Goal: Task Accomplishment & Management: Manage account settings

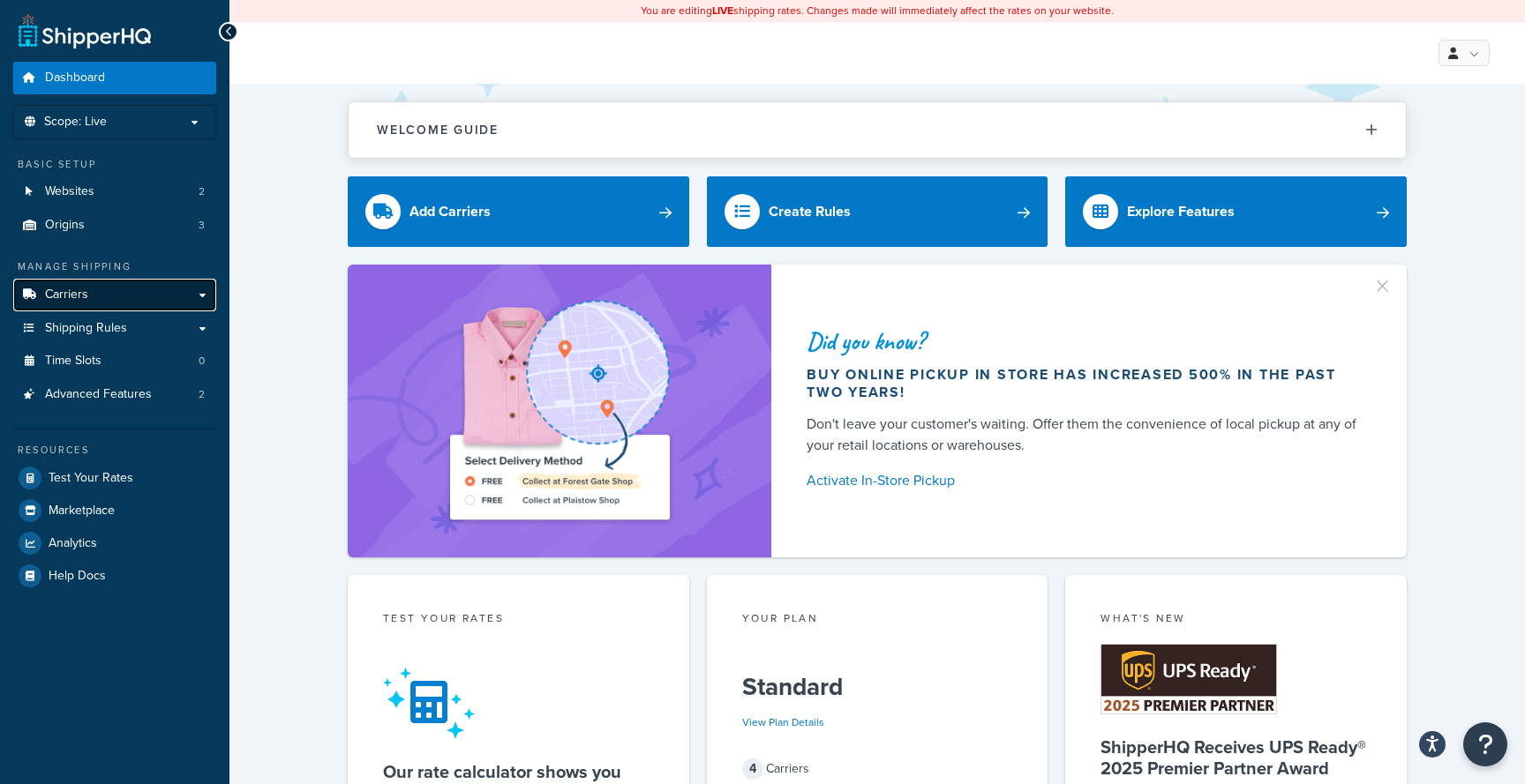
click at [132, 303] on link "Carriers" at bounding box center [114, 295] width 203 height 33
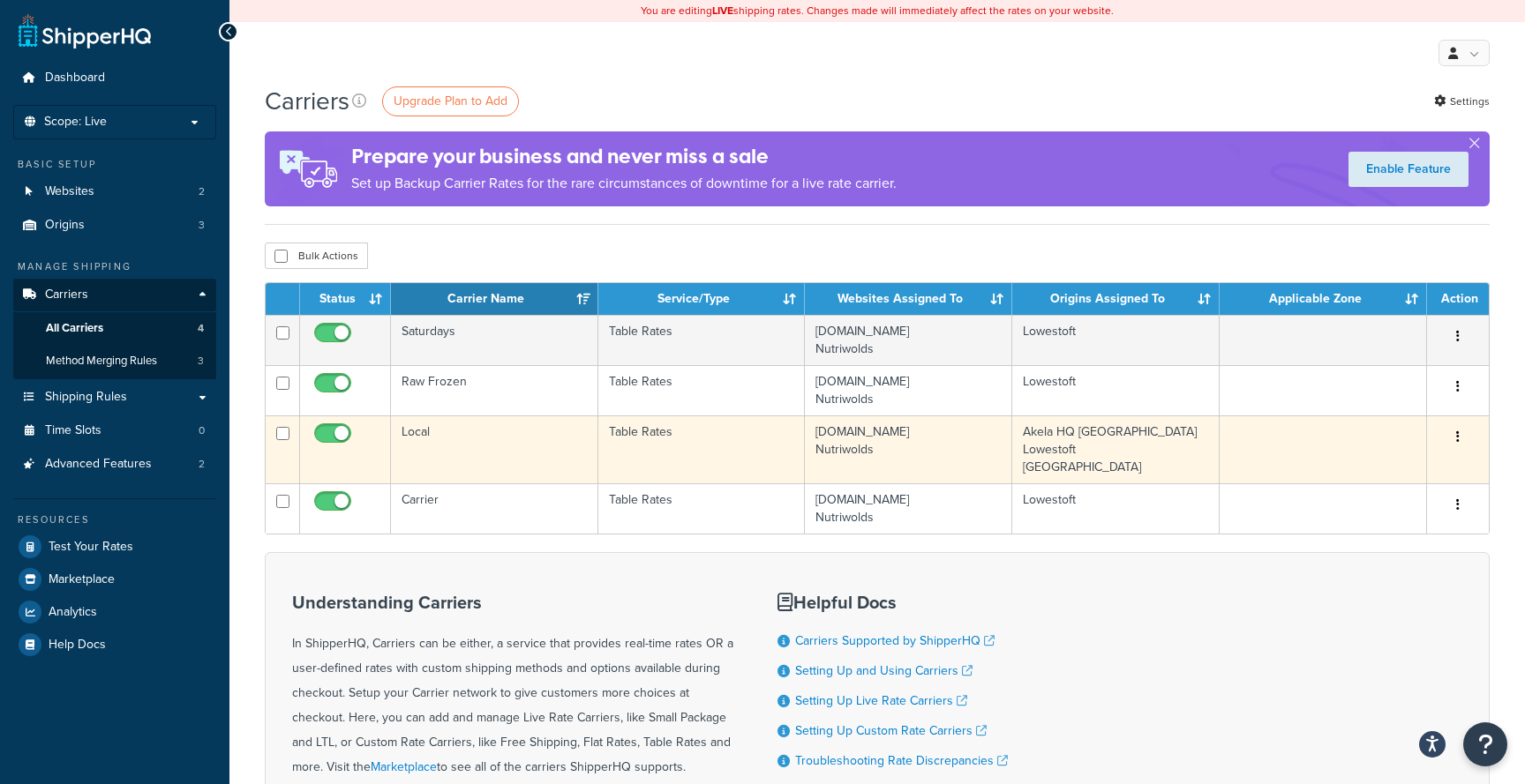
click at [672, 457] on td "Table Rates" at bounding box center [702, 449] width 208 height 68
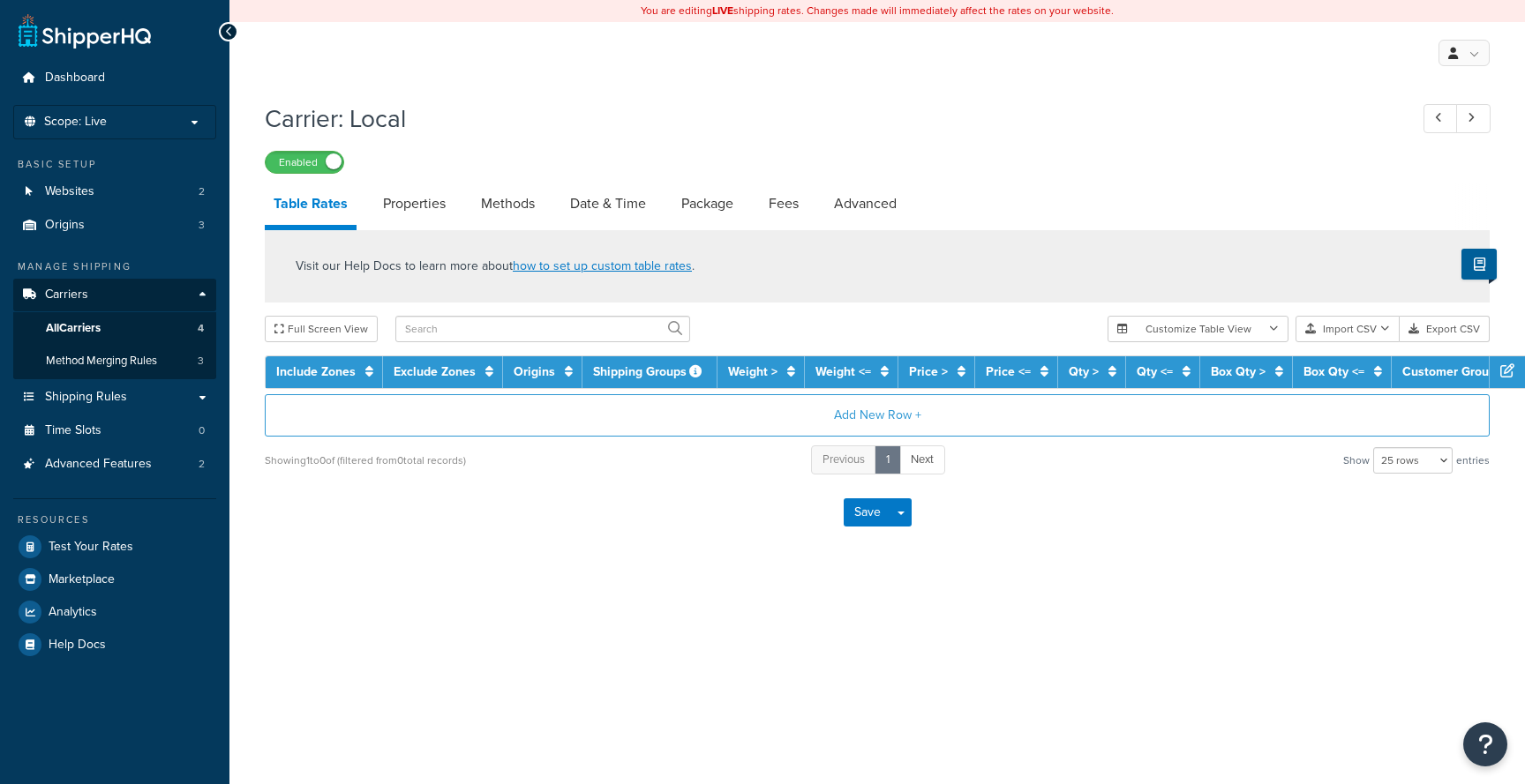
select select "25"
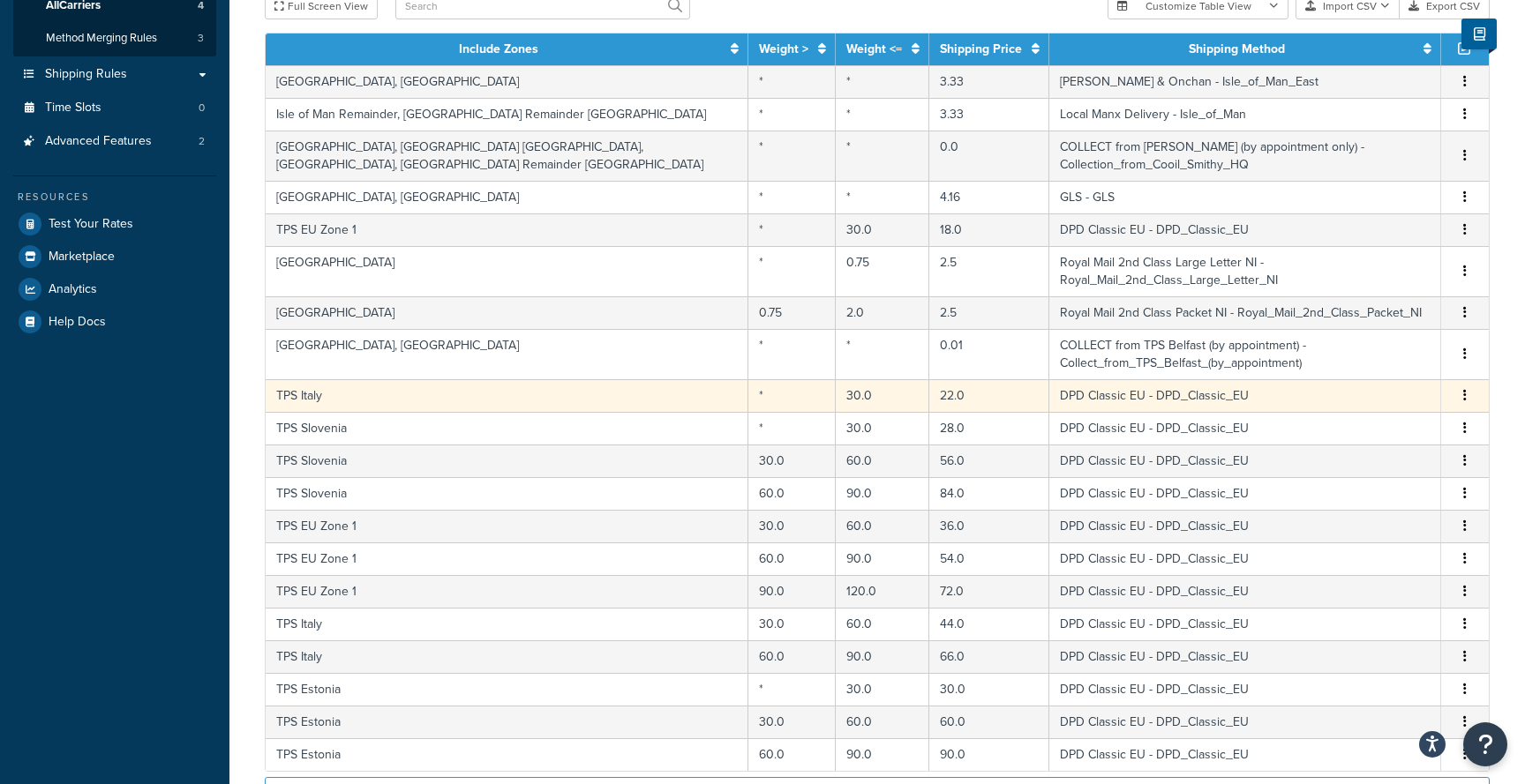
scroll to position [340, 0]
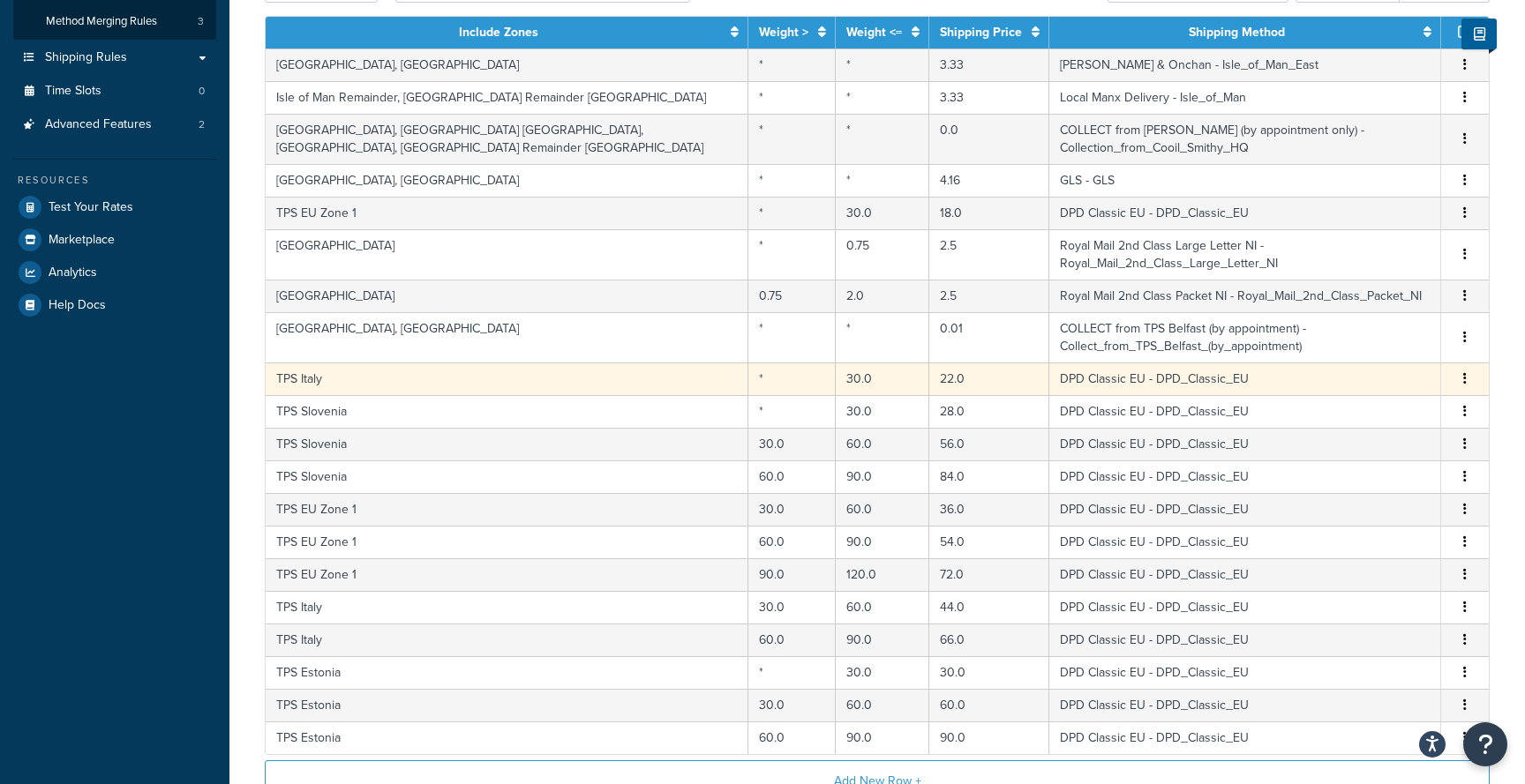
click at [638, 363] on td "TPS Italy" at bounding box center [507, 379] width 483 height 33
select select "105792"
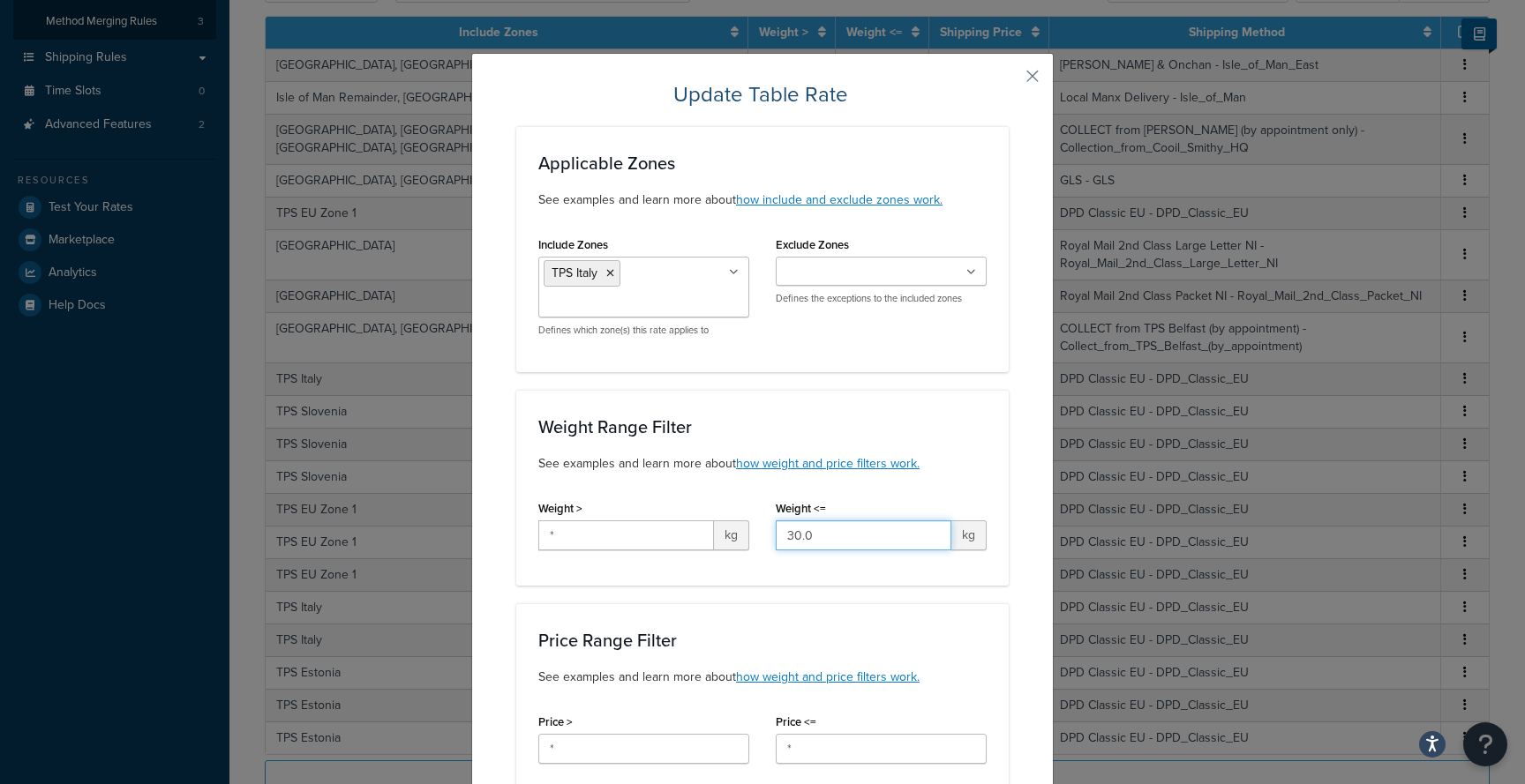
click at [816, 530] on input "30.0" at bounding box center [864, 535] width 176 height 30
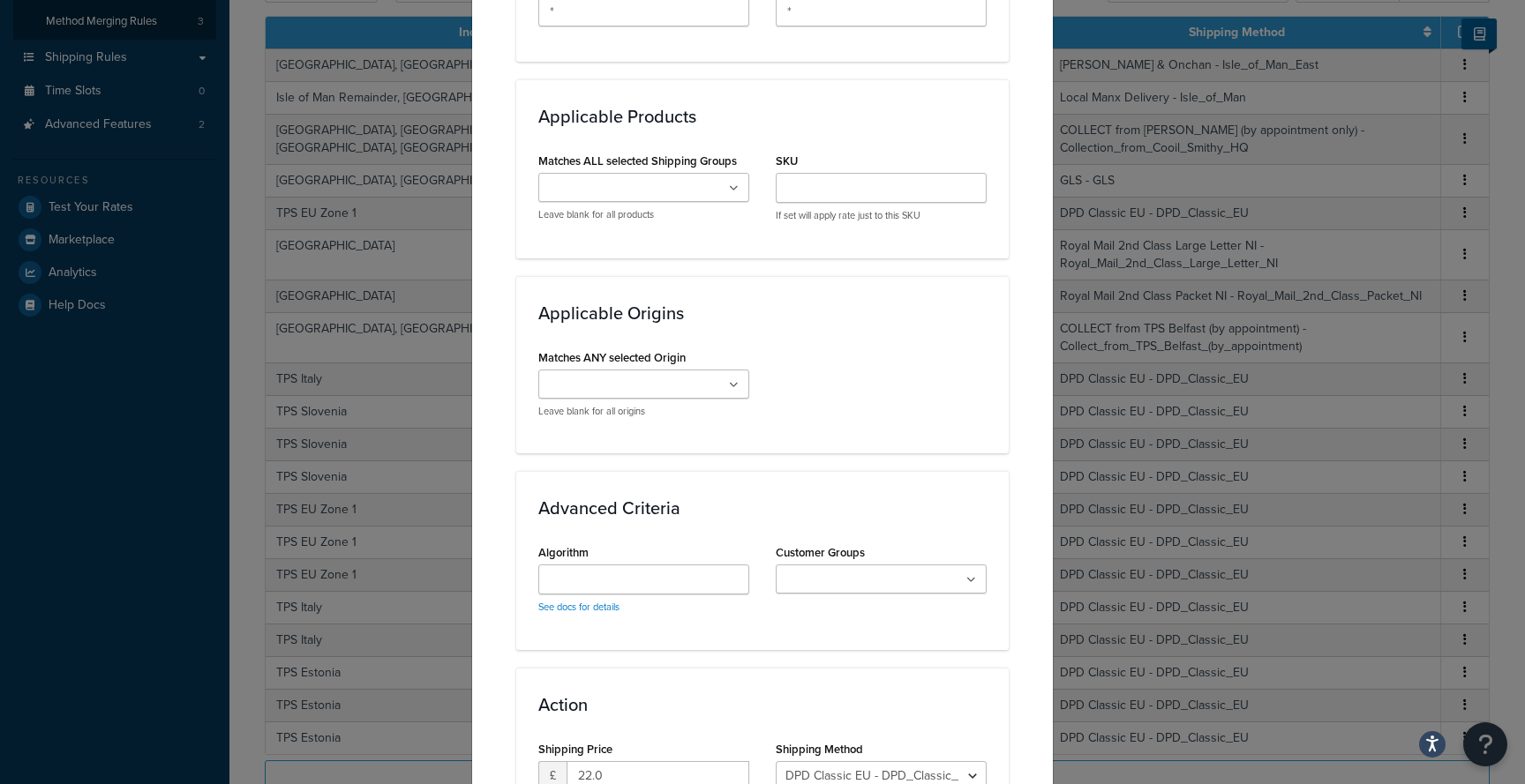
scroll to position [1106, 0]
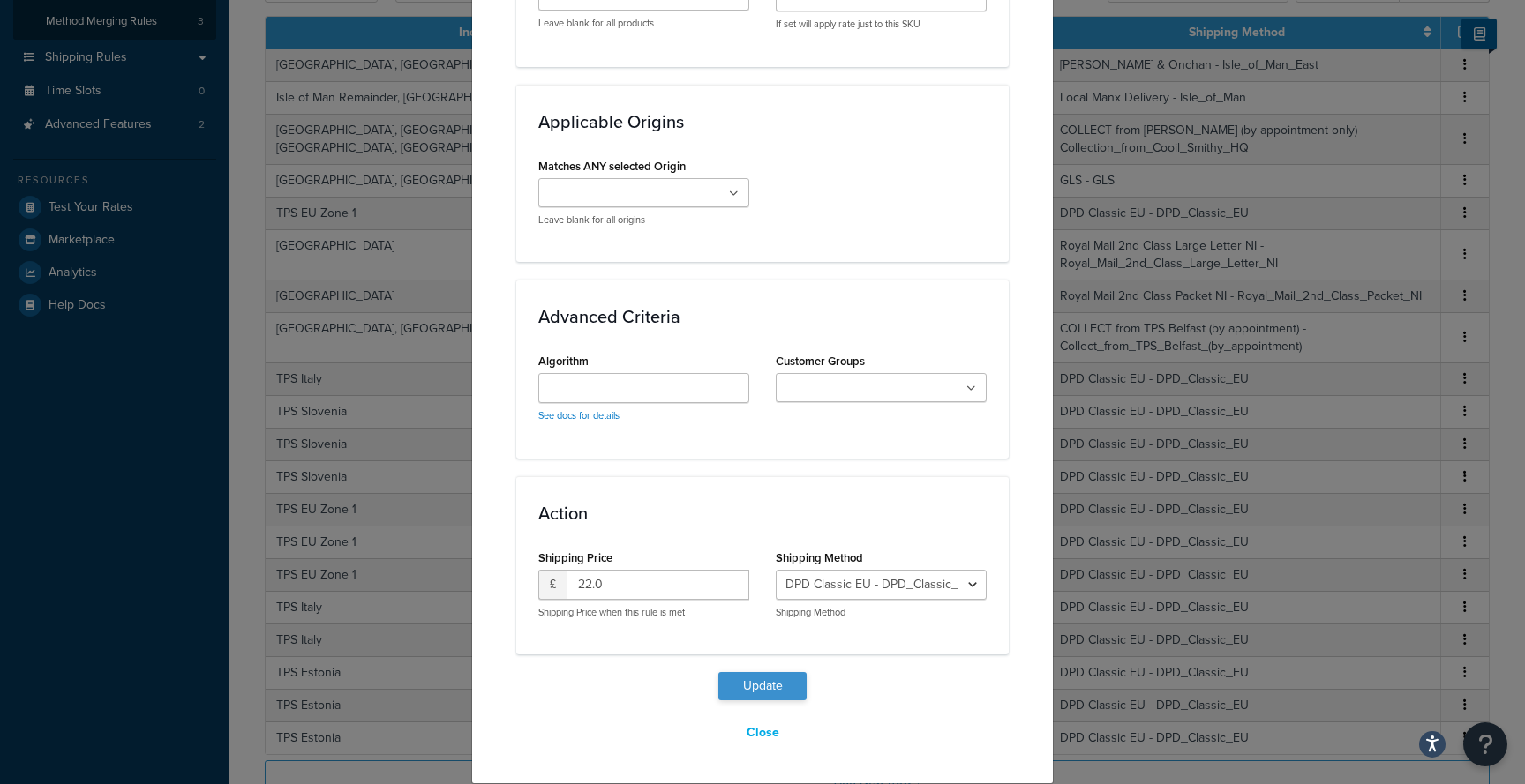
type input "30.5"
click at [790, 684] on button "Update" at bounding box center [762, 687] width 88 height 28
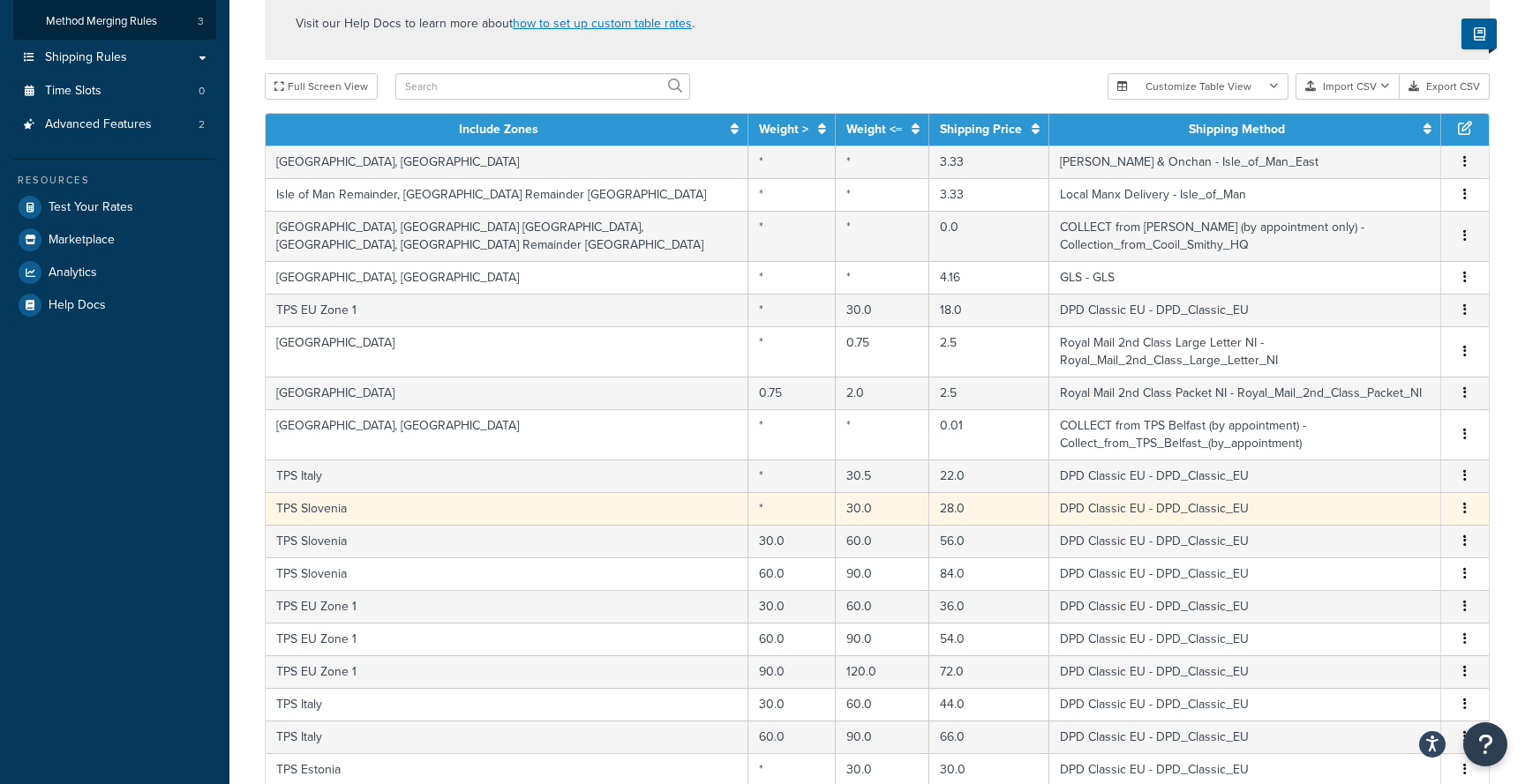
click at [835, 497] on td "30.0" at bounding box center [882, 508] width 94 height 33
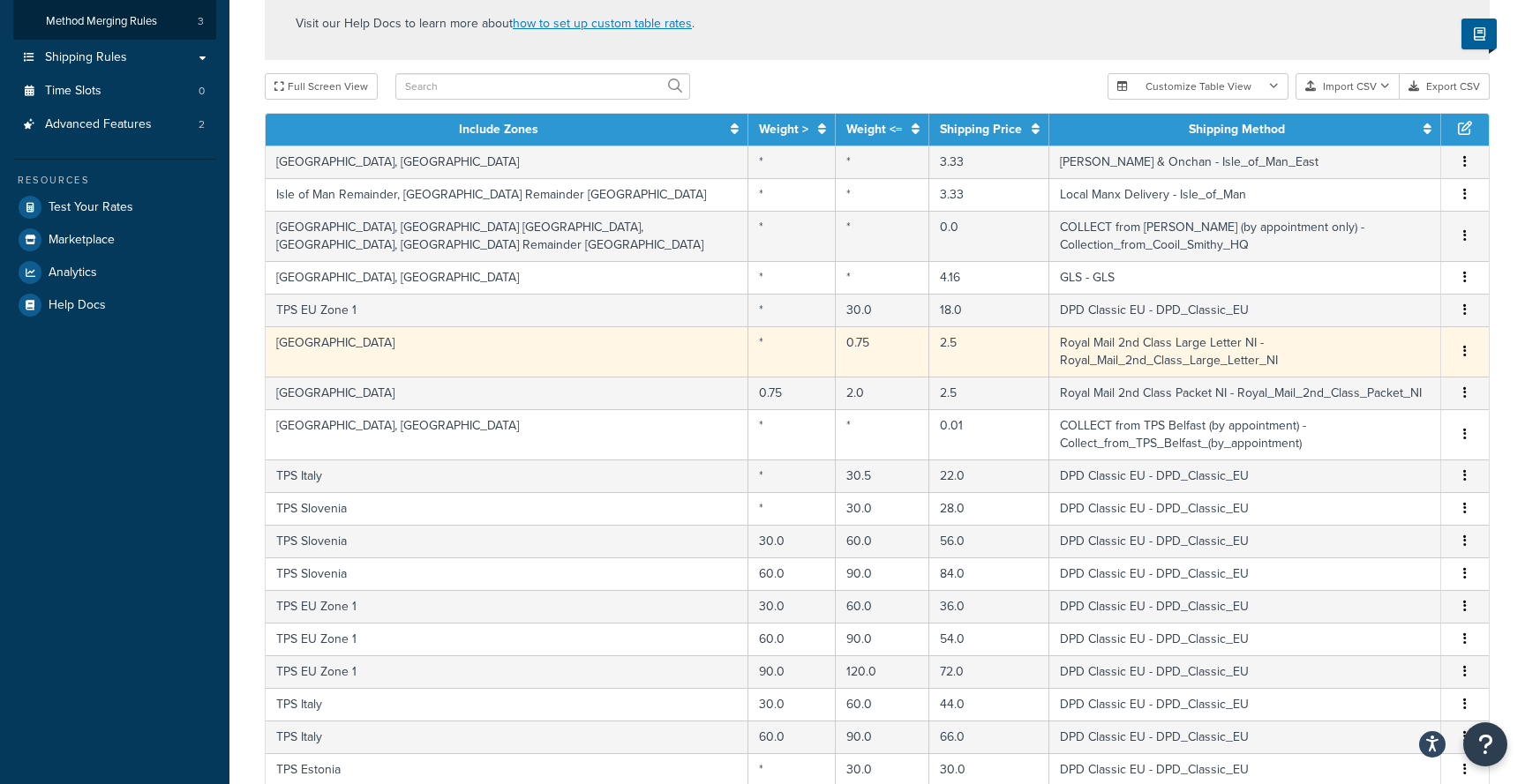
select select "105792"
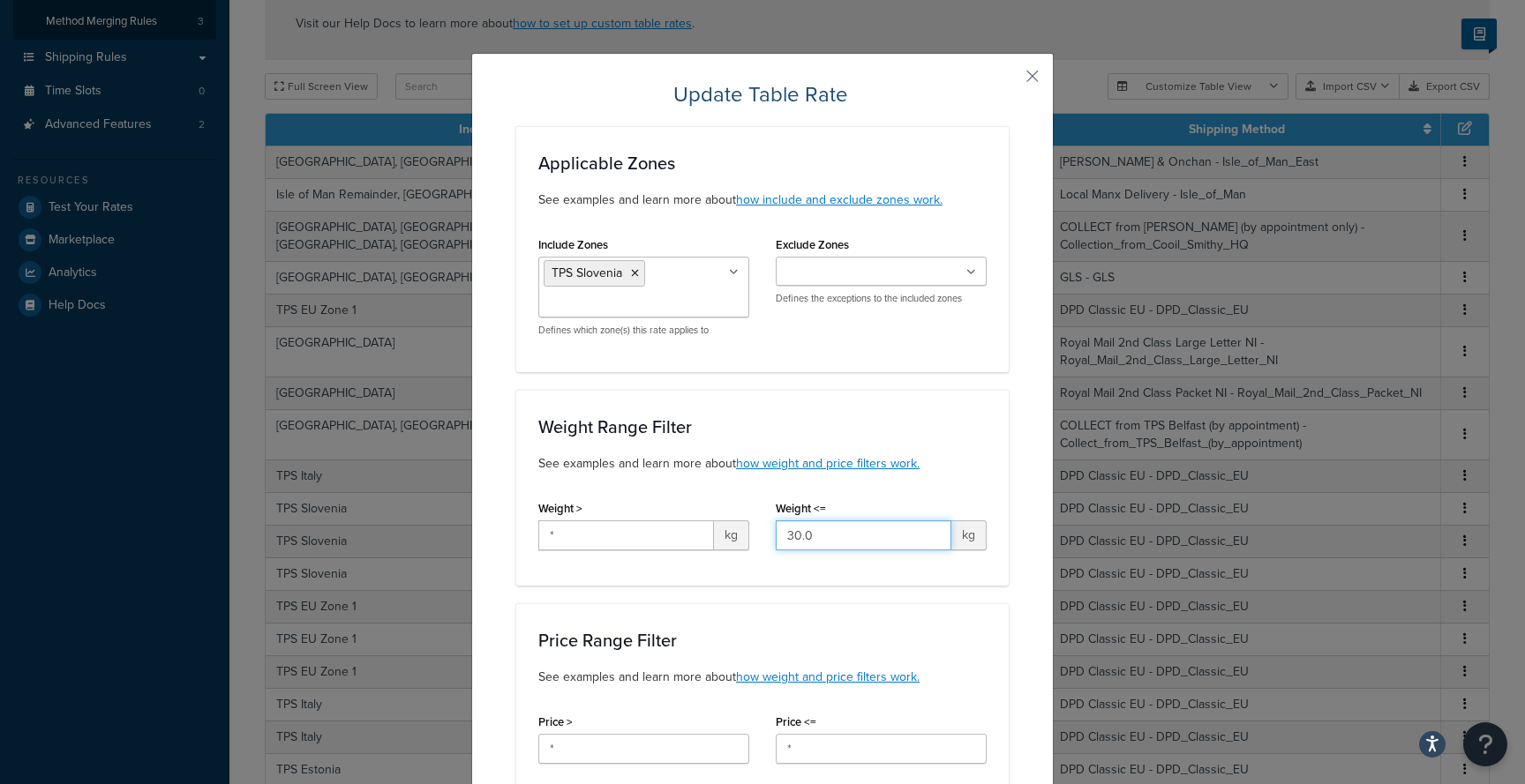
click at [839, 537] on input "30.0" at bounding box center [864, 535] width 176 height 30
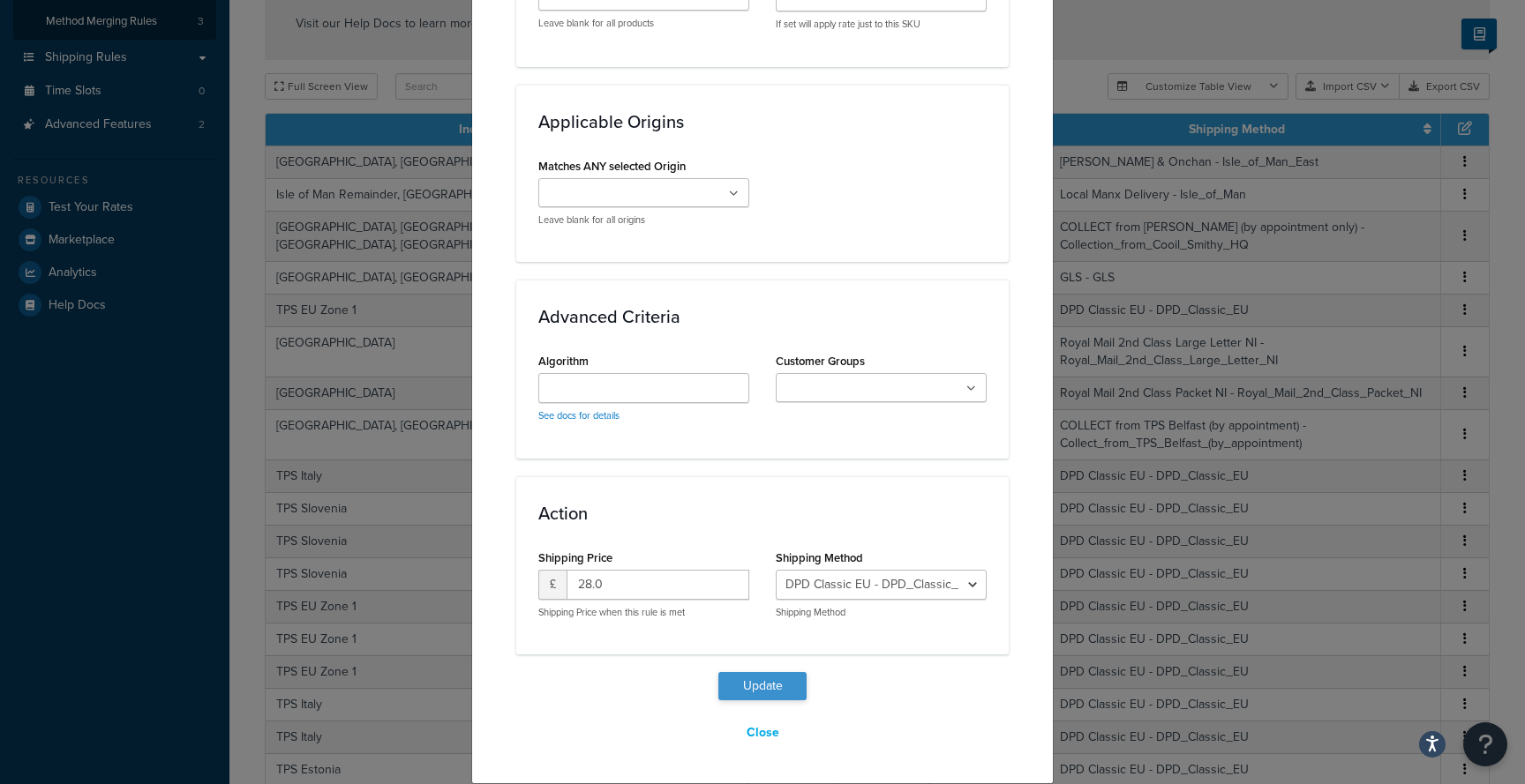
type input "30.5"
click at [772, 690] on button "Update" at bounding box center [762, 687] width 88 height 28
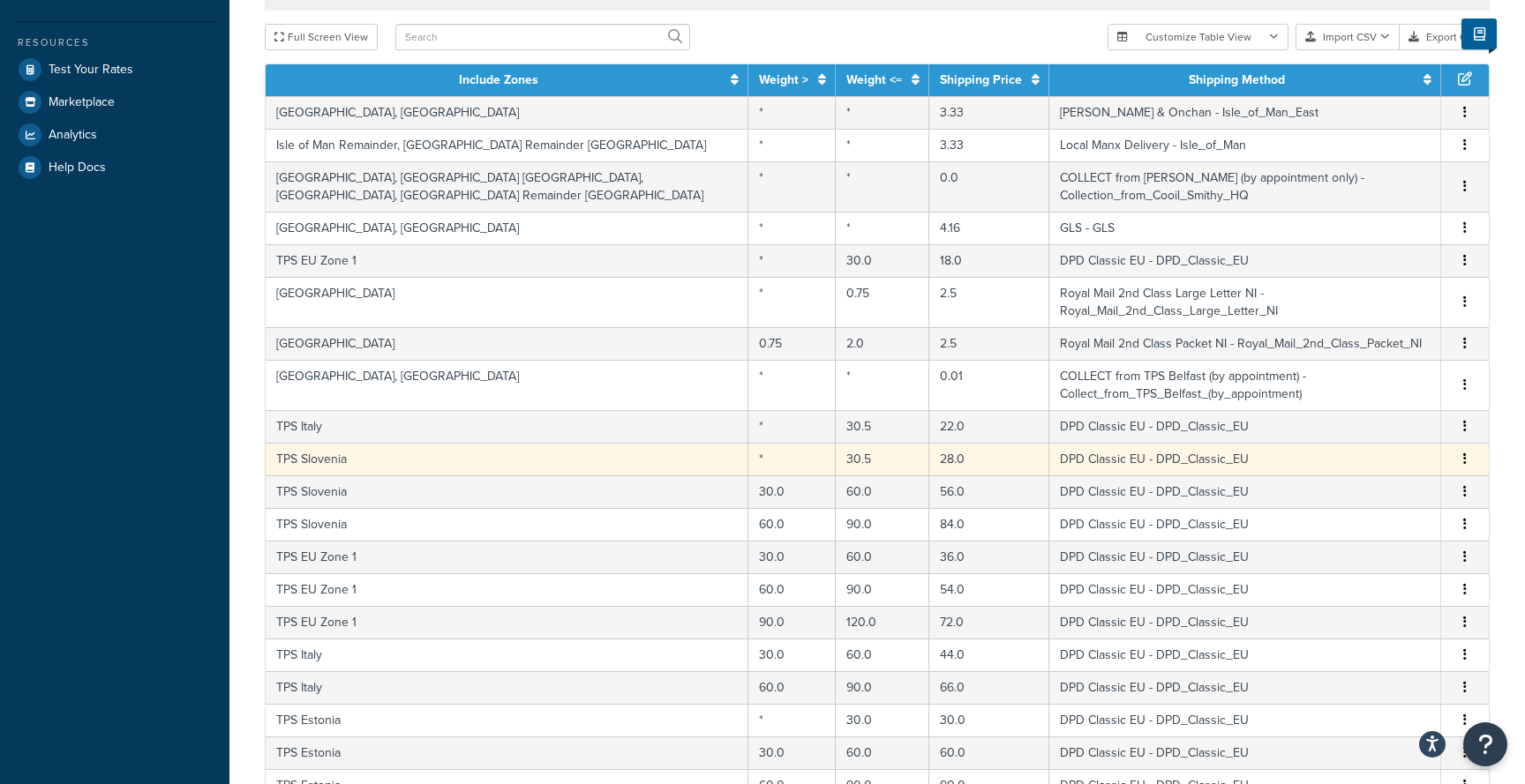
scroll to position [481, 0]
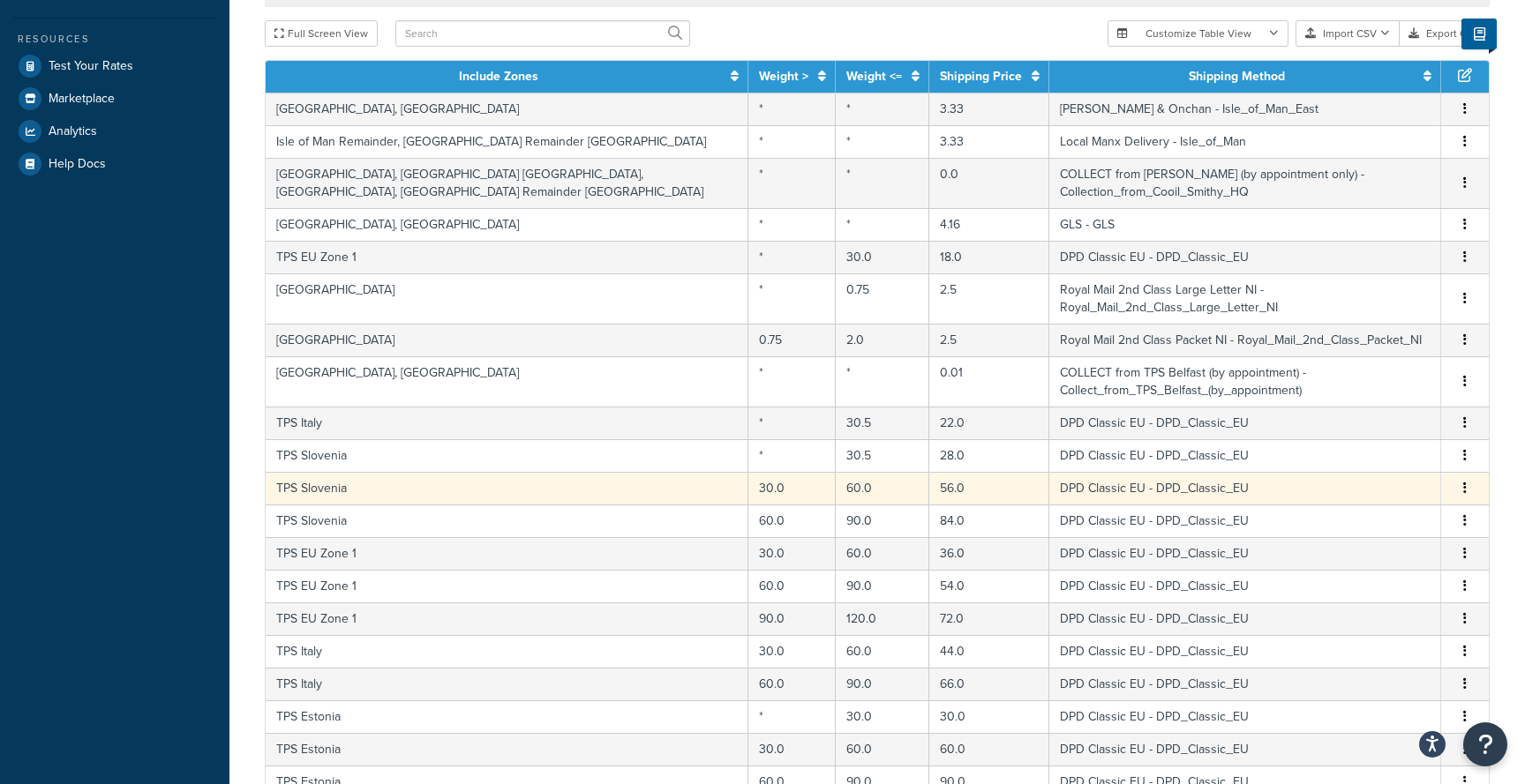
click at [748, 478] on td "30.0" at bounding box center [792, 488] width 87 height 33
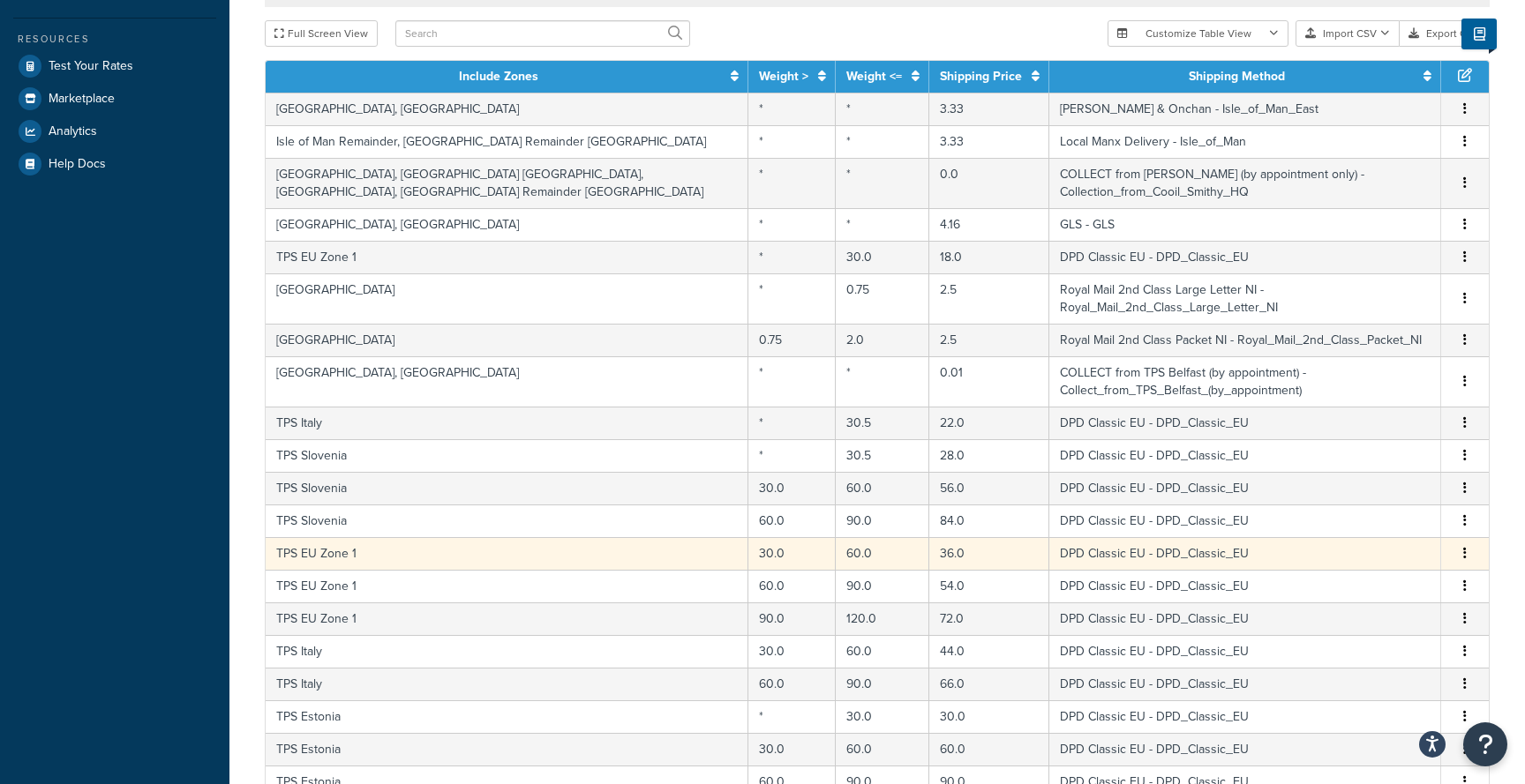
select select "105792"
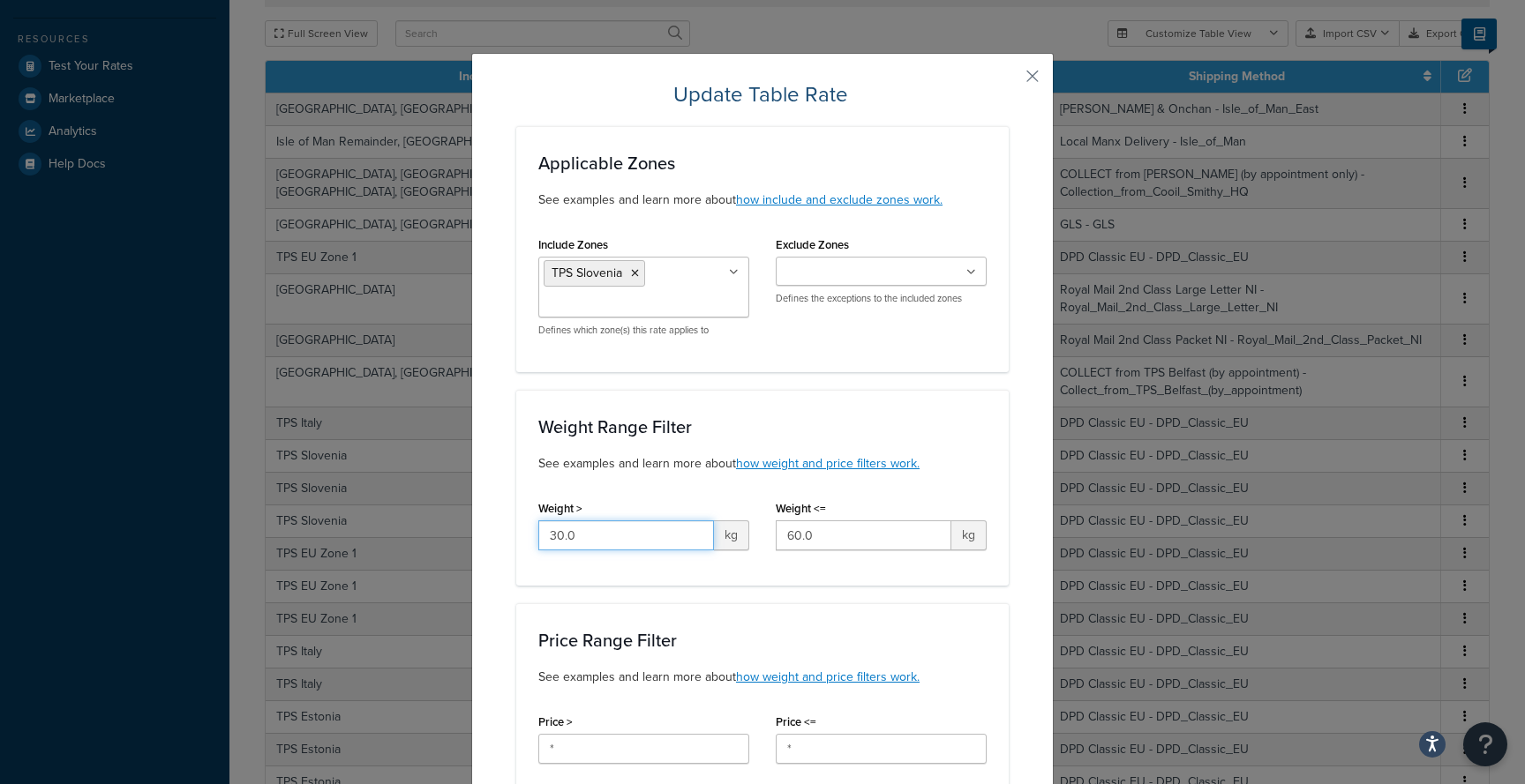
click at [654, 535] on input "30.0" at bounding box center [626, 535] width 176 height 30
type input "30.5"
click at [818, 540] on input "60.0" at bounding box center [864, 535] width 176 height 30
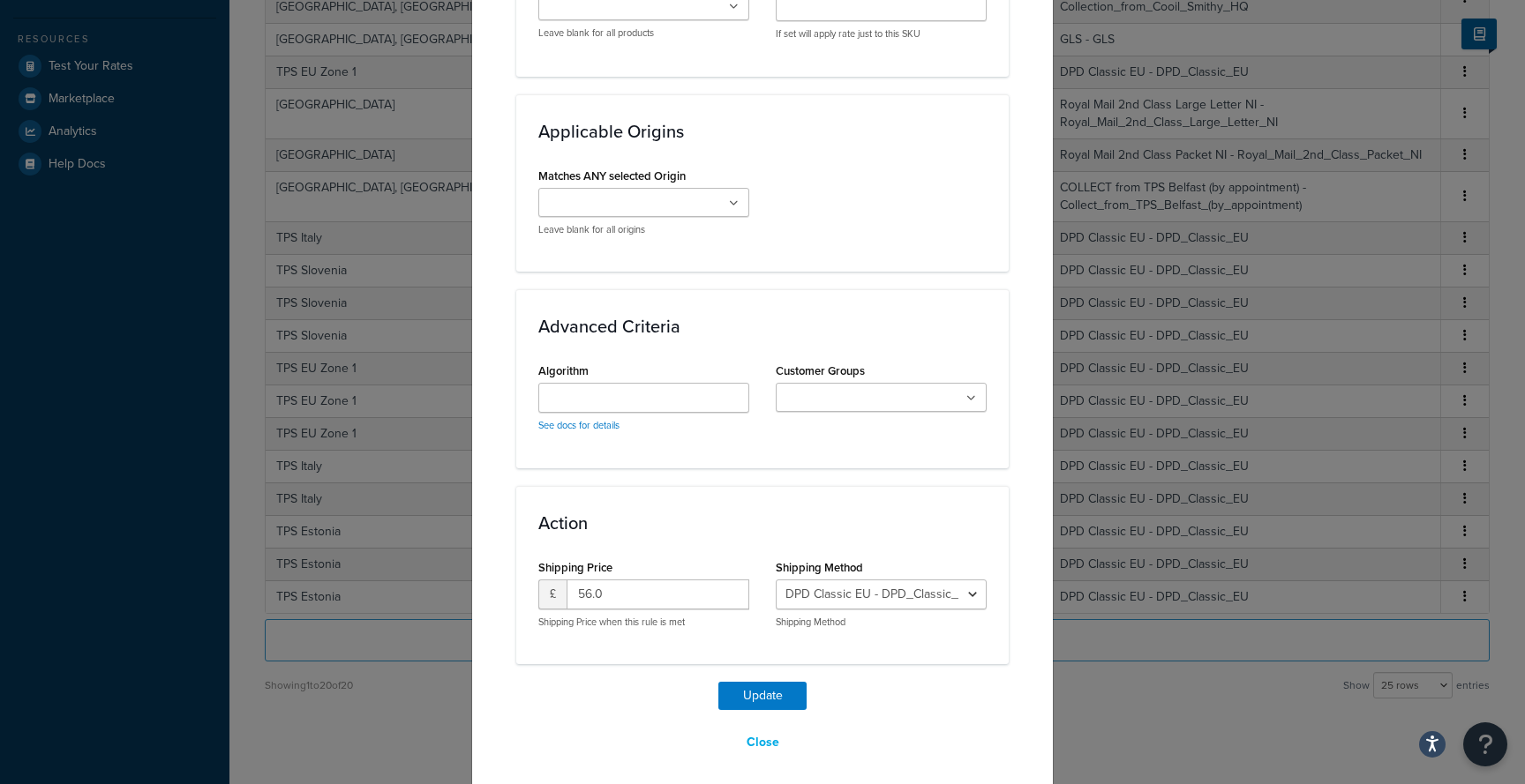
scroll to position [1106, 0]
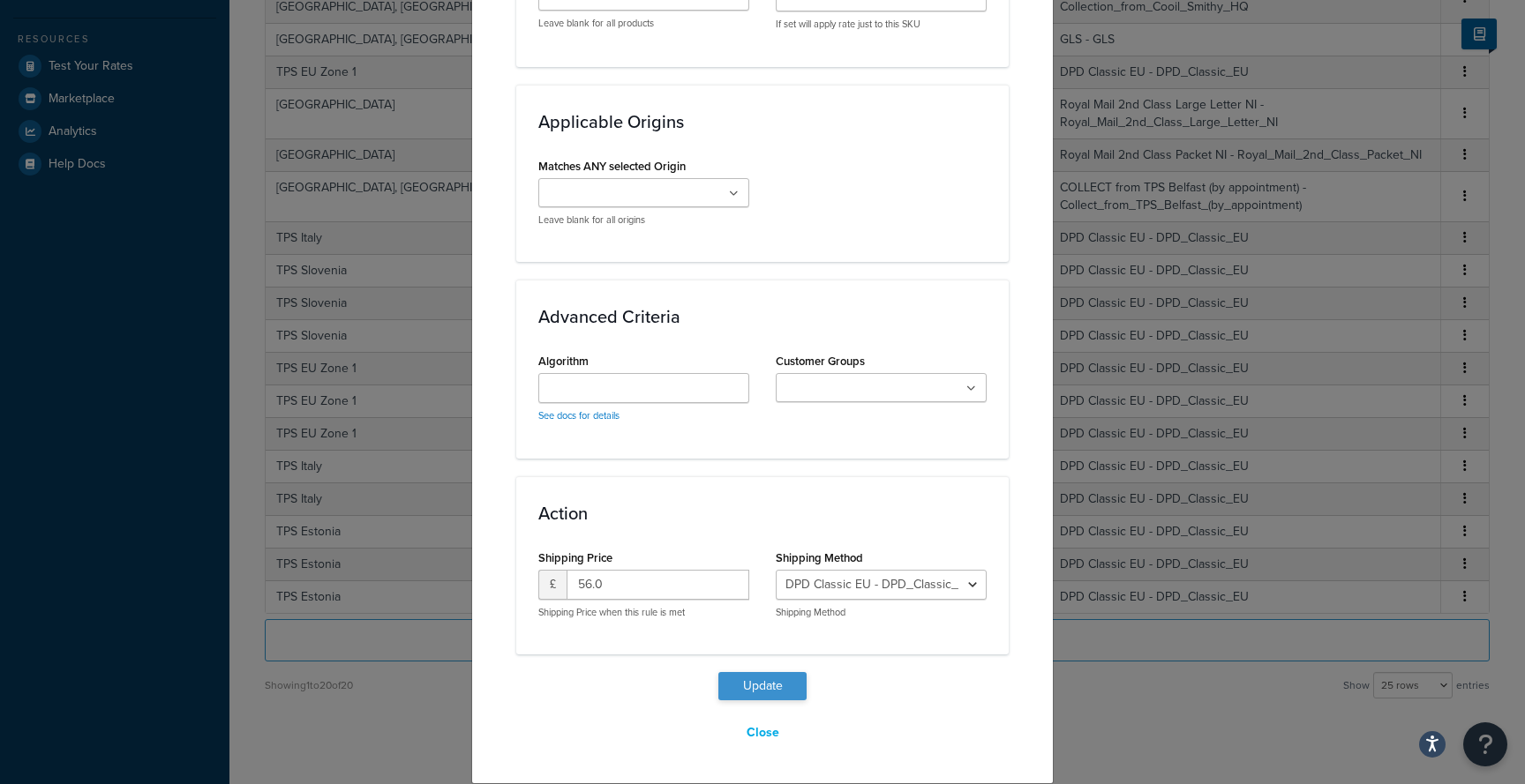
type input "60.5"
click at [776, 689] on button "Update" at bounding box center [762, 687] width 88 height 28
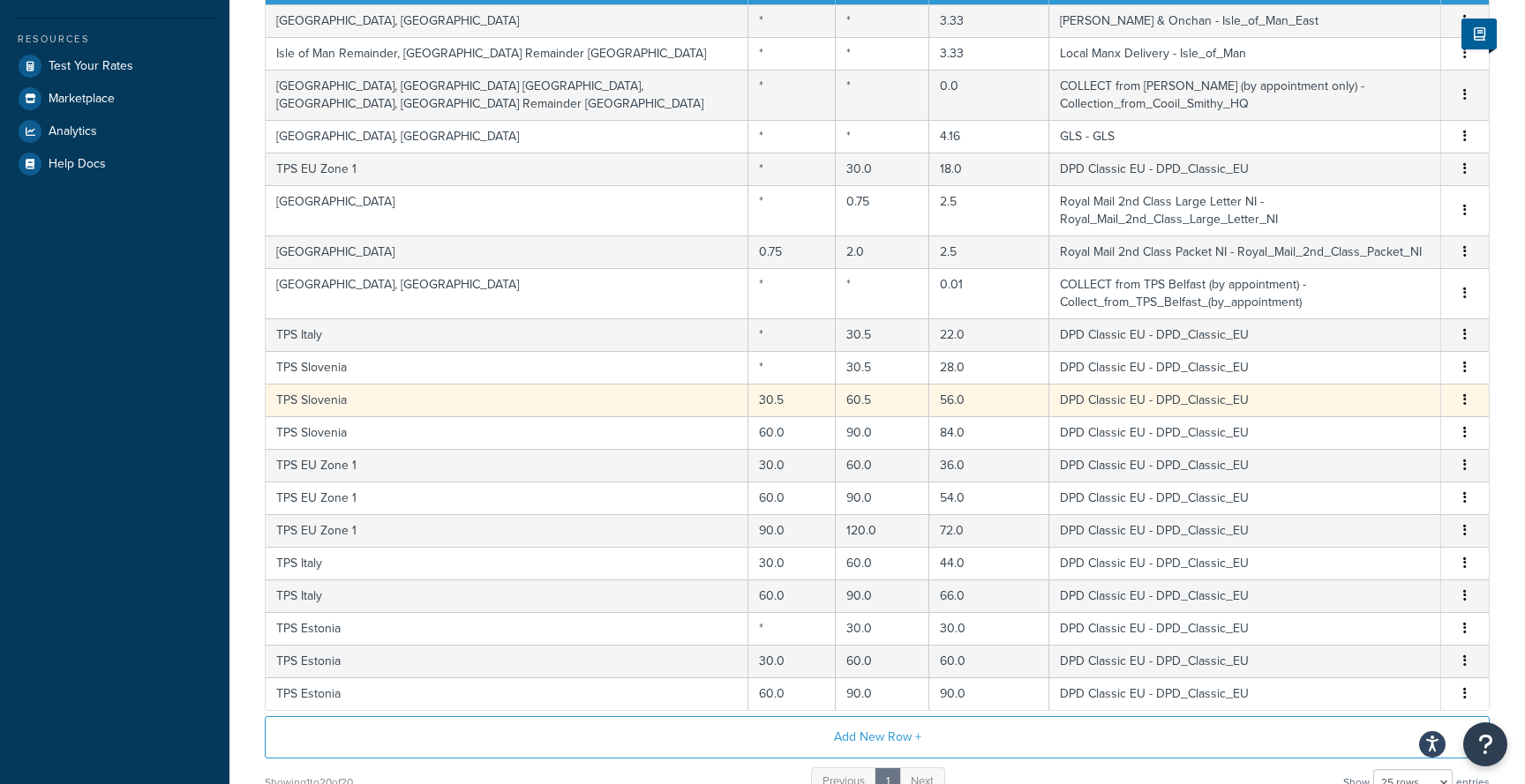
click at [835, 385] on td "60.5" at bounding box center [882, 399] width 94 height 33
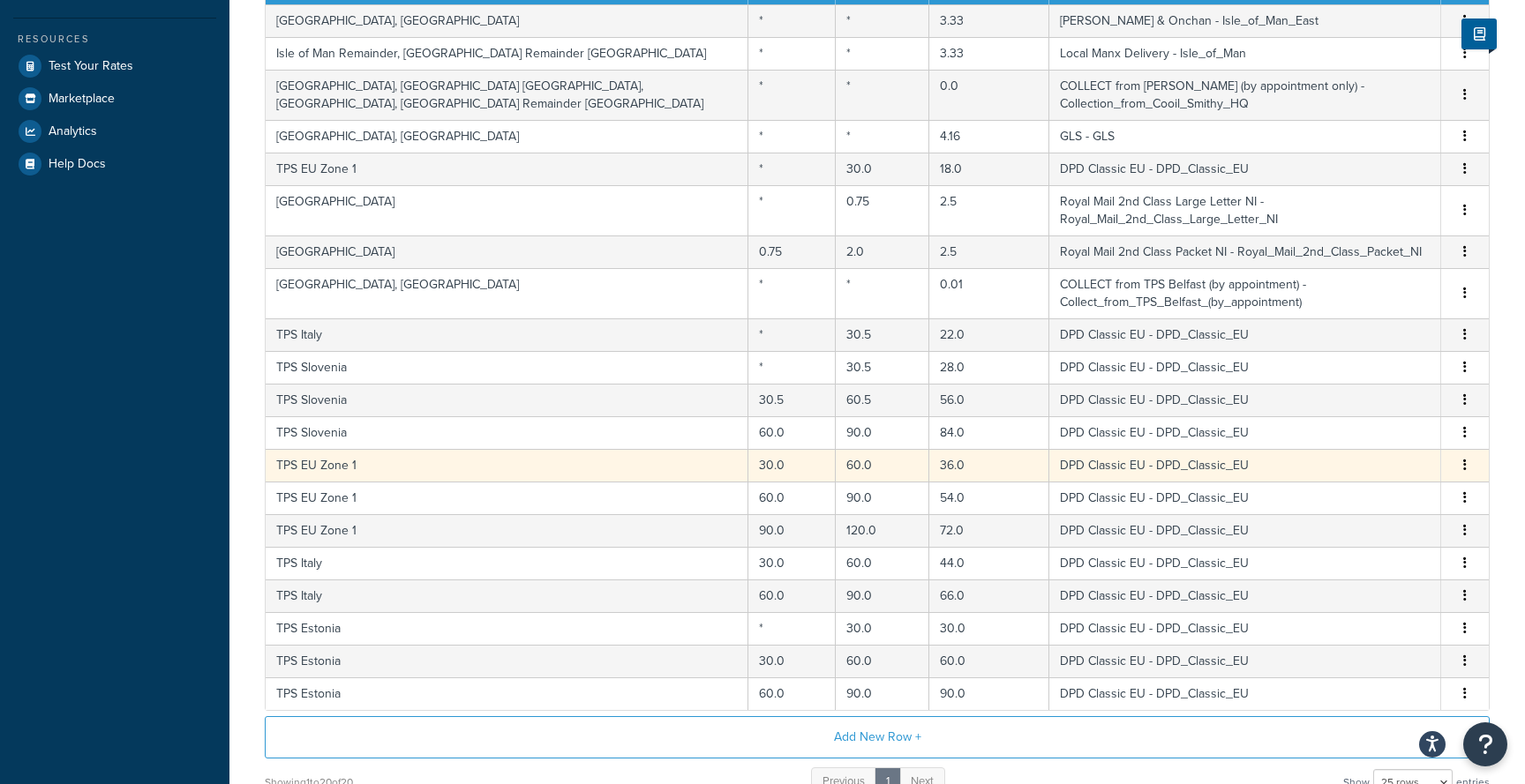
select select "105792"
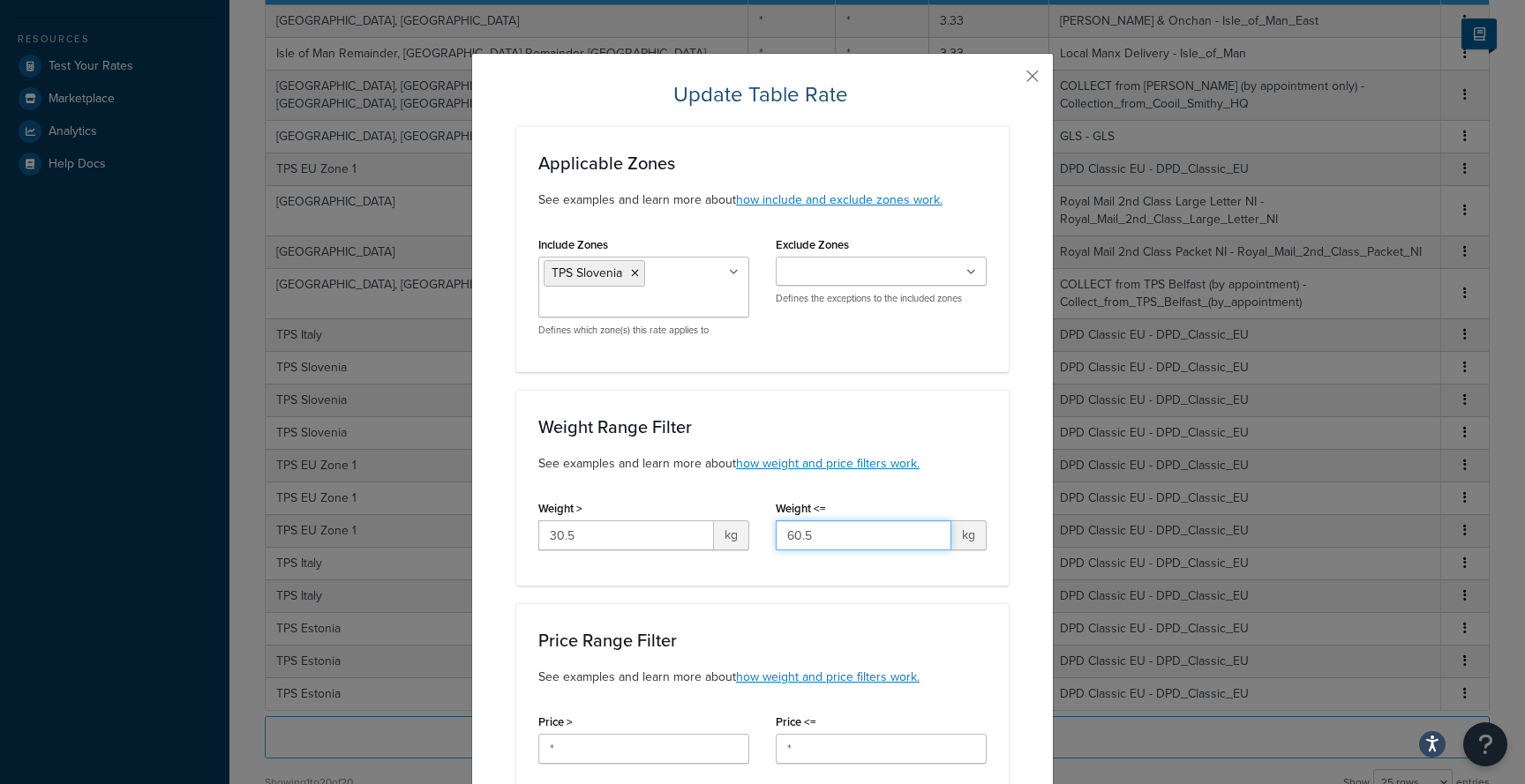
click at [821, 536] on input "60.5" at bounding box center [864, 535] width 176 height 30
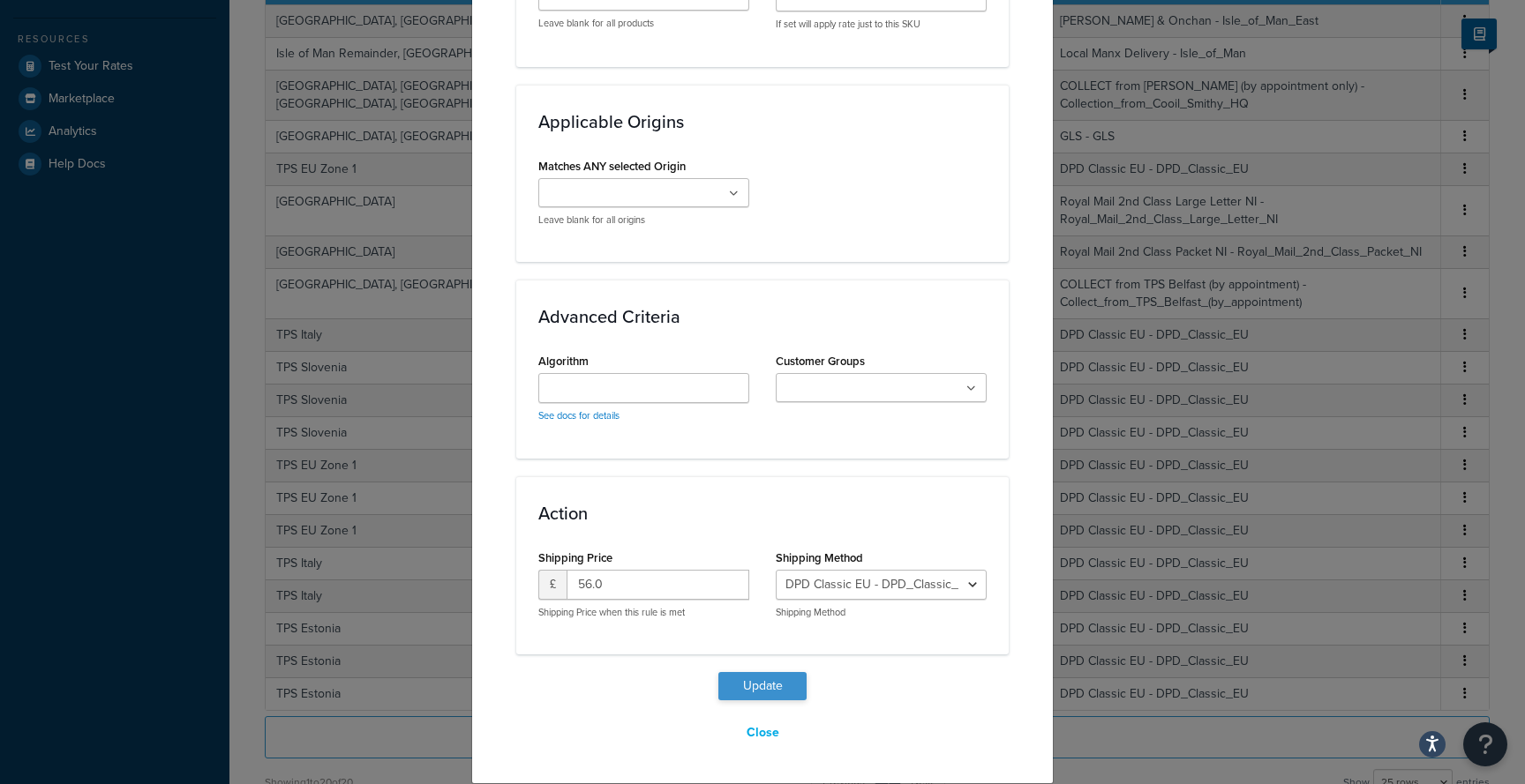
type input "61"
click at [782, 682] on button "Update" at bounding box center [762, 687] width 88 height 28
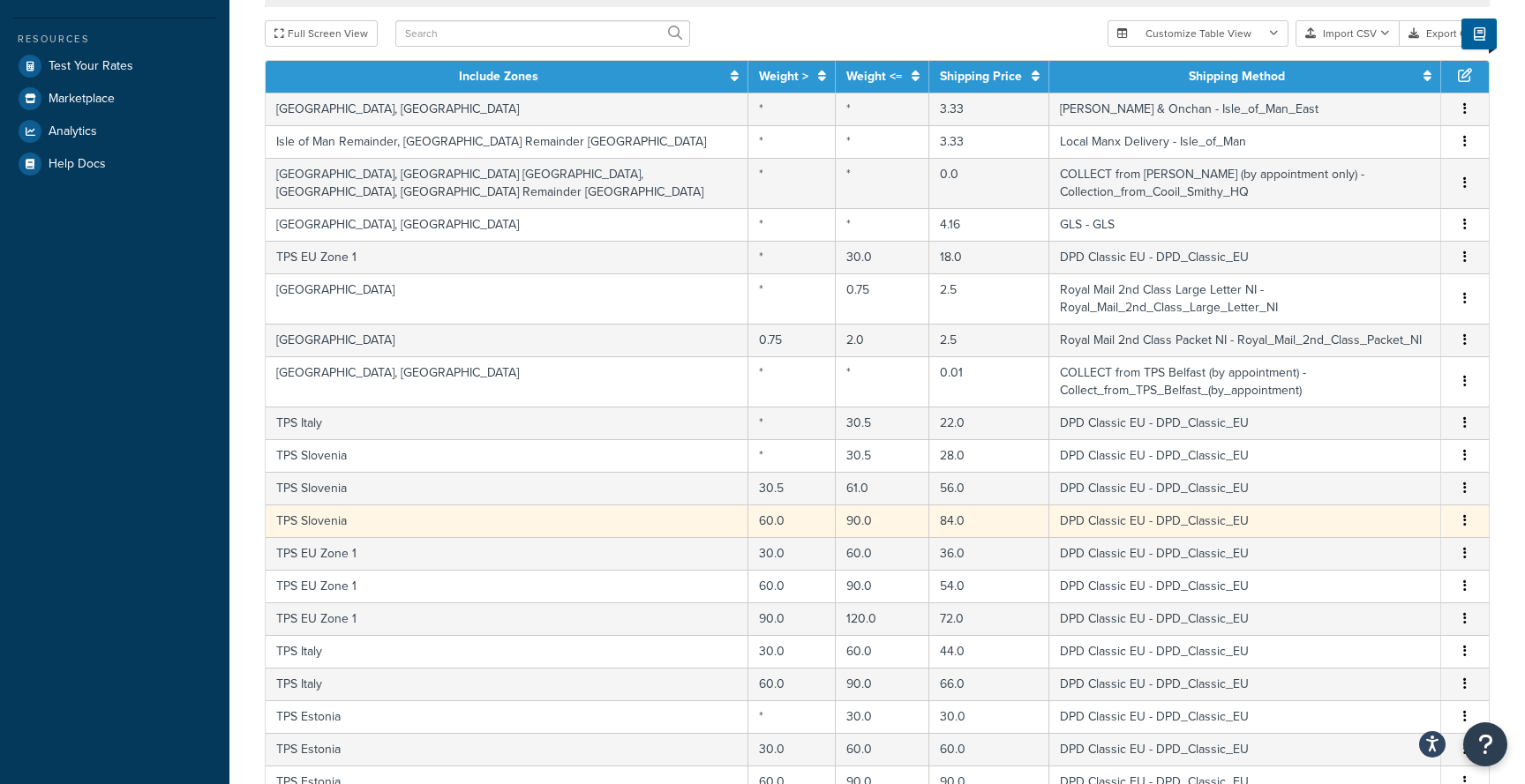
click at [748, 508] on td "60.0" at bounding box center [792, 520] width 87 height 33
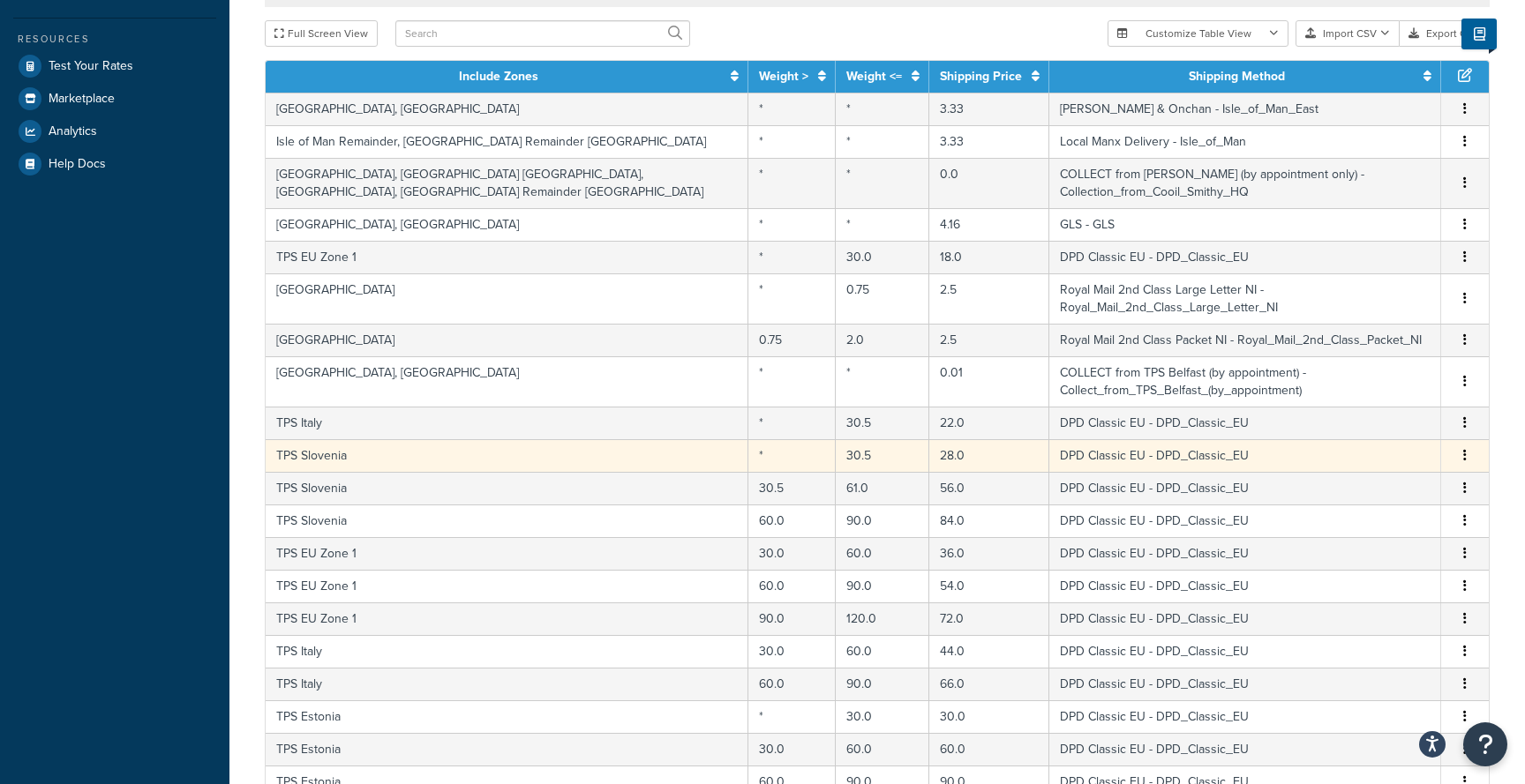
select select "105792"
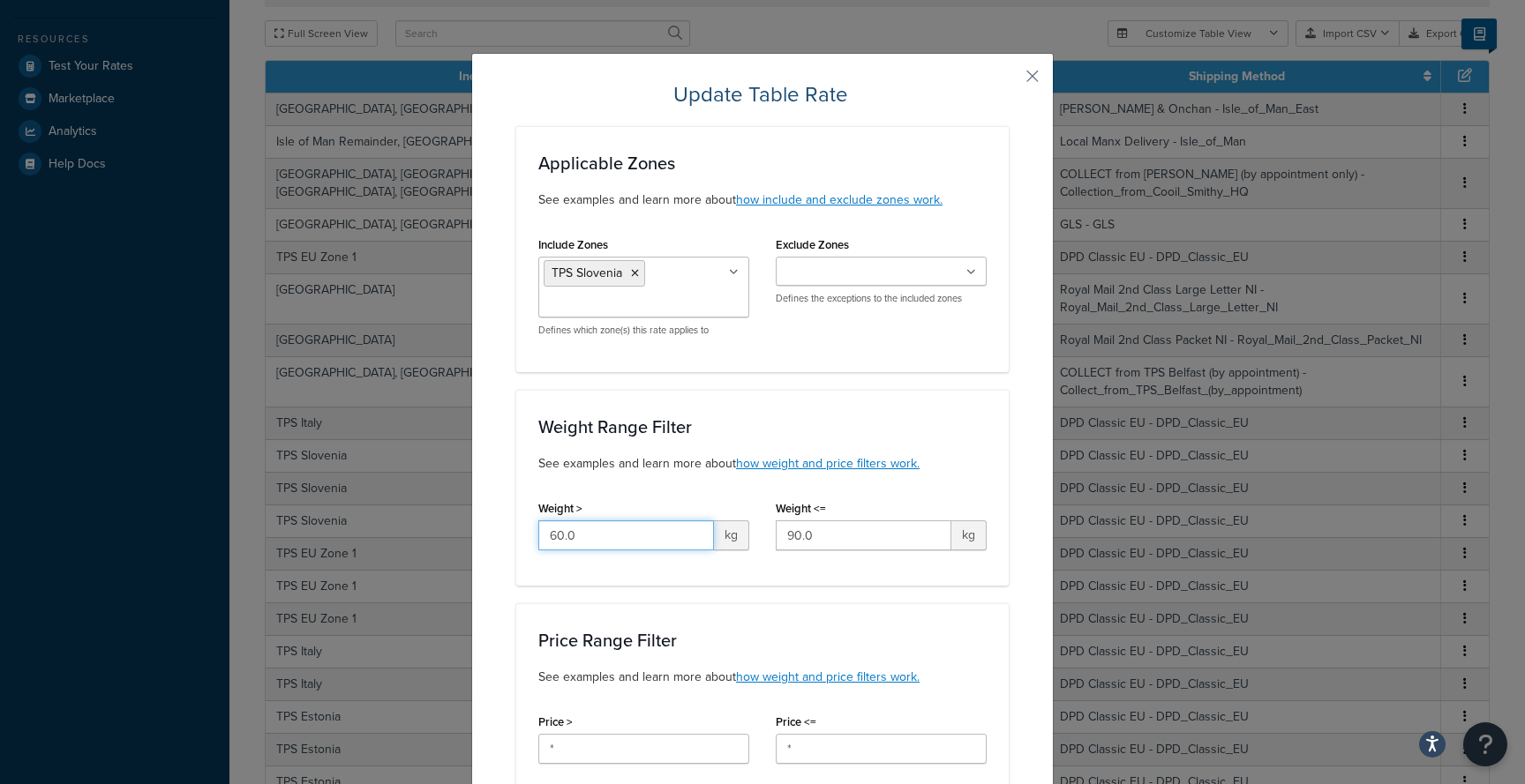
click at [637, 537] on input "60.0" at bounding box center [626, 535] width 176 height 30
type input "61"
click at [820, 535] on input "90.0" at bounding box center [864, 535] width 176 height 30
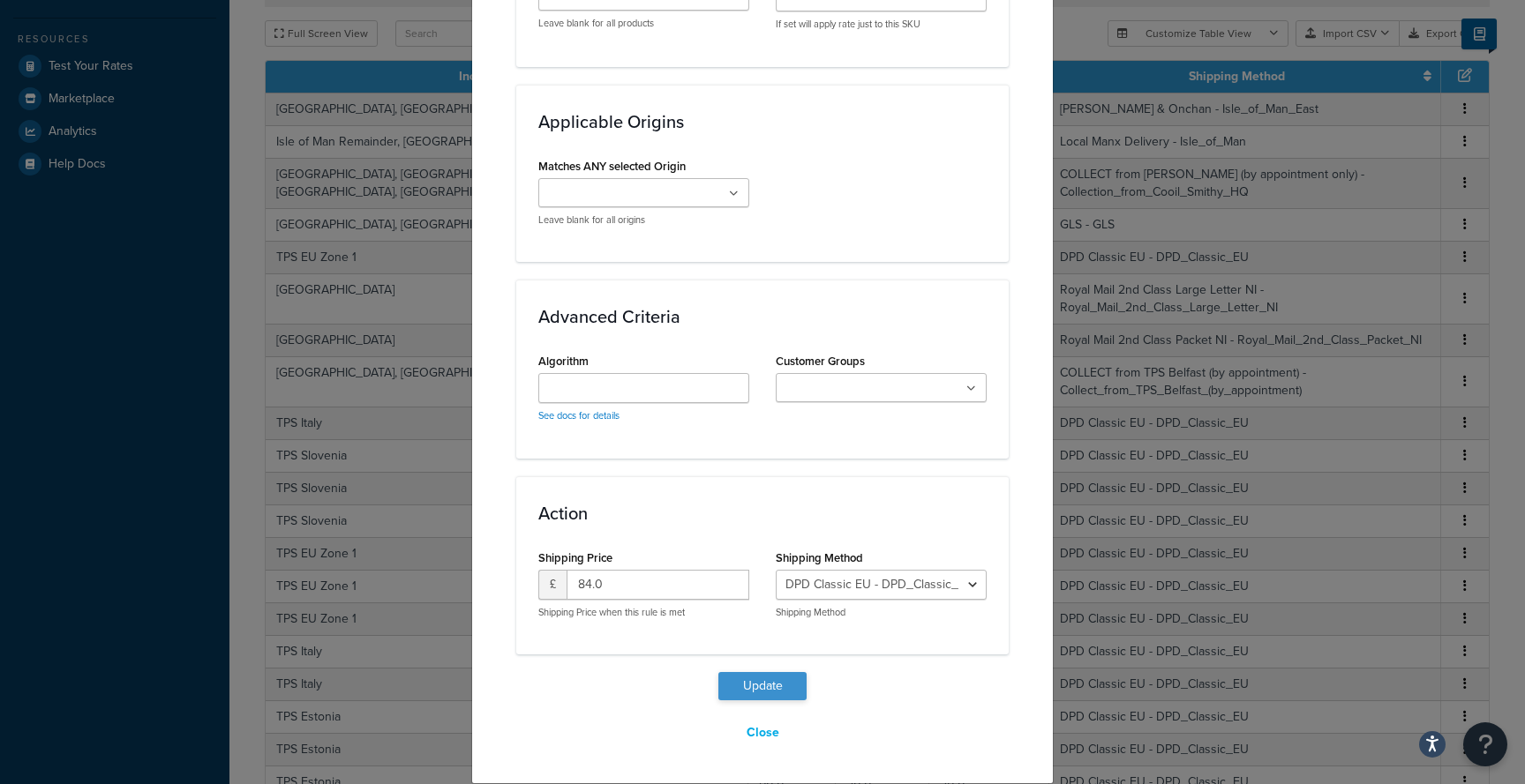
type input "91"
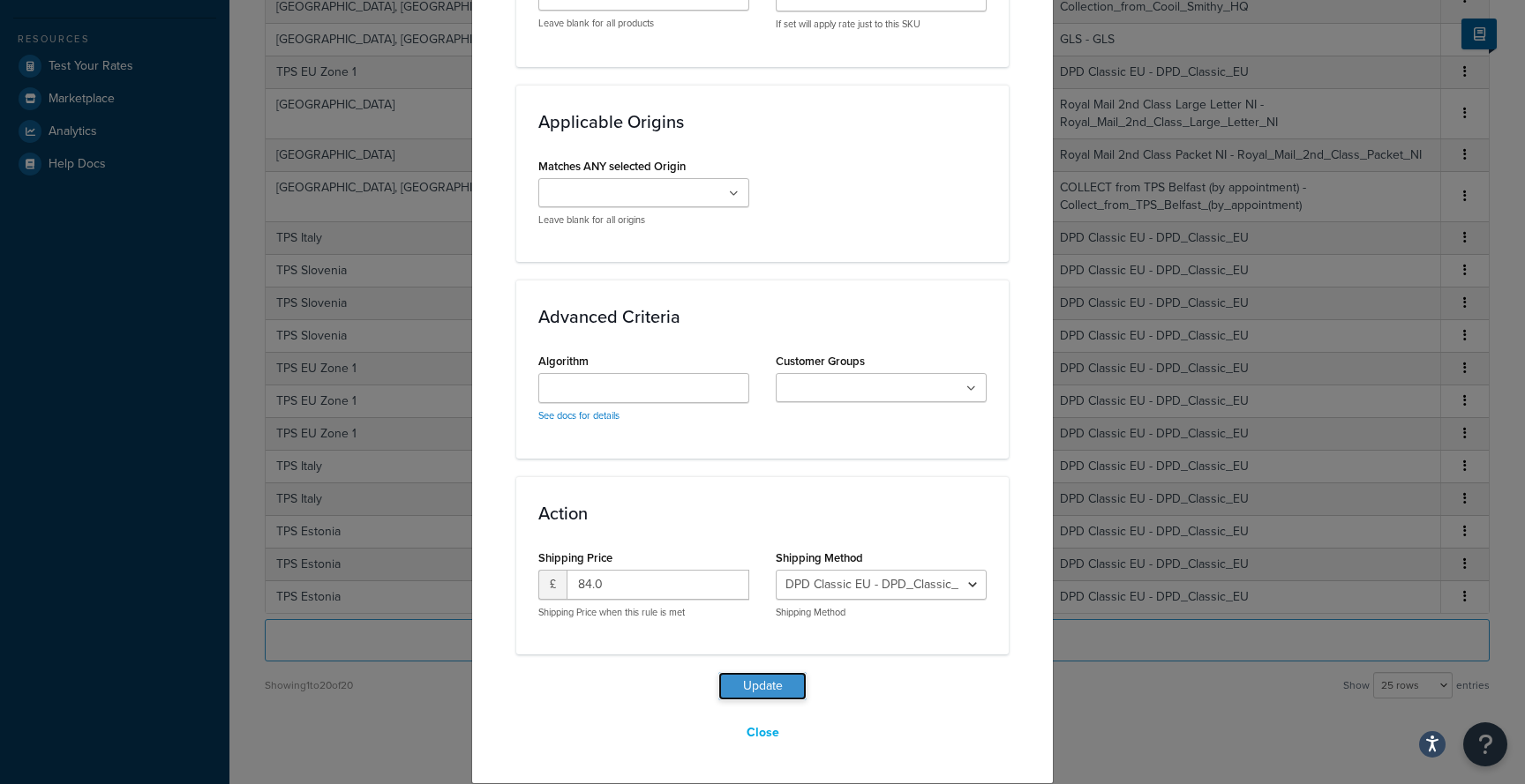
click at [788, 689] on button "Update" at bounding box center [762, 687] width 88 height 28
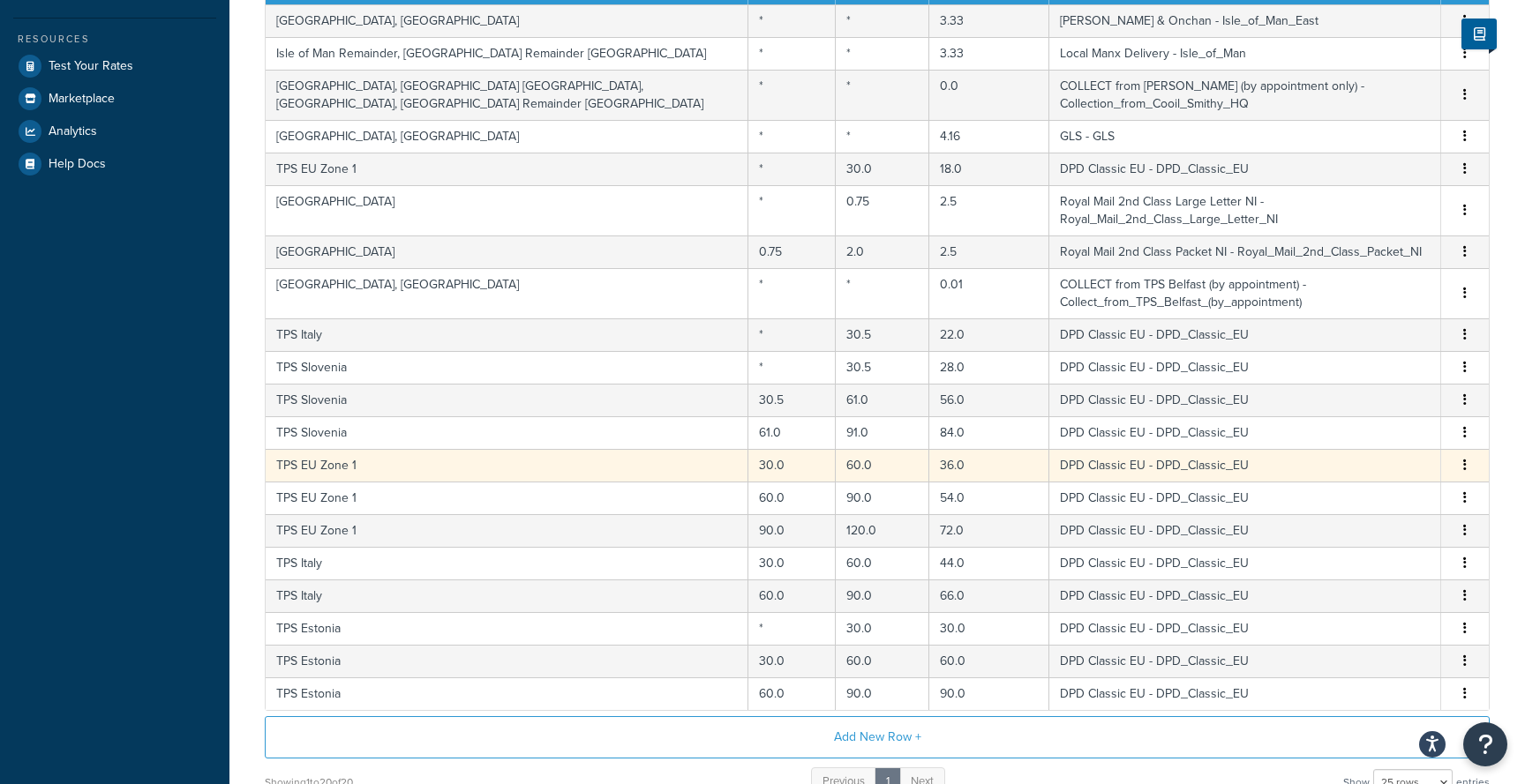
click at [835, 449] on td "60.0" at bounding box center [882, 465] width 94 height 33
select select "105792"
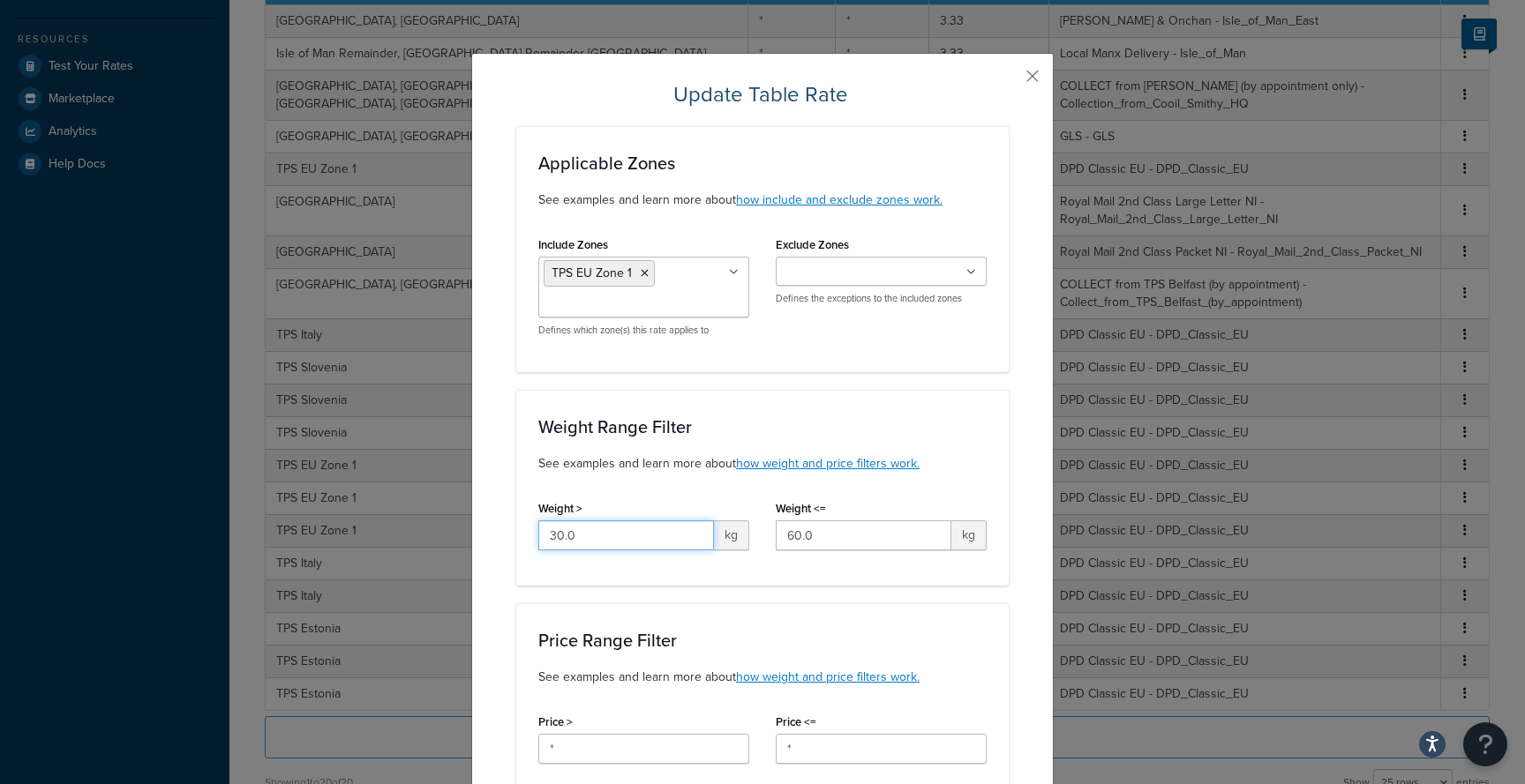
click at [597, 533] on input "30.0" at bounding box center [626, 535] width 176 height 30
type input "30.5"
click at [828, 543] on input "60.0" at bounding box center [864, 535] width 176 height 30
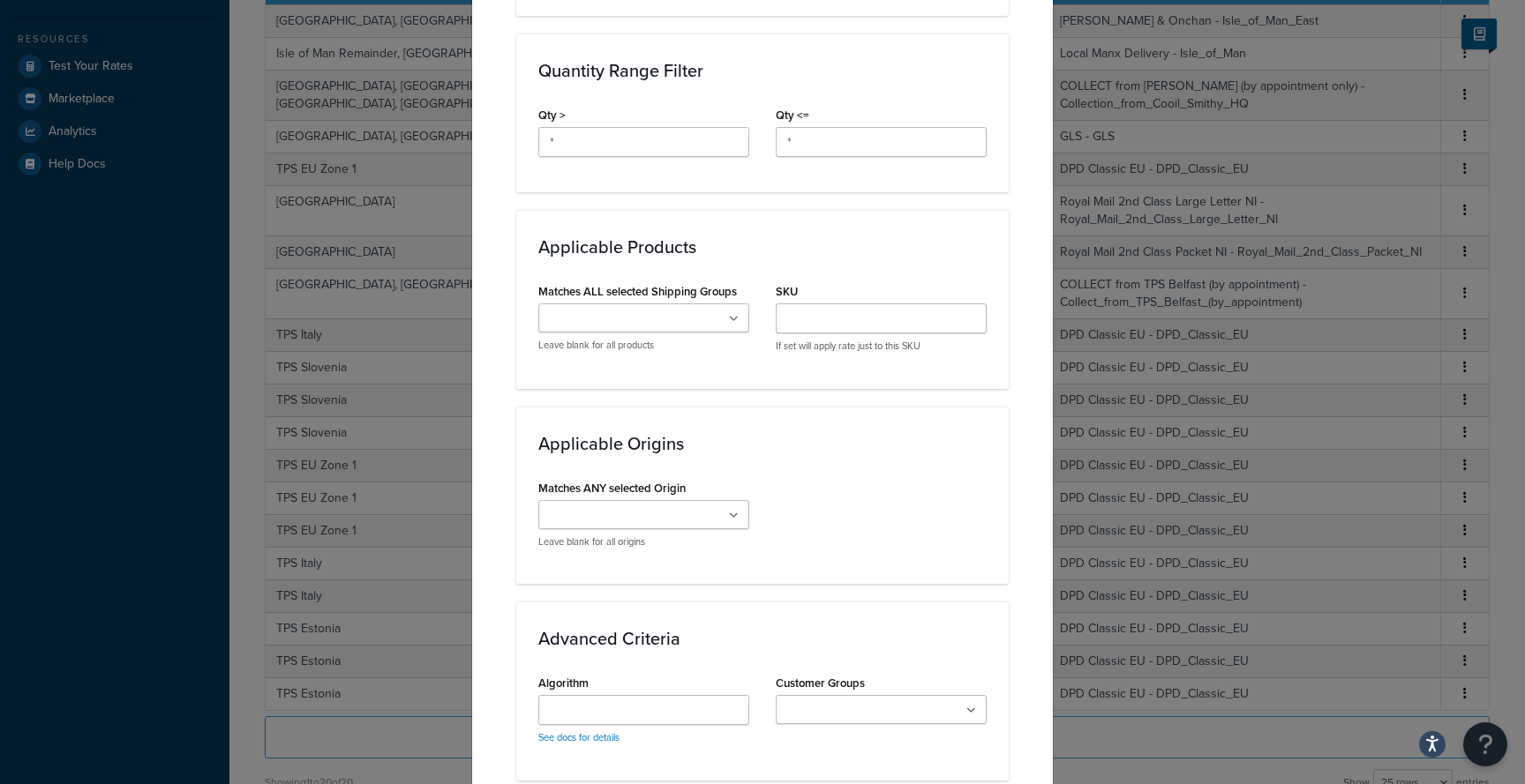
scroll to position [1015, 0]
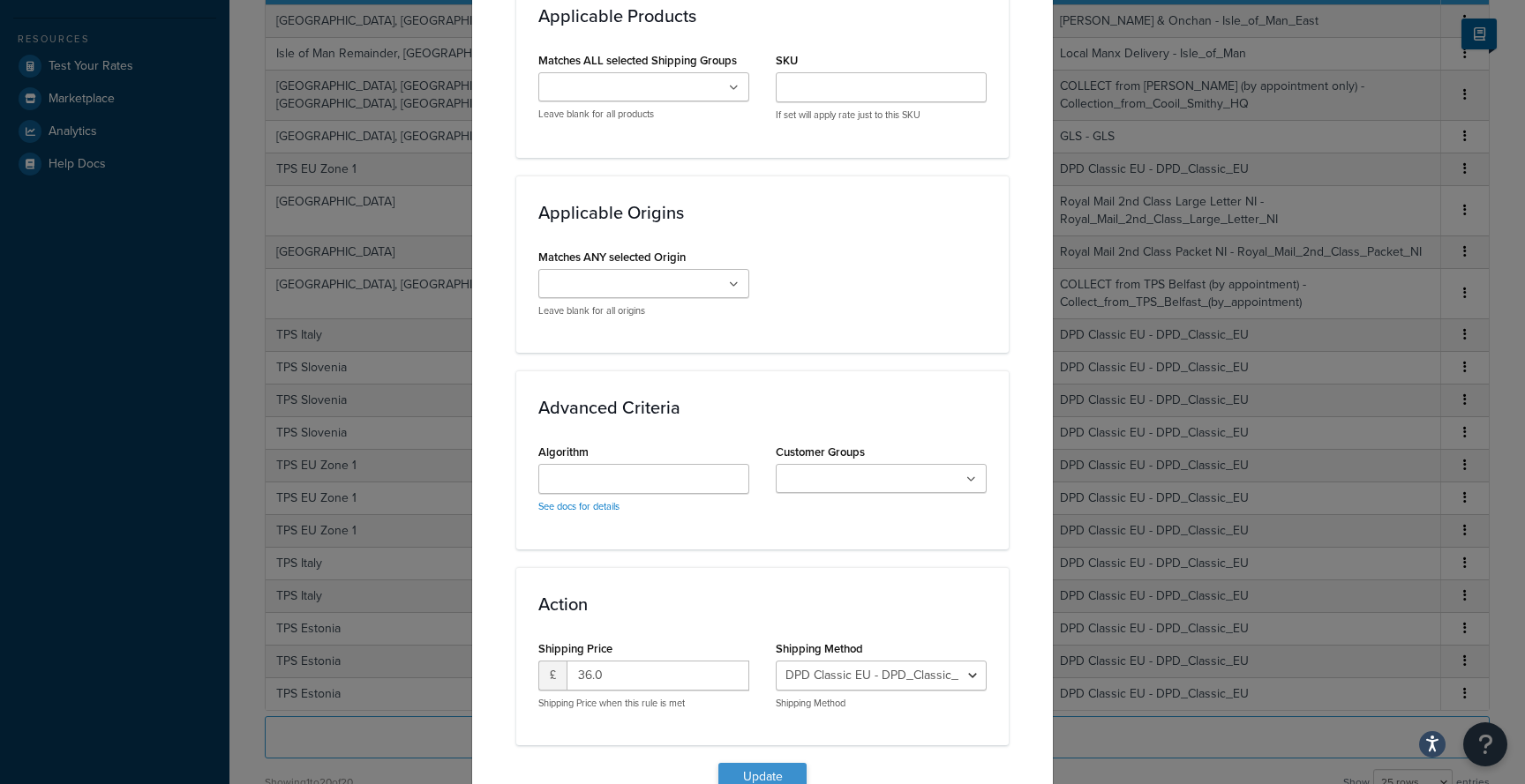
type input "61"
click at [767, 776] on button "Update" at bounding box center [762, 777] width 88 height 28
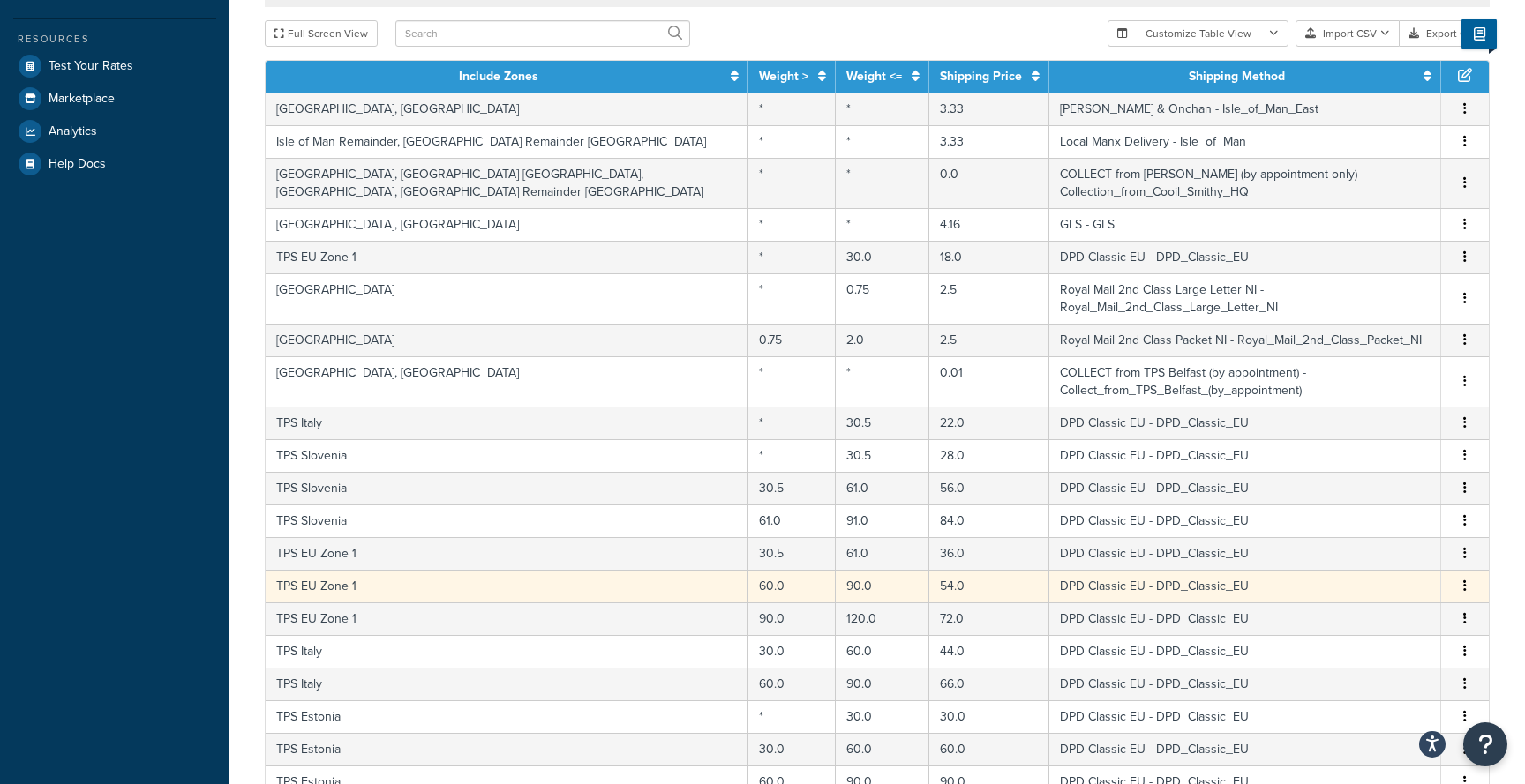
click at [835, 570] on td "90.0" at bounding box center [882, 586] width 94 height 33
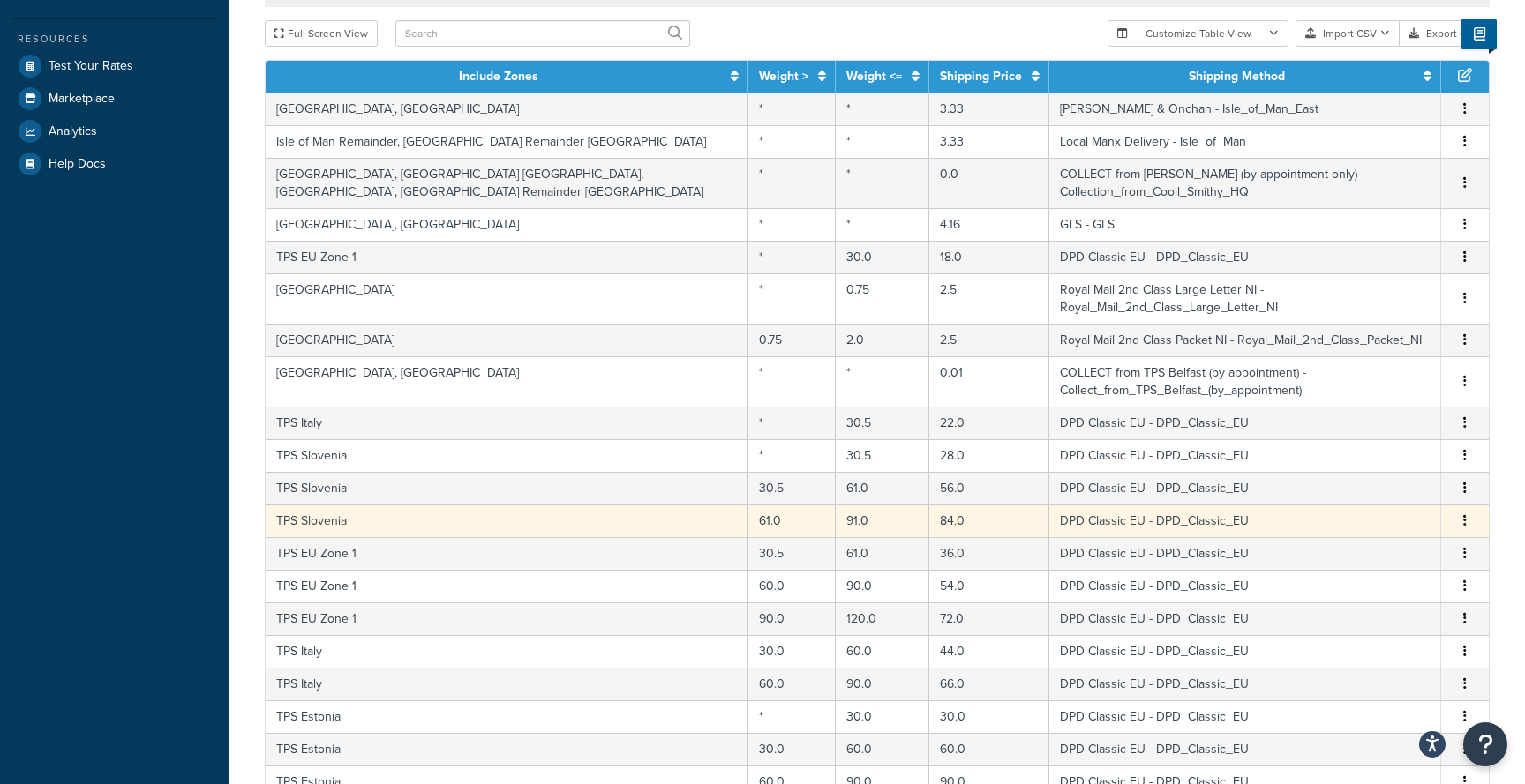
select select "105792"
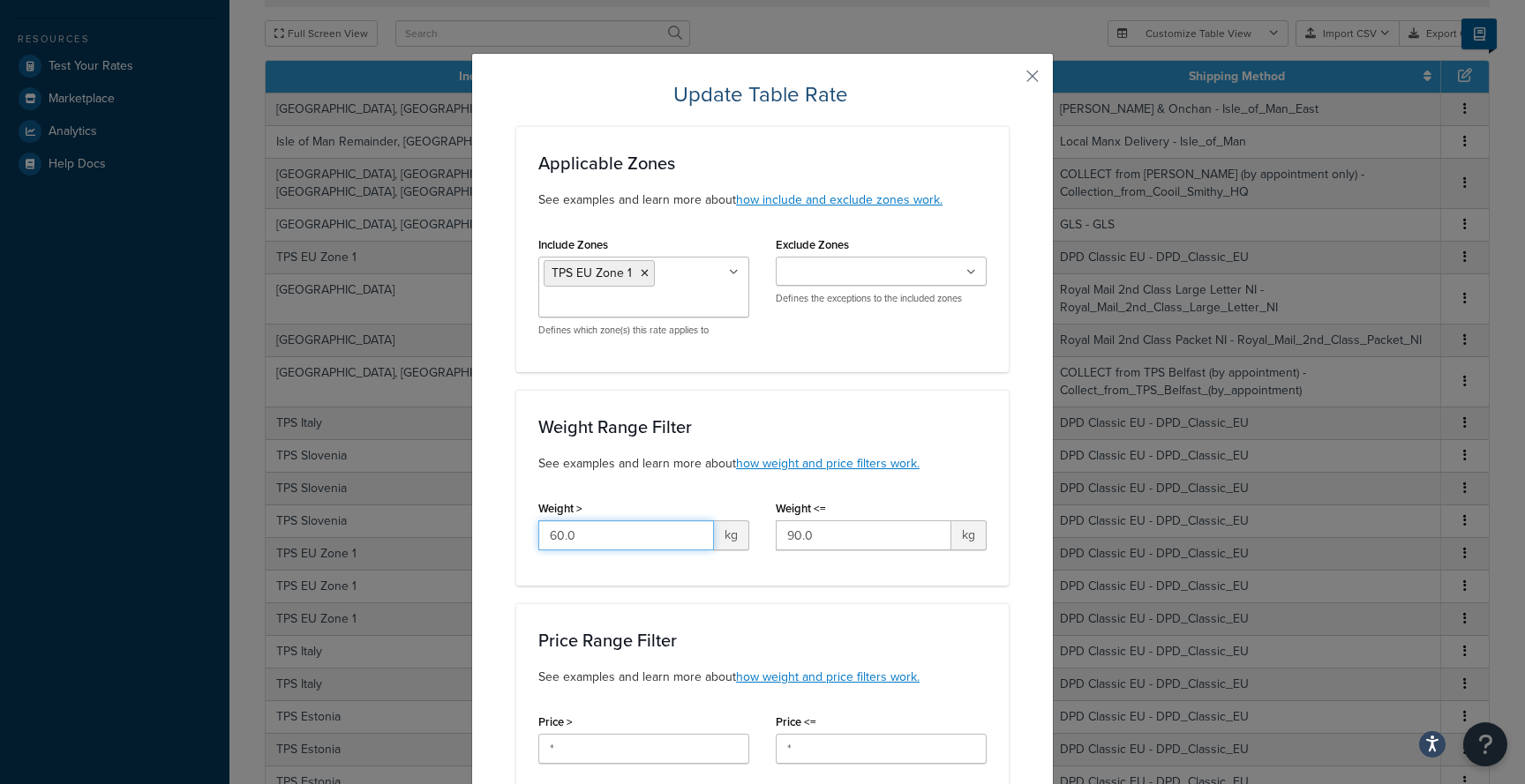
click at [597, 535] on input "60.0" at bounding box center [626, 535] width 176 height 30
type input "61"
click at [853, 533] on input "90.0" at bounding box center [864, 535] width 176 height 30
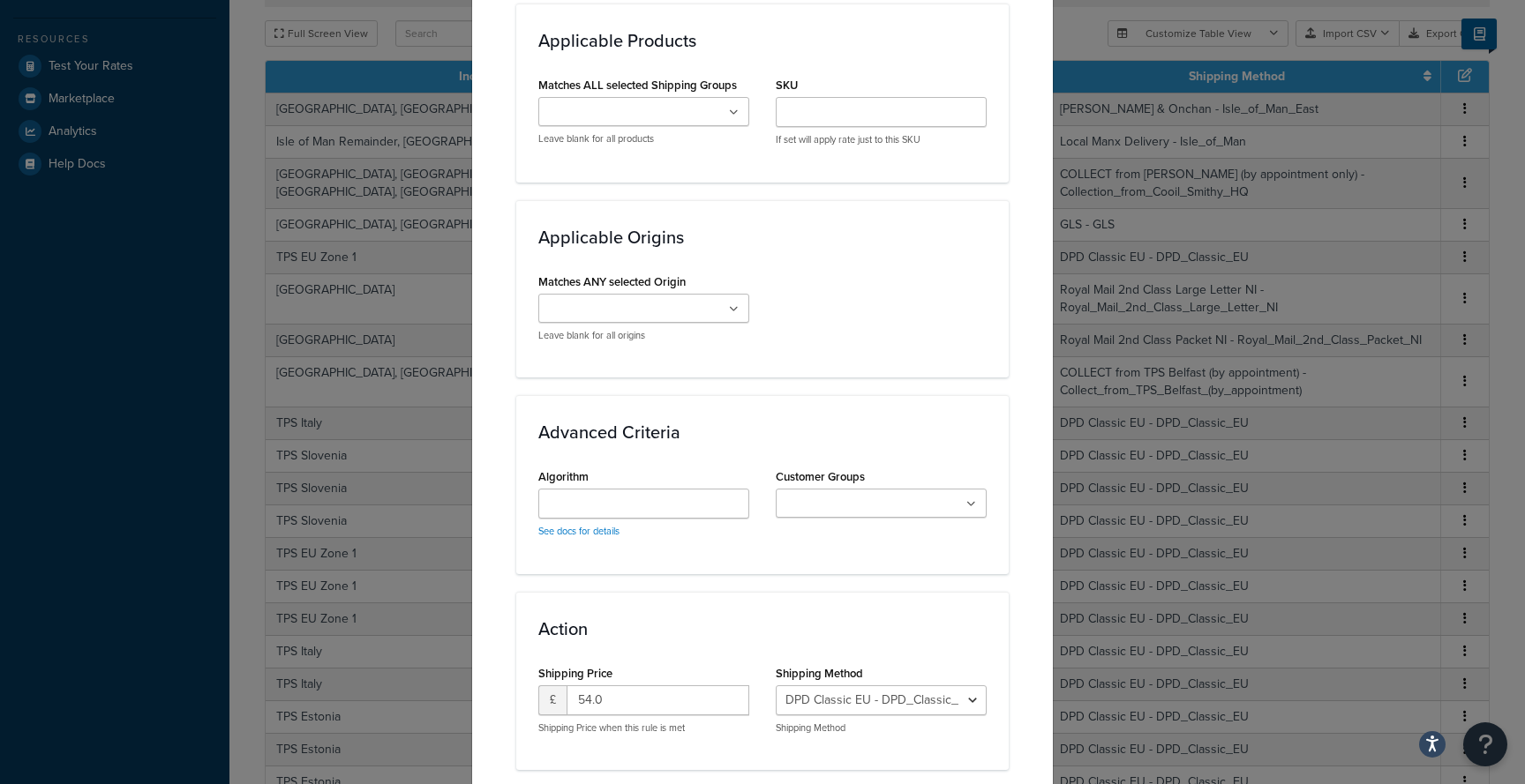
scroll to position [1106, 0]
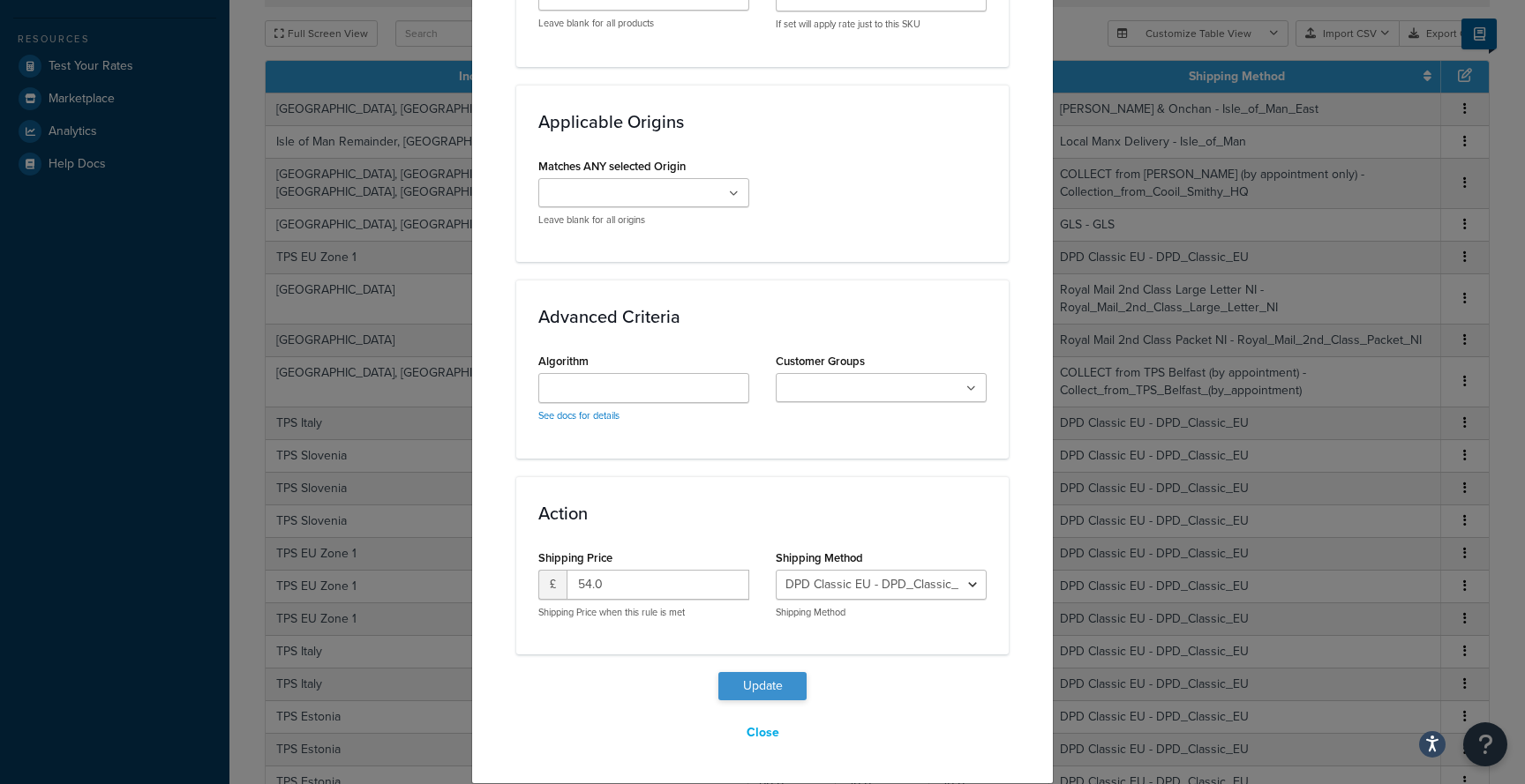
type input "91"
click at [773, 690] on button "Update" at bounding box center [762, 687] width 88 height 28
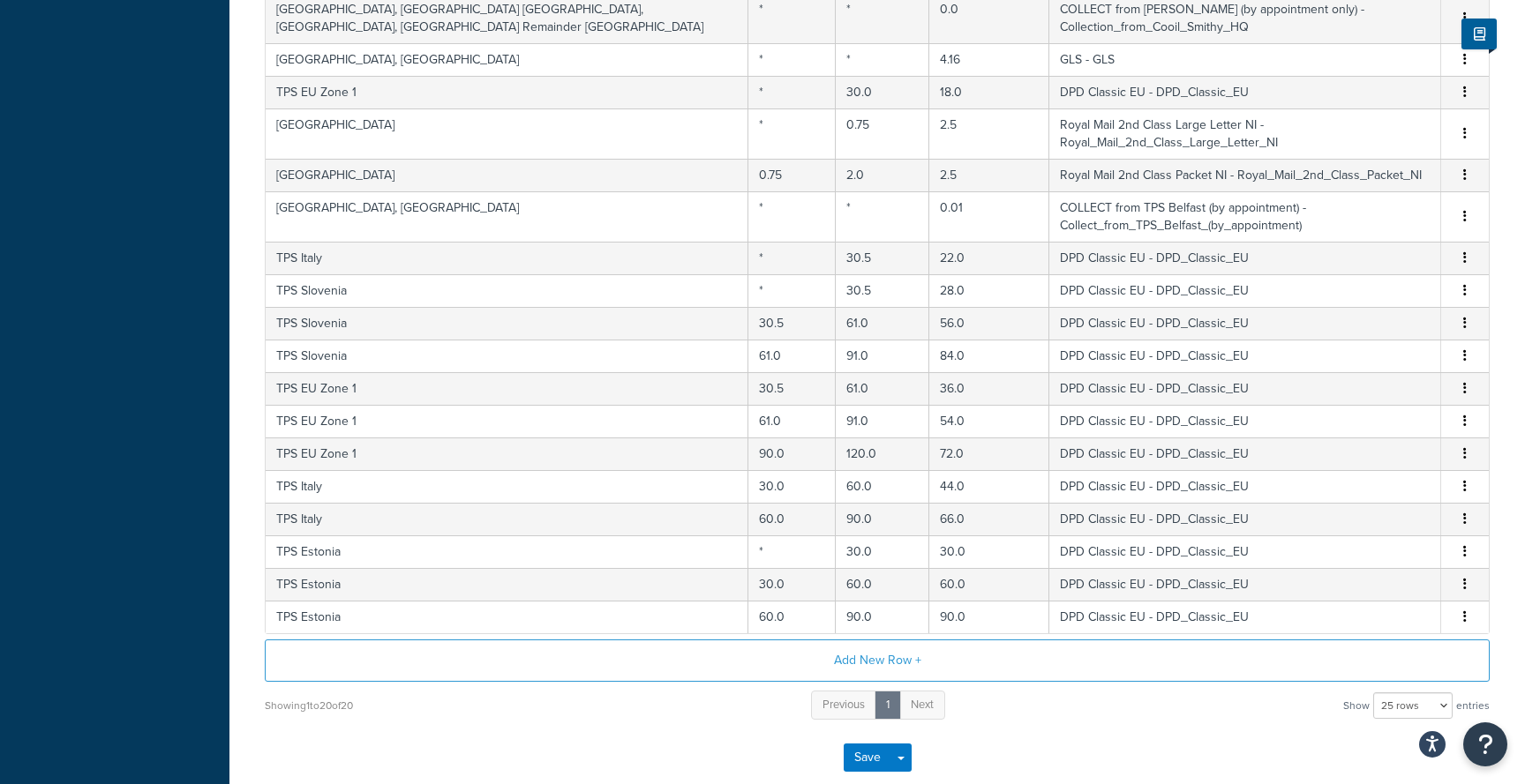
scroll to position [744, 0]
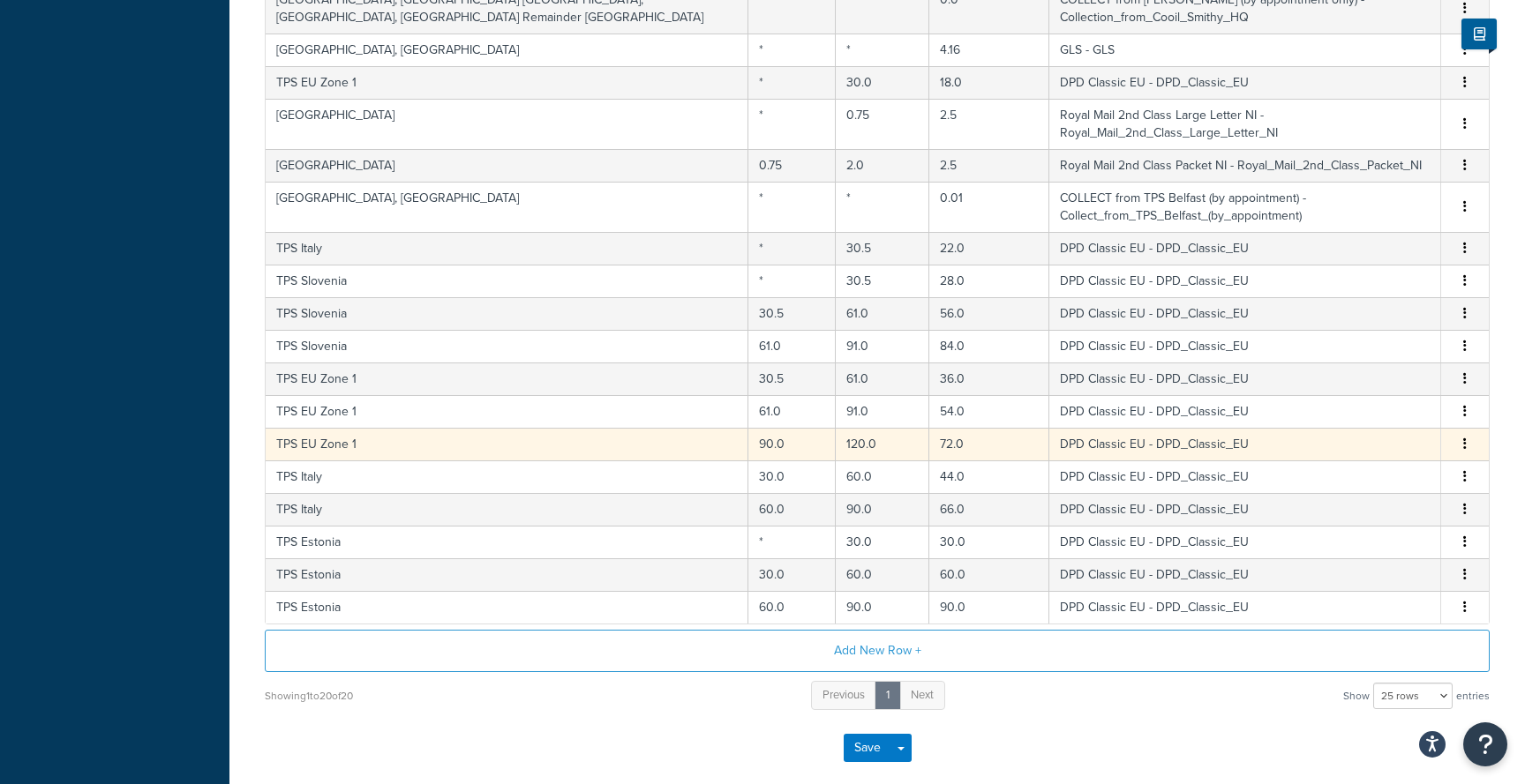
click at [668, 430] on td "TPS EU Zone 1" at bounding box center [507, 443] width 483 height 33
select select "105792"
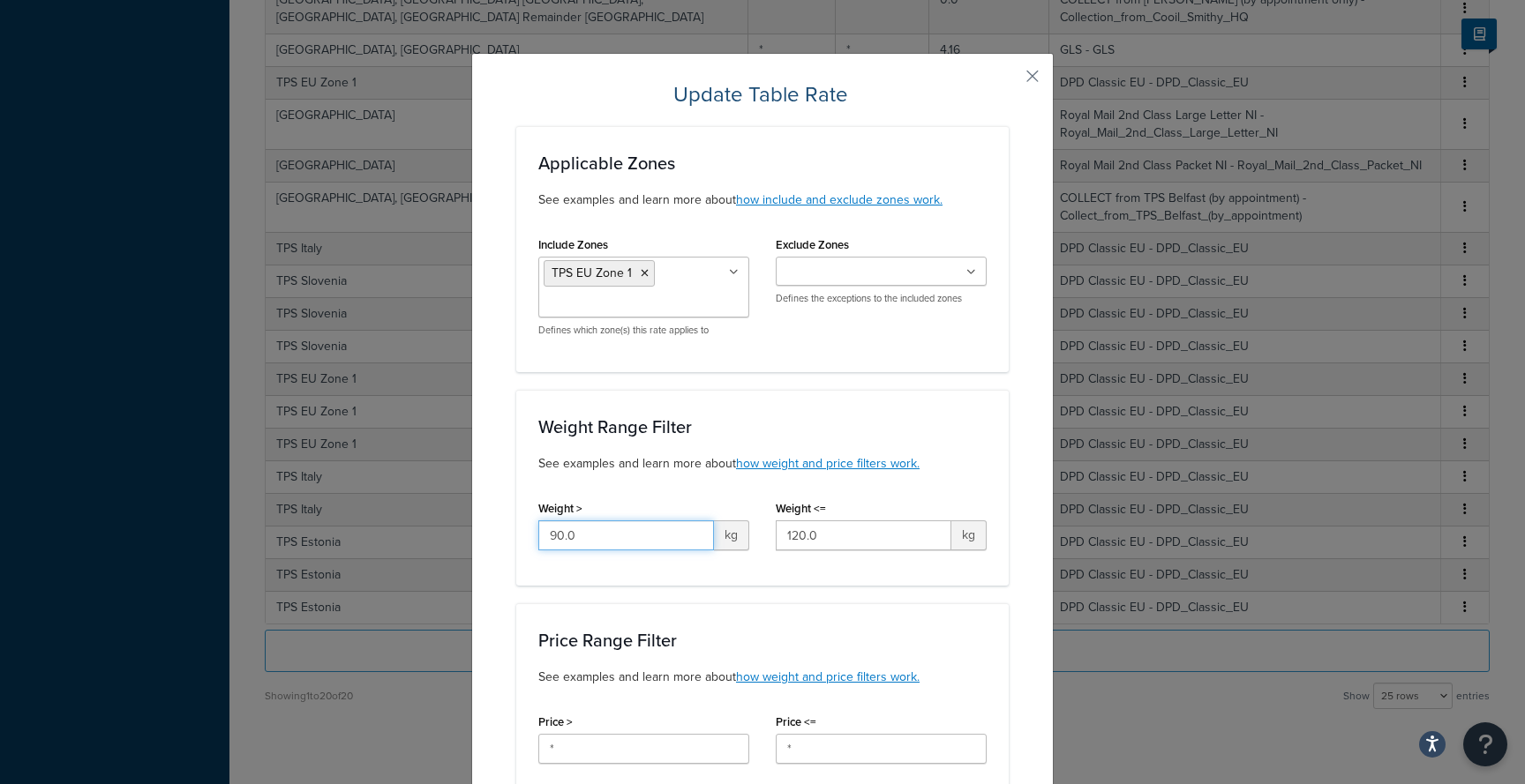
click at [653, 541] on input "90.0" at bounding box center [626, 535] width 176 height 30
type input "91"
click at [859, 539] on input "120.0" at bounding box center [864, 535] width 176 height 30
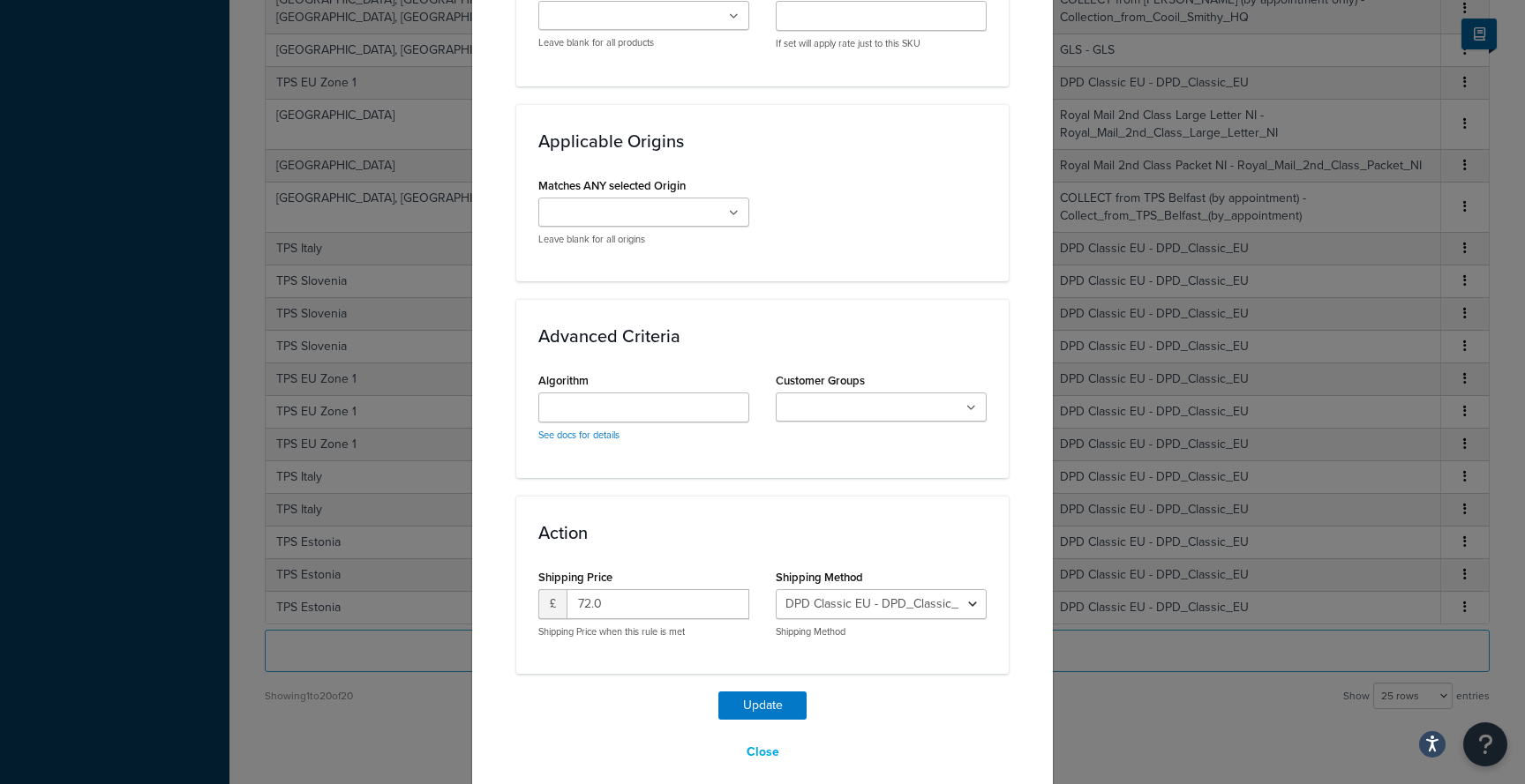
scroll to position [1106, 0]
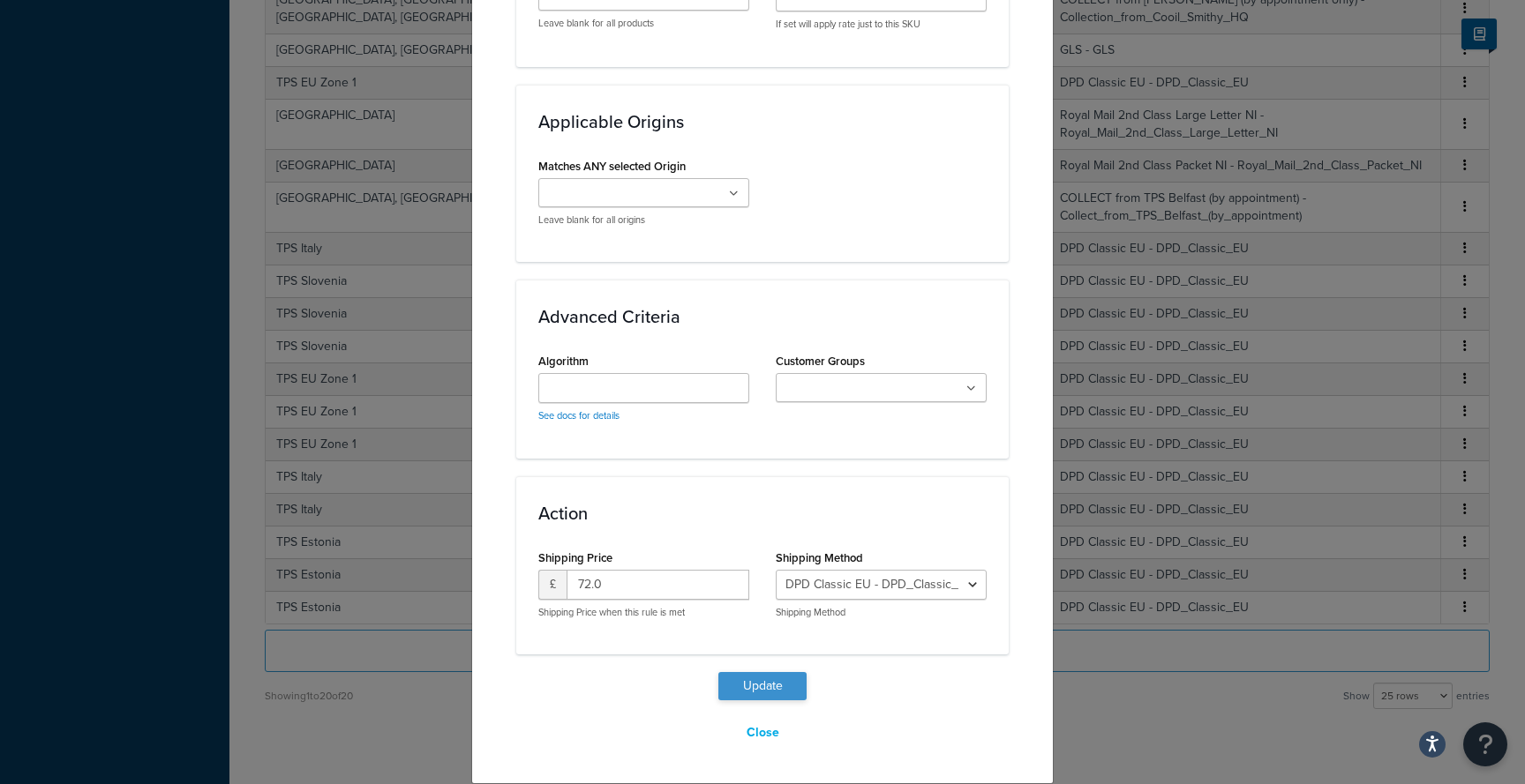
type input "121"
click at [769, 682] on button "Update" at bounding box center [762, 687] width 88 height 28
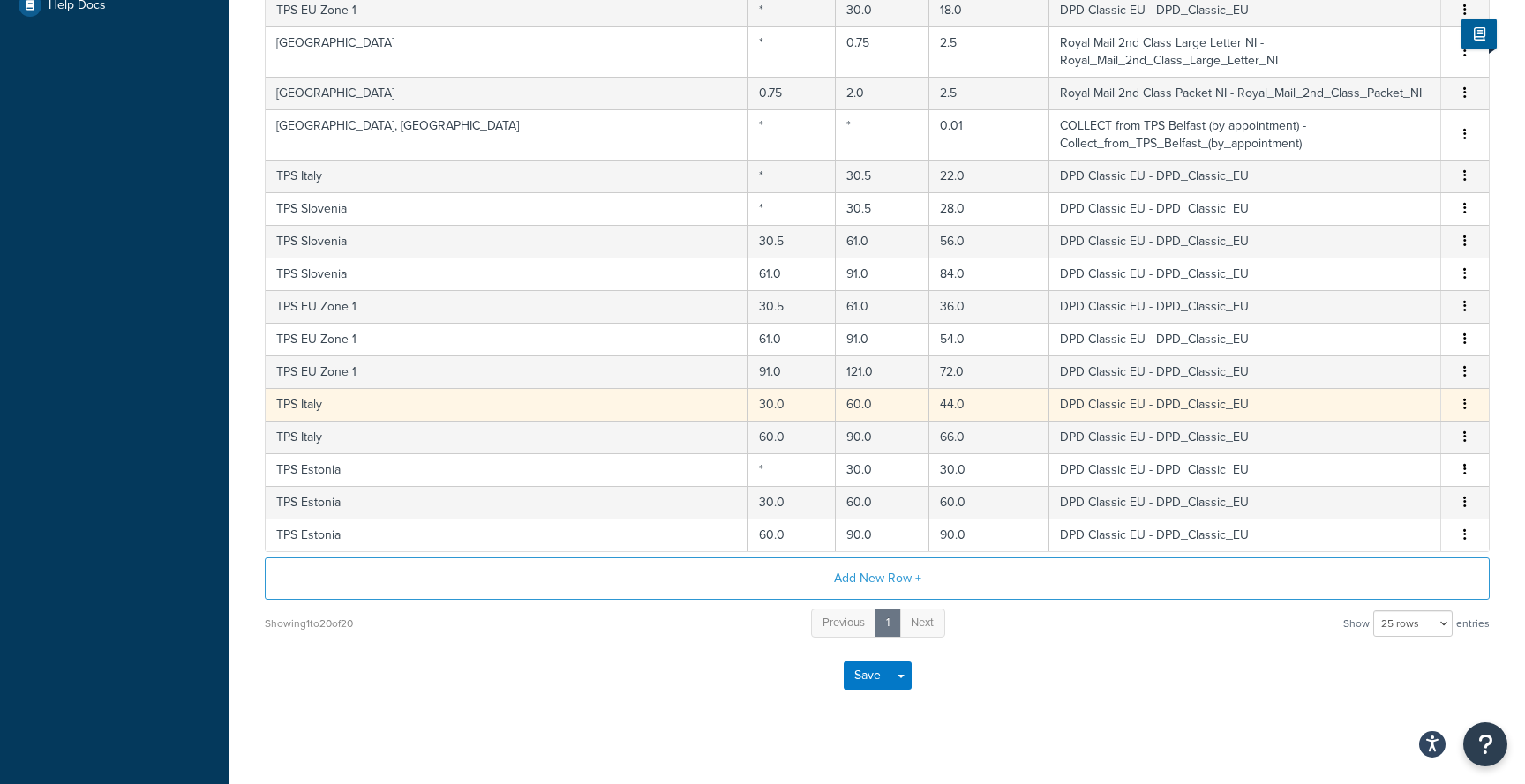
scroll to position [639, 0]
click at [835, 393] on td "60.0" at bounding box center [882, 405] width 94 height 33
select select "105792"
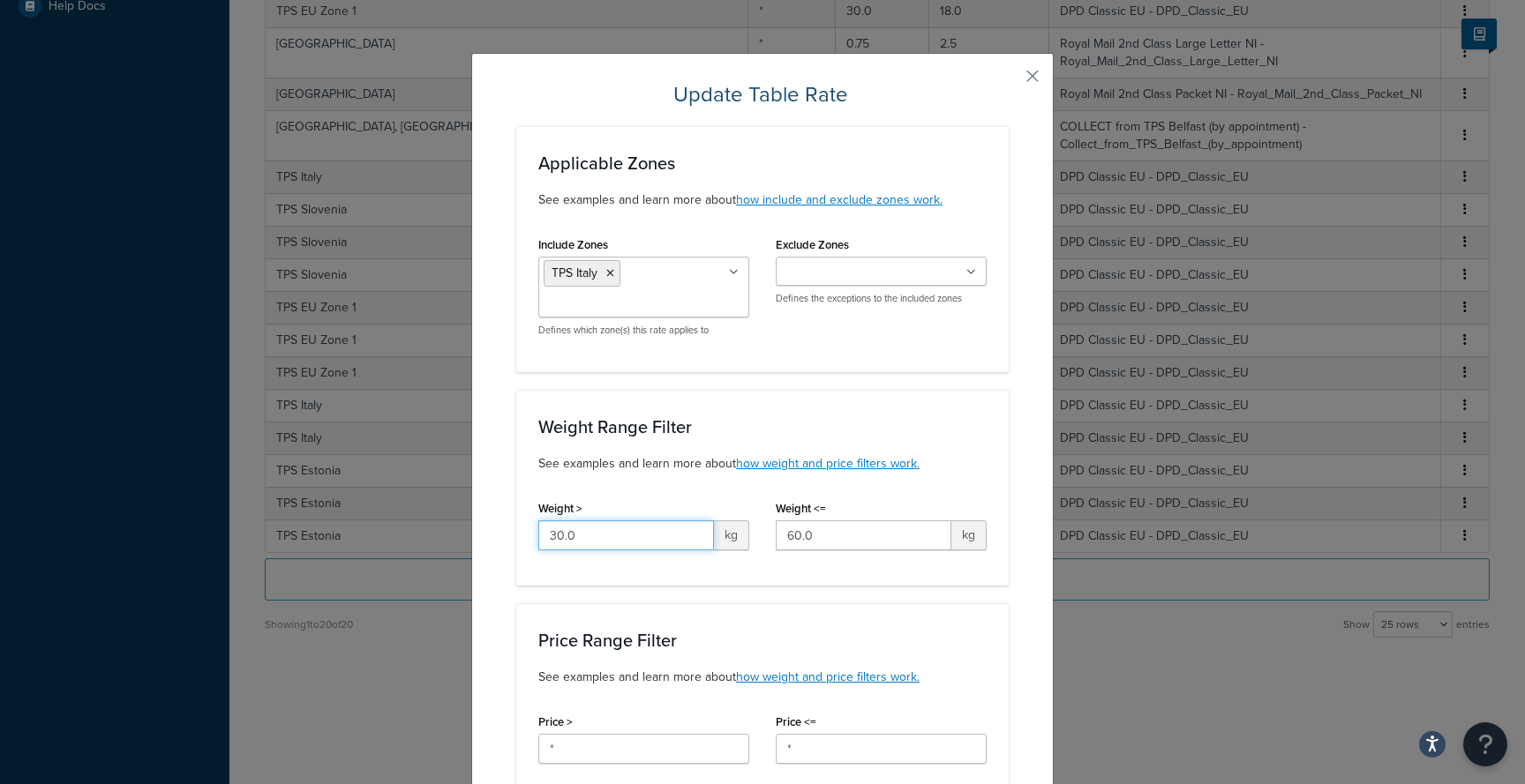
click at [604, 540] on input "30.0" at bounding box center [626, 535] width 176 height 30
type input "30.5"
click at [888, 537] on input "60.0" at bounding box center [864, 535] width 176 height 30
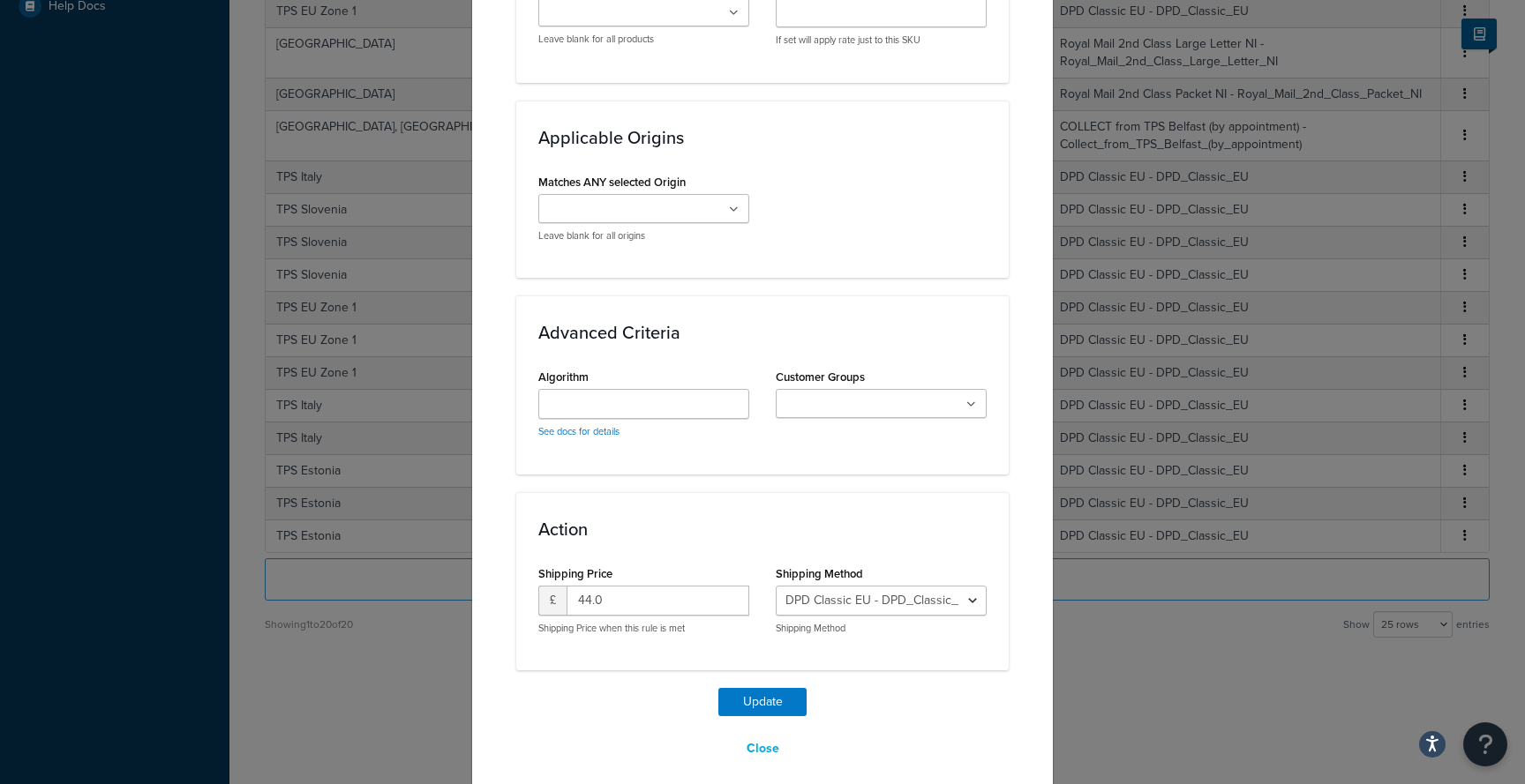
scroll to position [1106, 0]
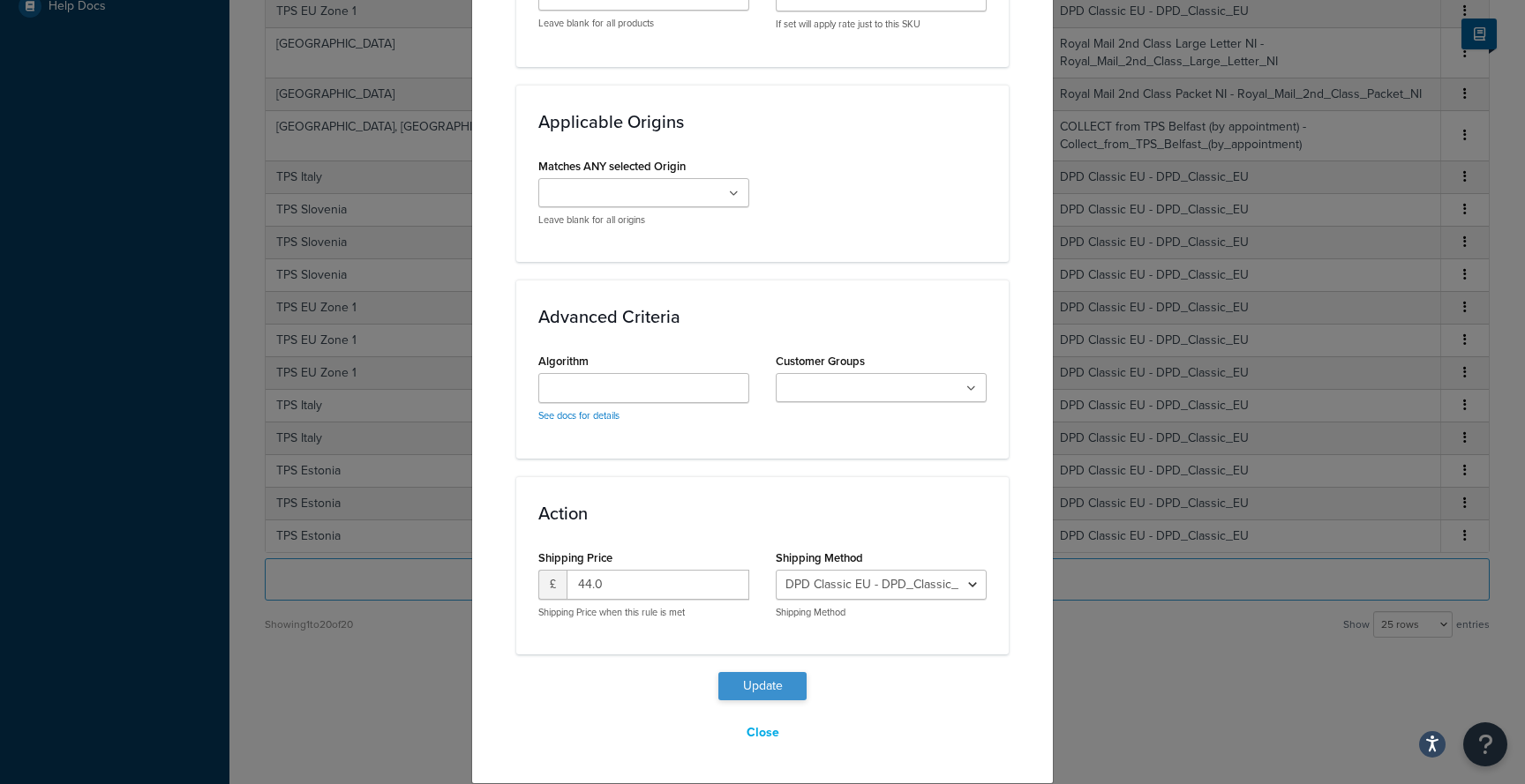
type input "61"
click at [783, 693] on button "Update" at bounding box center [762, 687] width 88 height 28
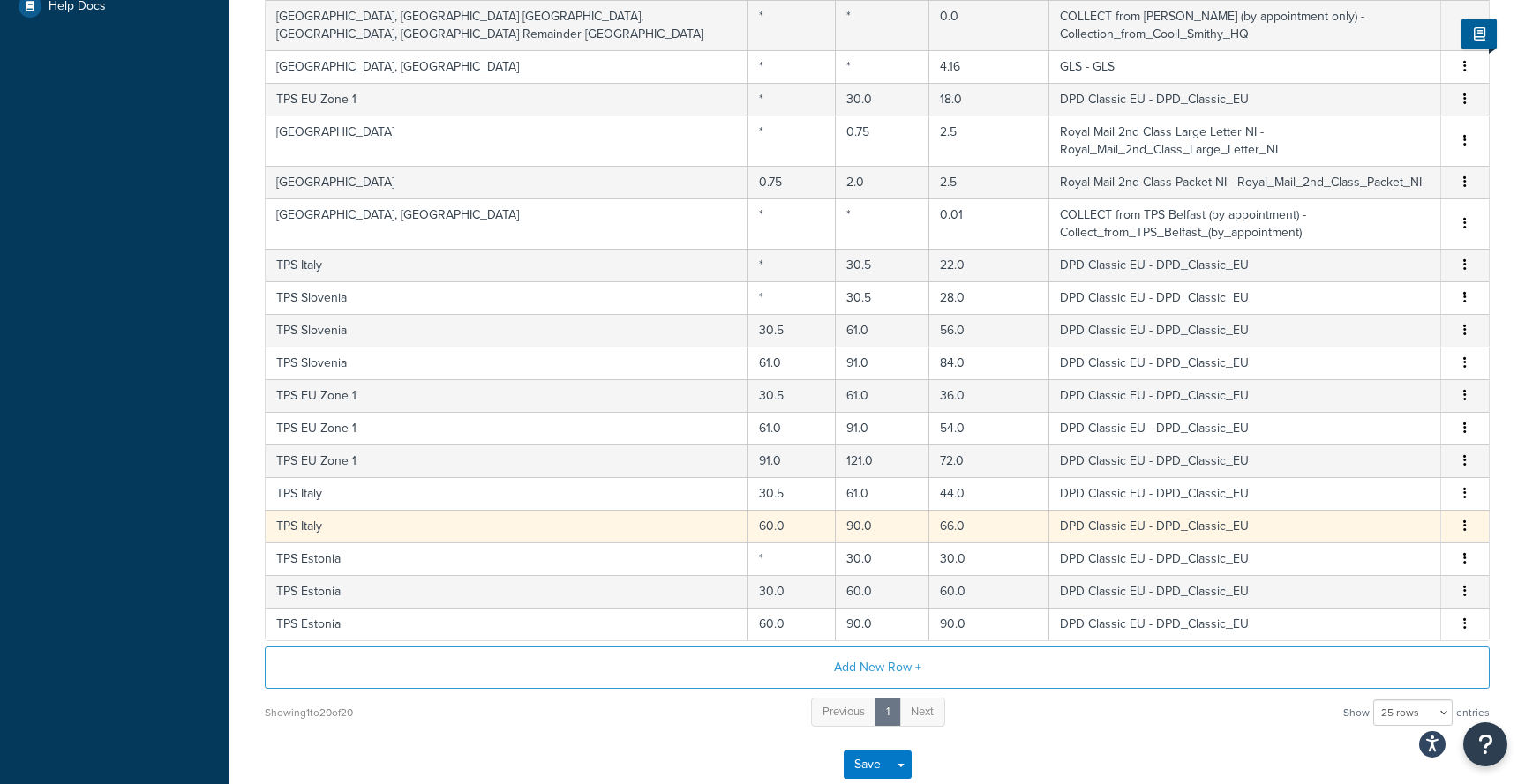
click at [835, 514] on td "90.0" at bounding box center [882, 526] width 94 height 33
select select "105792"
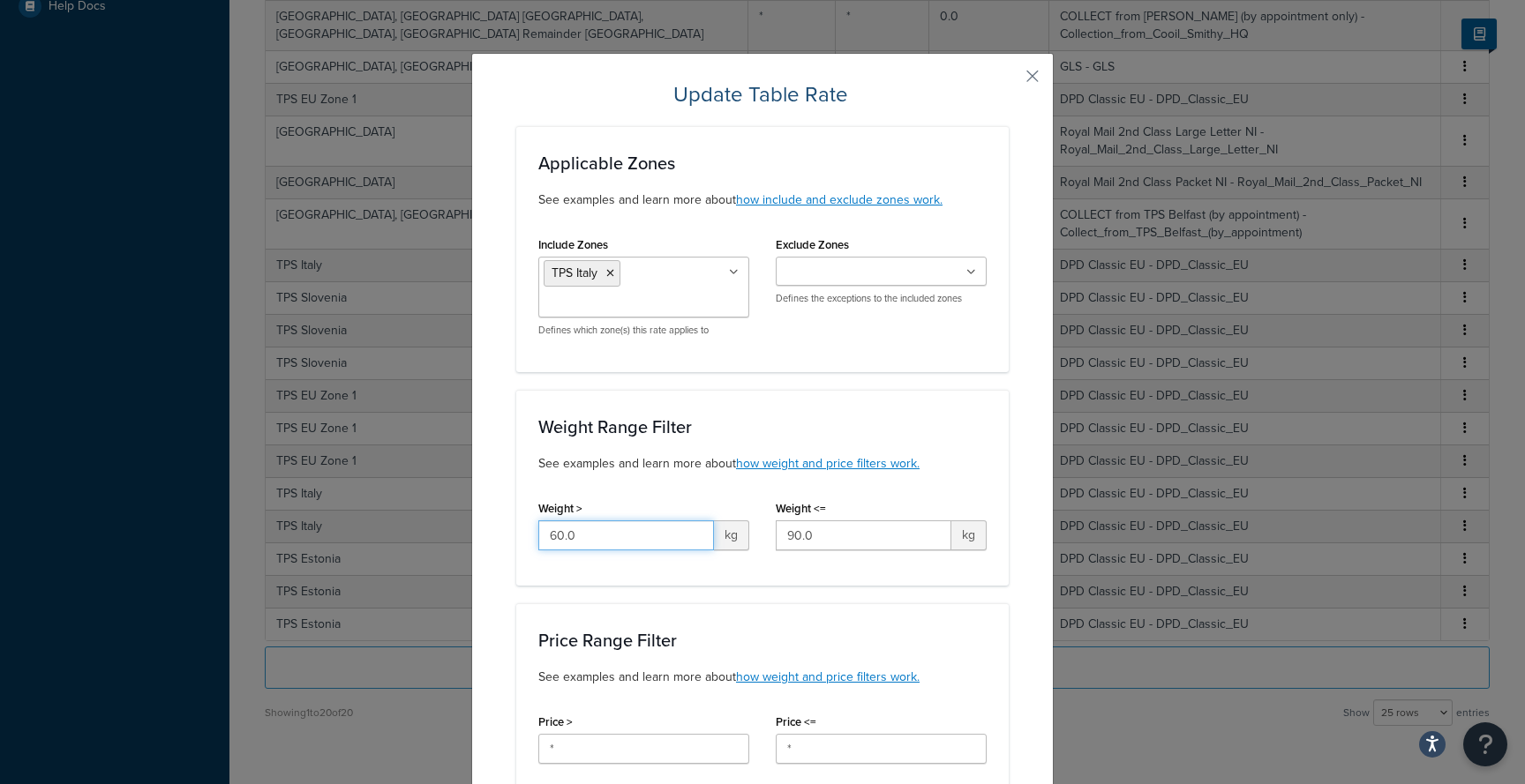
click at [632, 527] on input "60.0" at bounding box center [626, 535] width 176 height 30
type input "61"
click at [845, 523] on input "90.0" at bounding box center [864, 535] width 176 height 30
click at [845, 535] on input "90.0" at bounding box center [864, 535] width 176 height 30
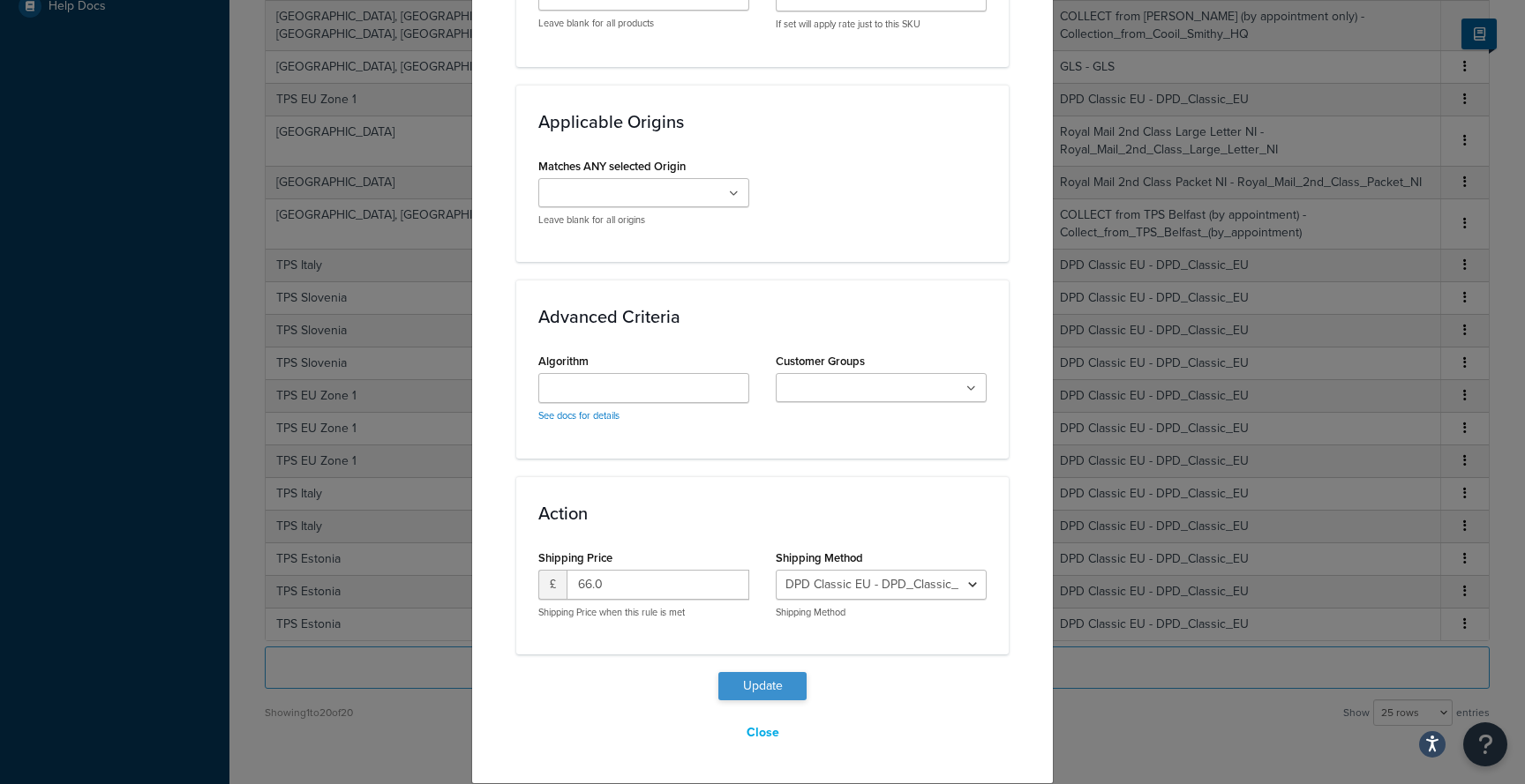
type input "91"
click at [782, 688] on button "Update" at bounding box center [762, 687] width 88 height 28
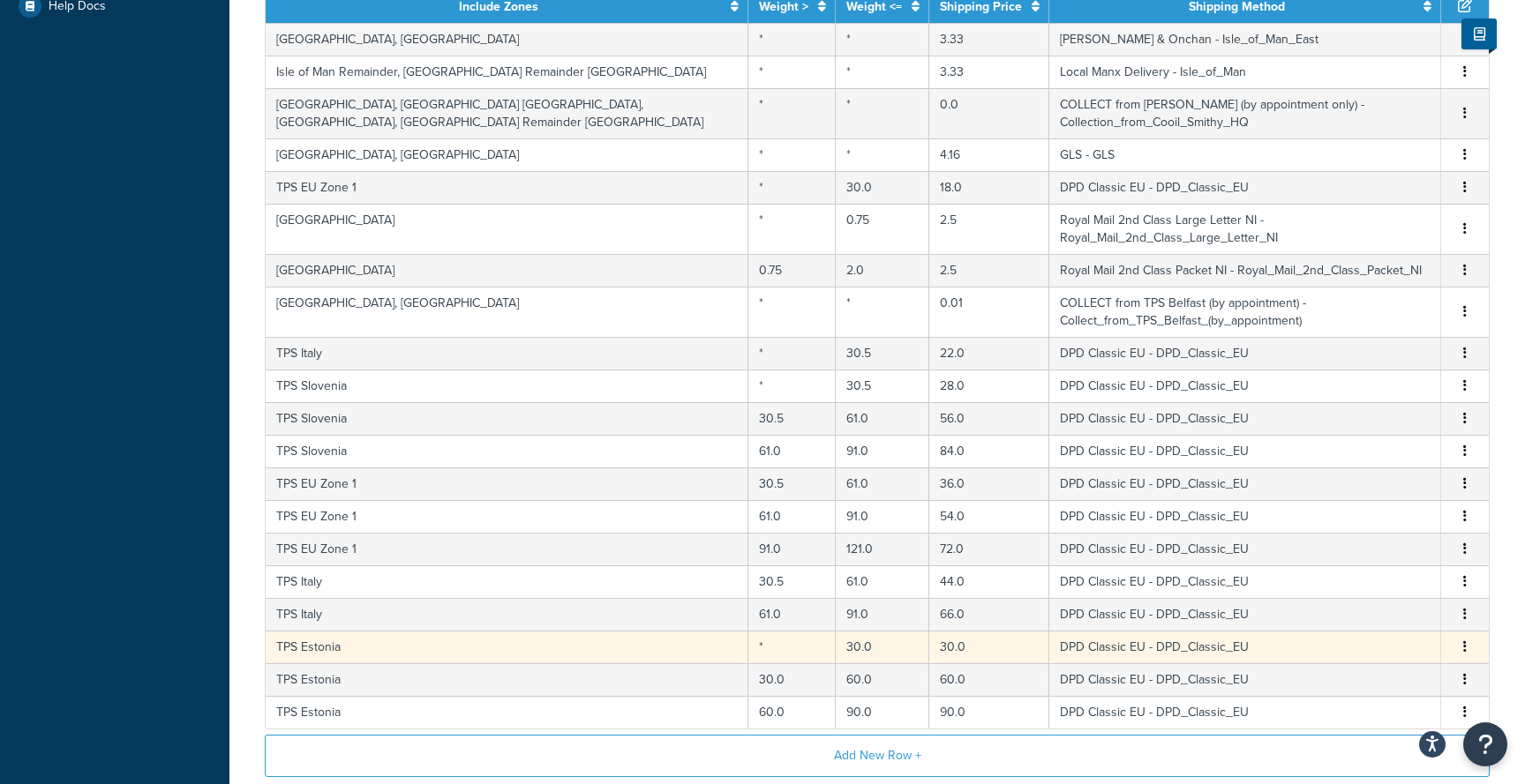
click at [835, 631] on td "30.0" at bounding box center [882, 646] width 94 height 33
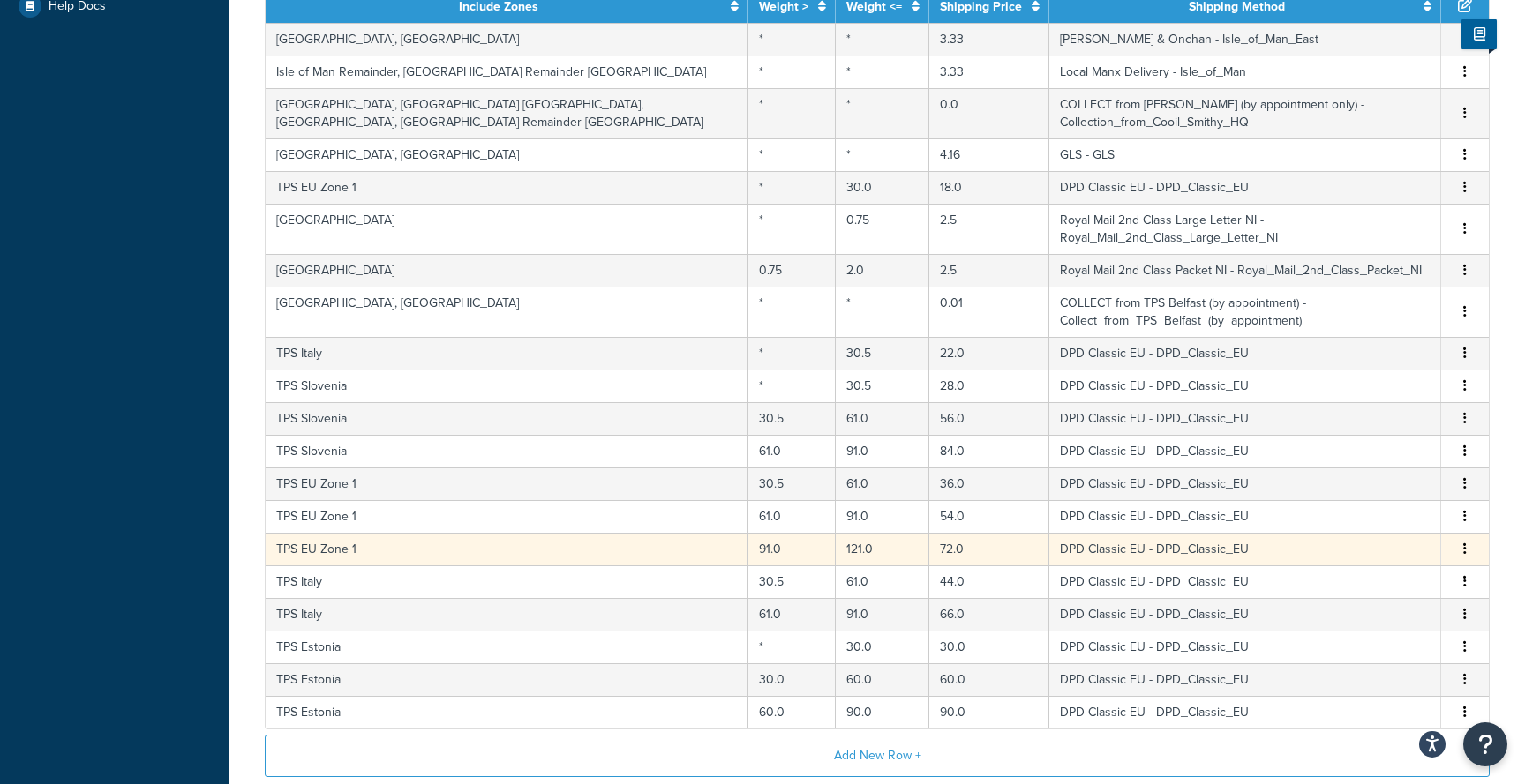
select select "105792"
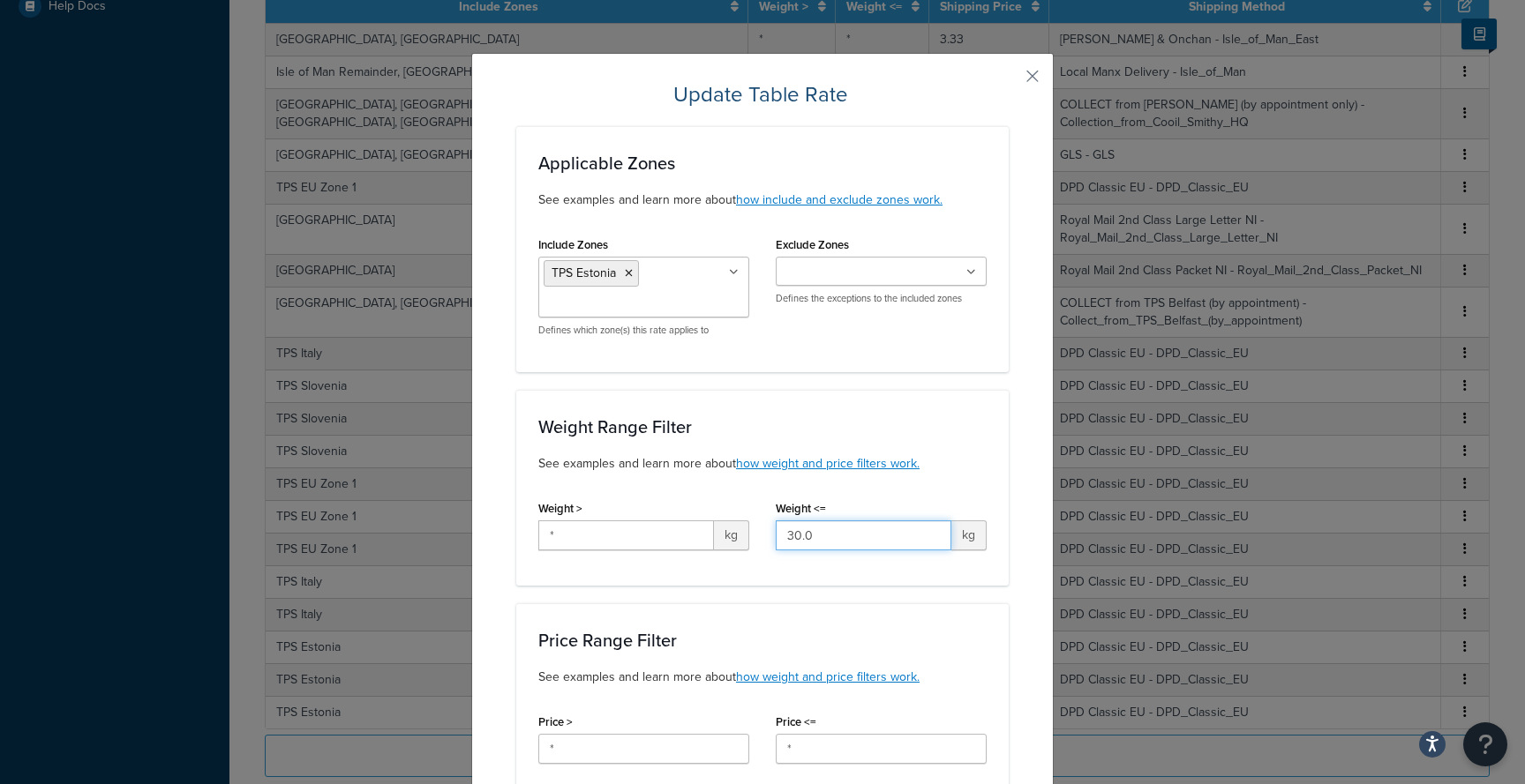
click at [840, 537] on input "30.0" at bounding box center [864, 535] width 176 height 30
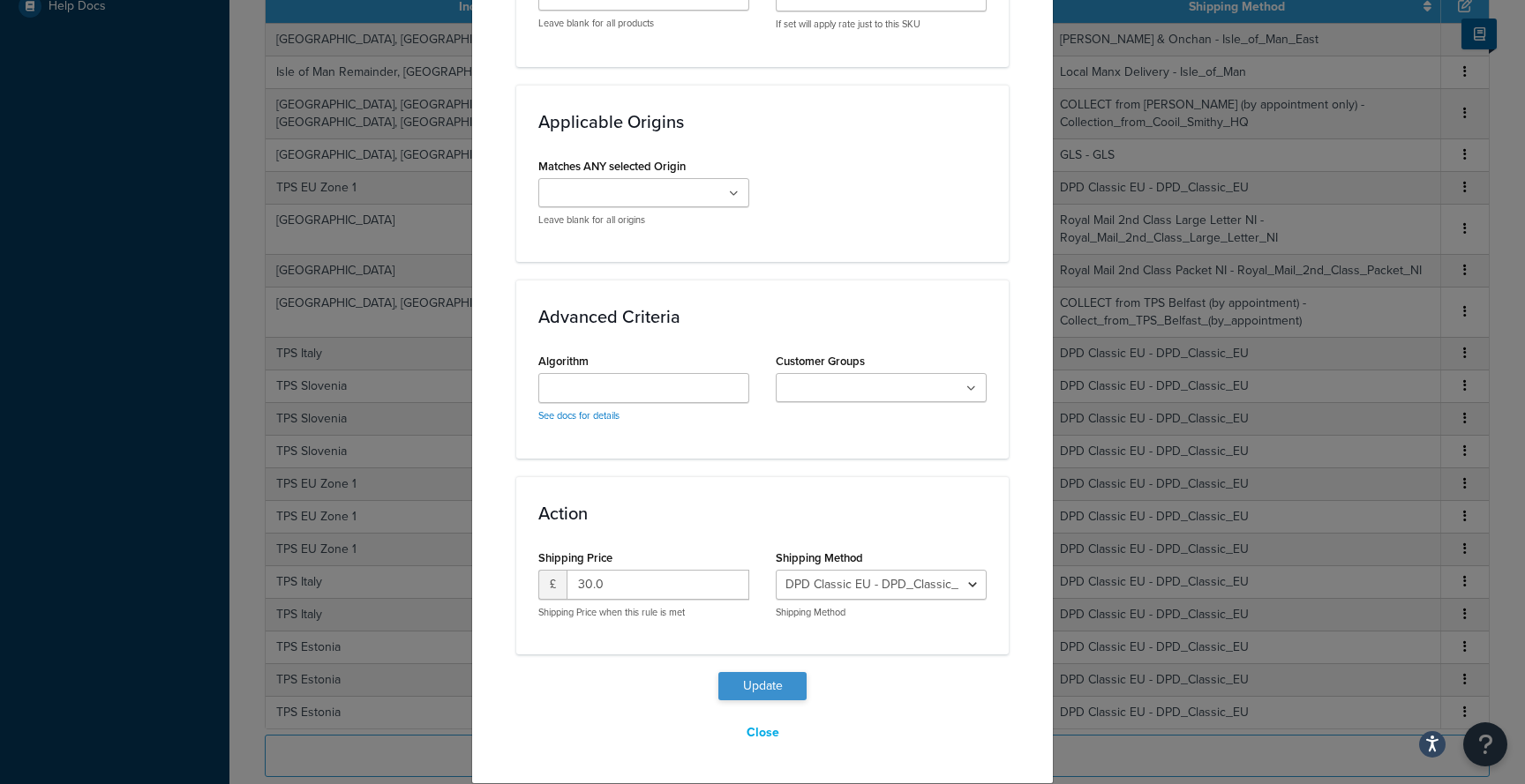
type input "30.5"
click at [782, 686] on button "Update" at bounding box center [762, 687] width 88 height 28
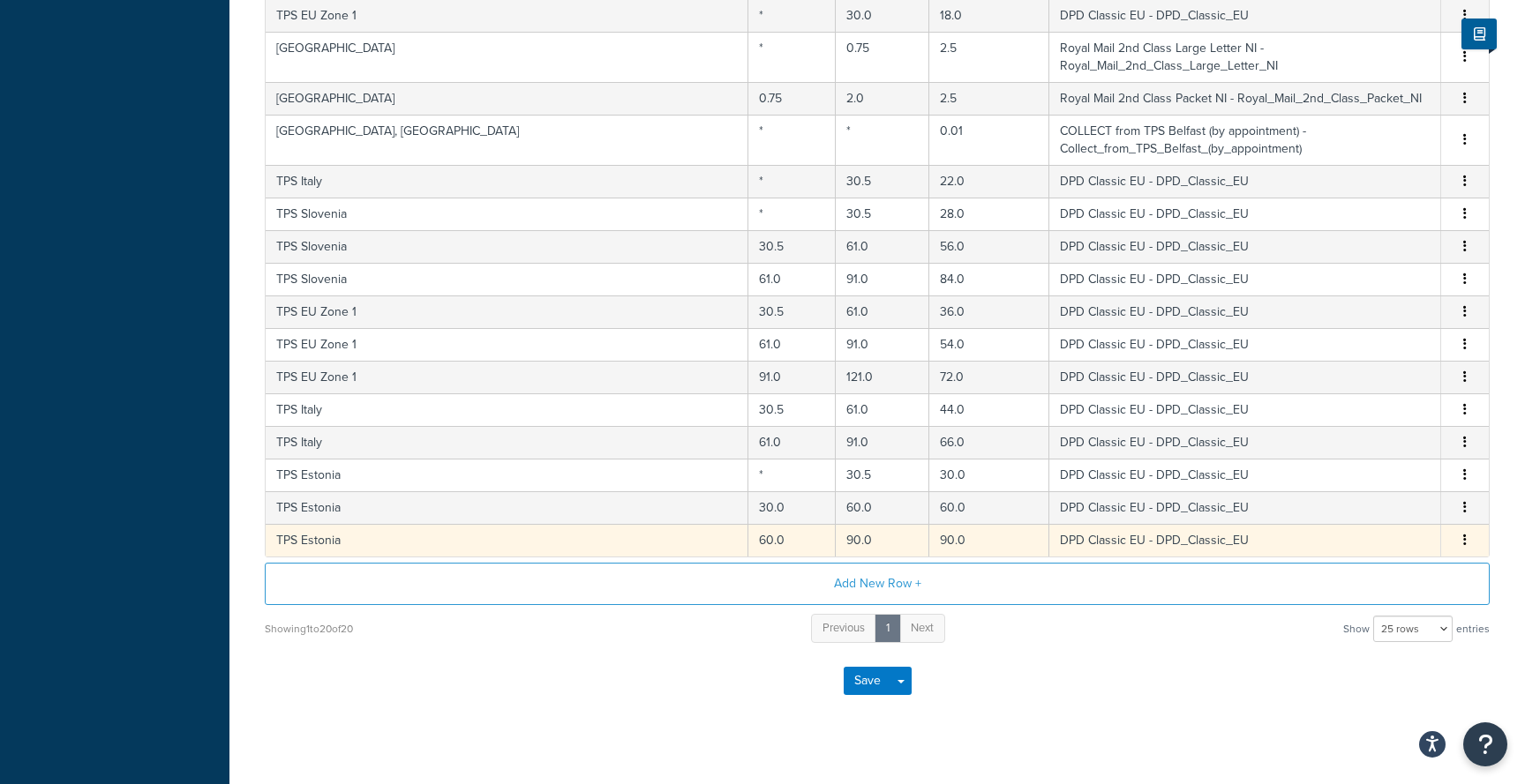
scroll to position [902, 0]
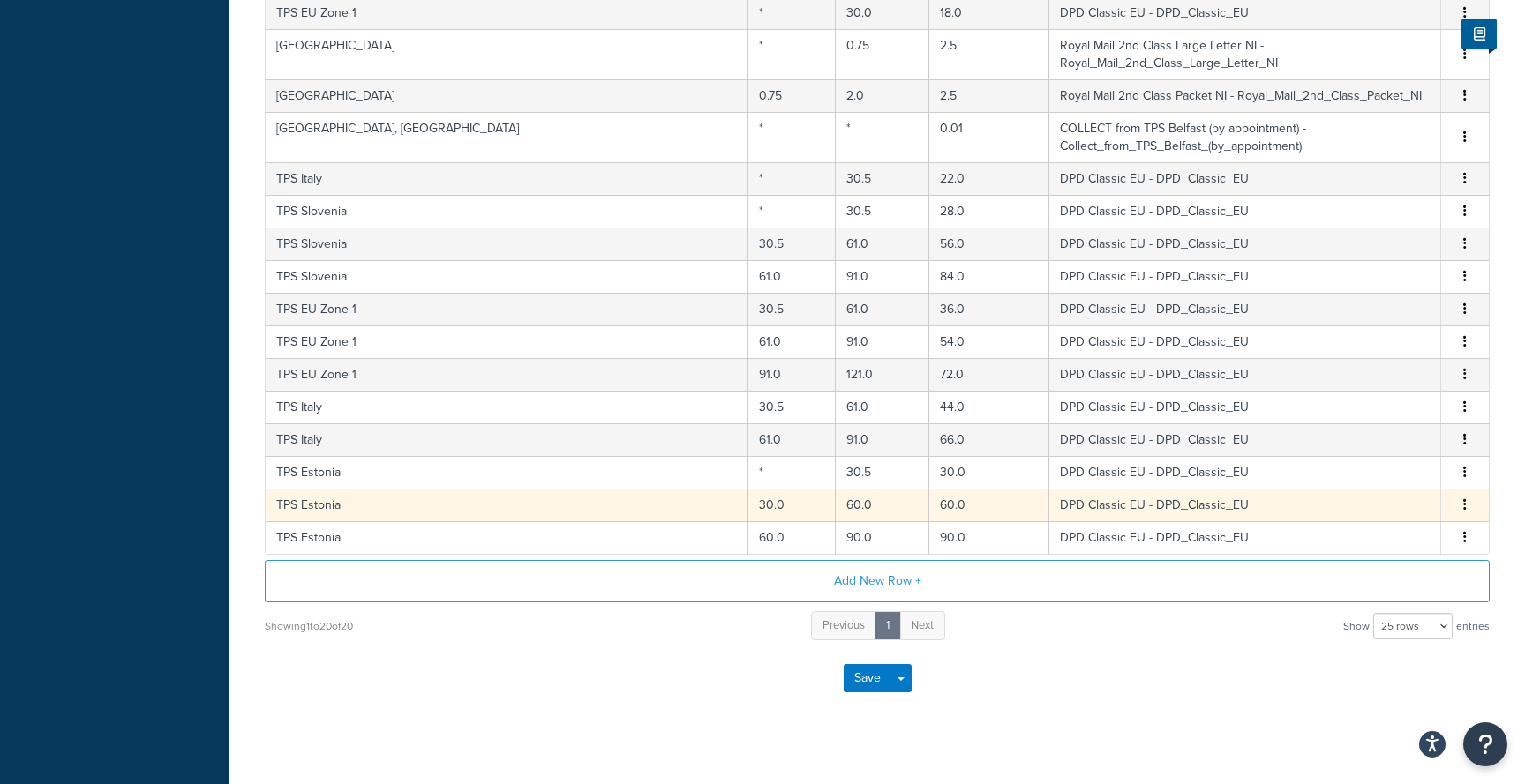
click at [835, 488] on td "60.0" at bounding box center [882, 504] width 94 height 33
select select "105792"
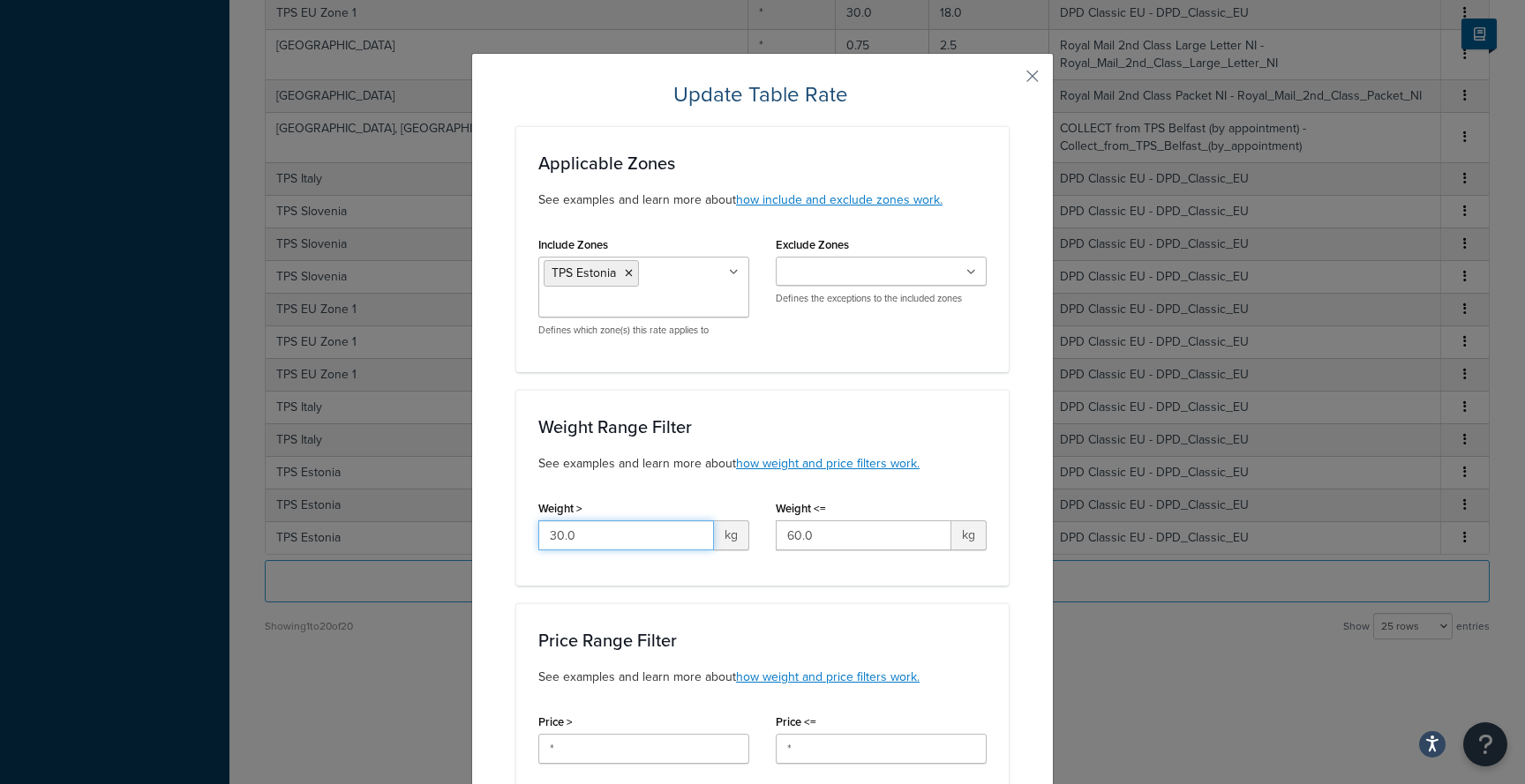
click at [588, 534] on input "30.0" at bounding box center [626, 535] width 176 height 30
type input "30.5"
click at [821, 536] on input "60.0" at bounding box center [864, 535] width 176 height 30
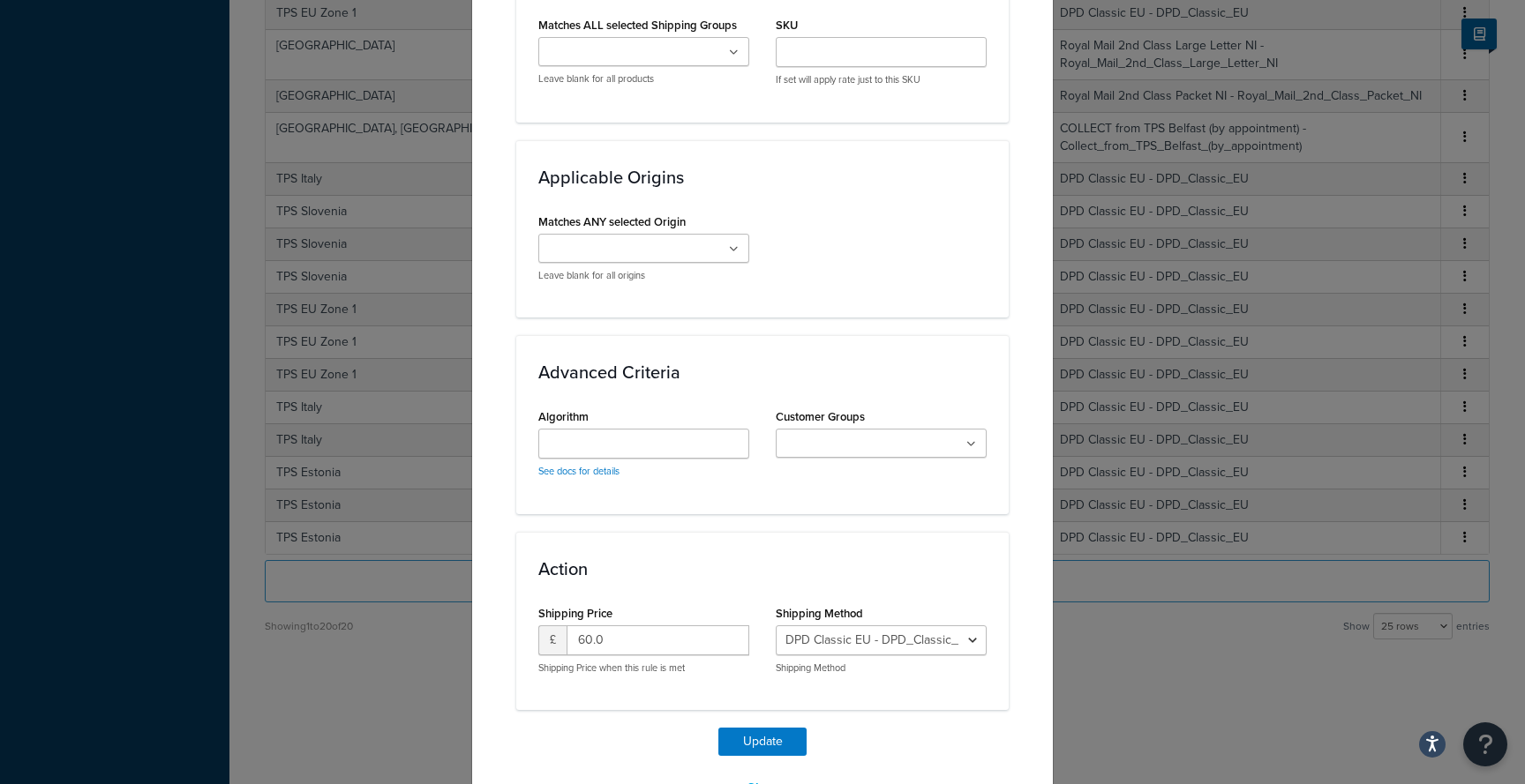
scroll to position [1106, 0]
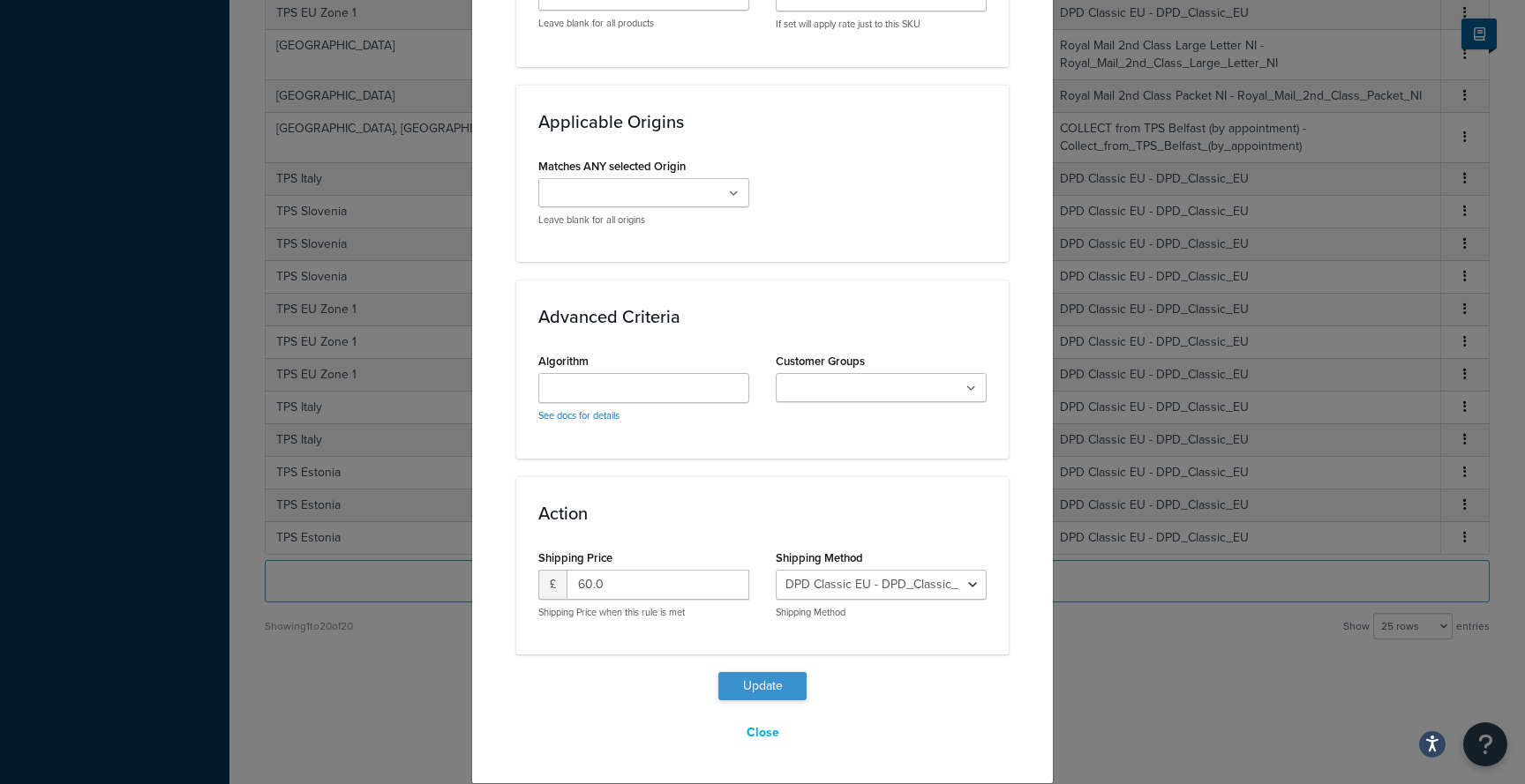
type input "61"
click at [775, 675] on button "Update" at bounding box center [762, 687] width 88 height 28
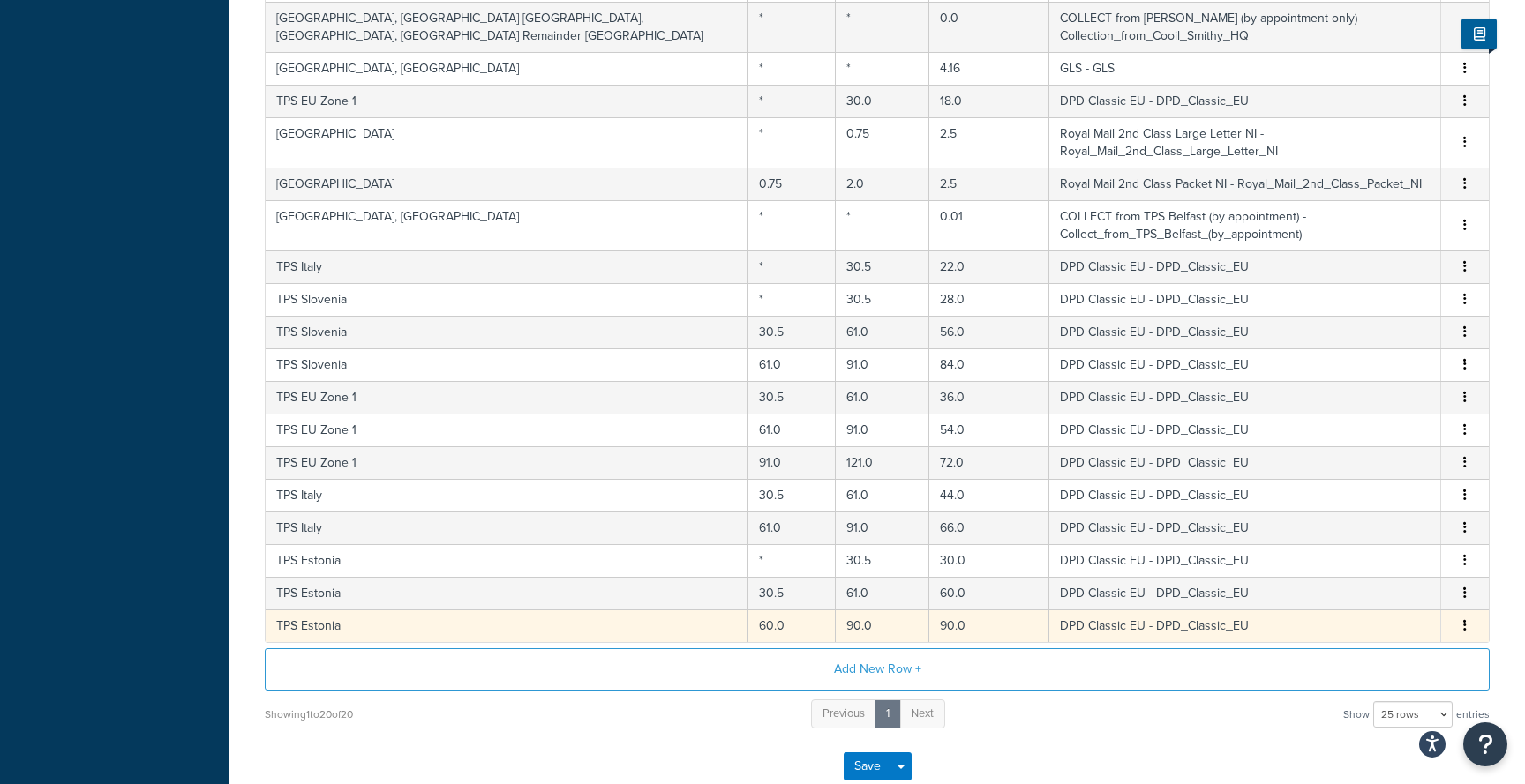
click at [835, 610] on td "90.0" at bounding box center [882, 626] width 94 height 33
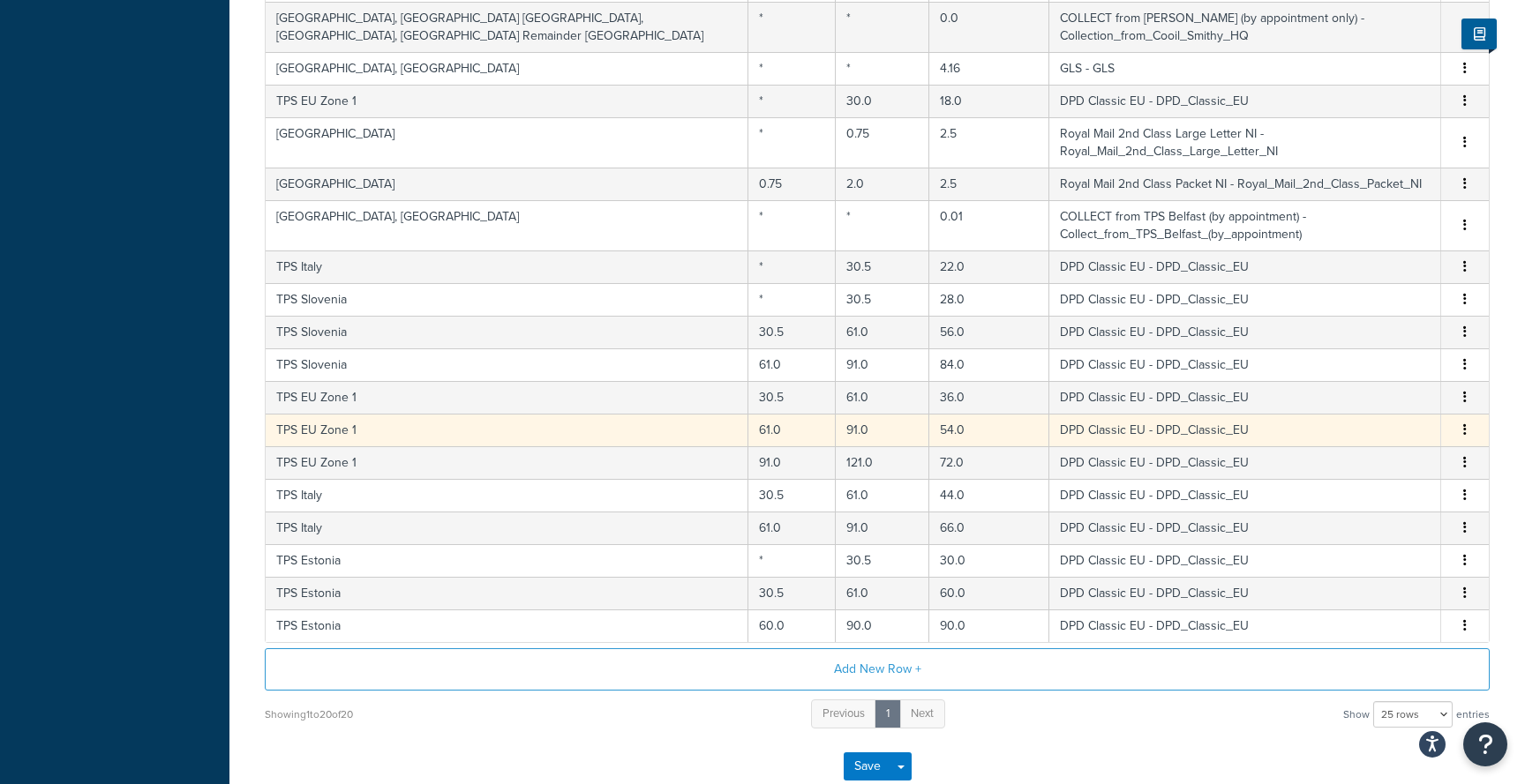
select select "105792"
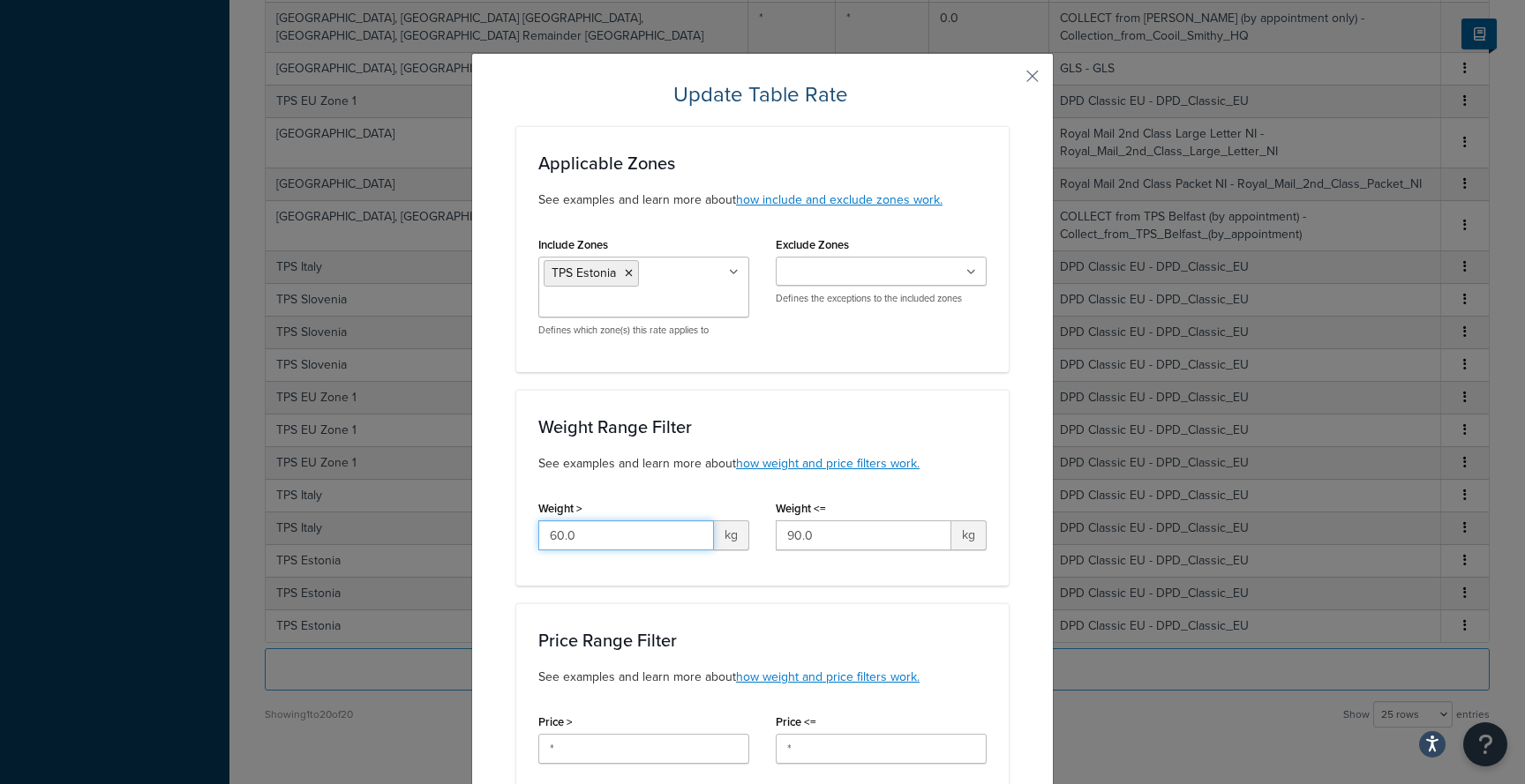
click at [637, 534] on input "60.0" at bounding box center [626, 535] width 176 height 30
type input "61"
click at [858, 541] on input "90.0" at bounding box center [864, 535] width 176 height 30
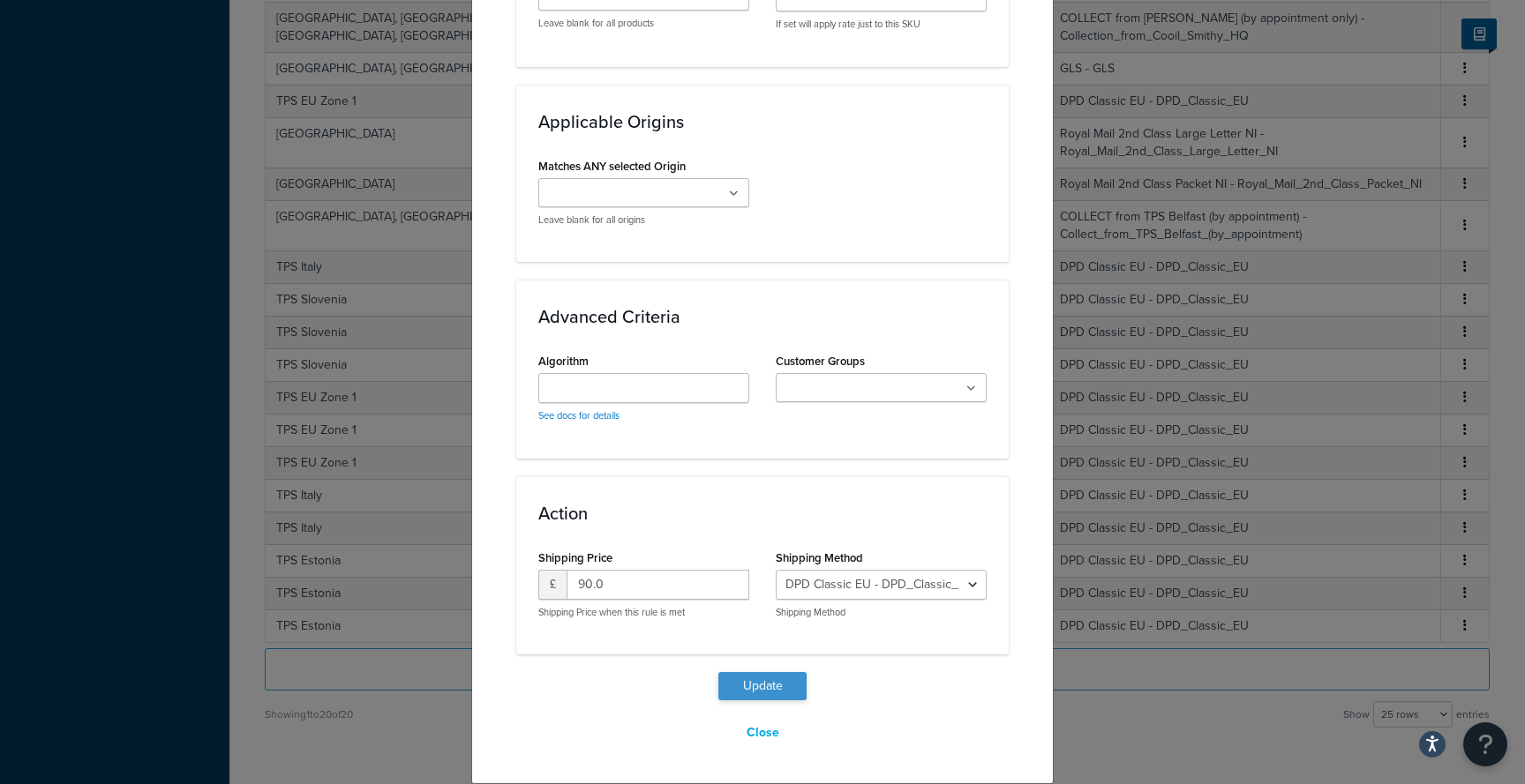
type input "91"
click at [797, 684] on button "Update" at bounding box center [762, 687] width 88 height 28
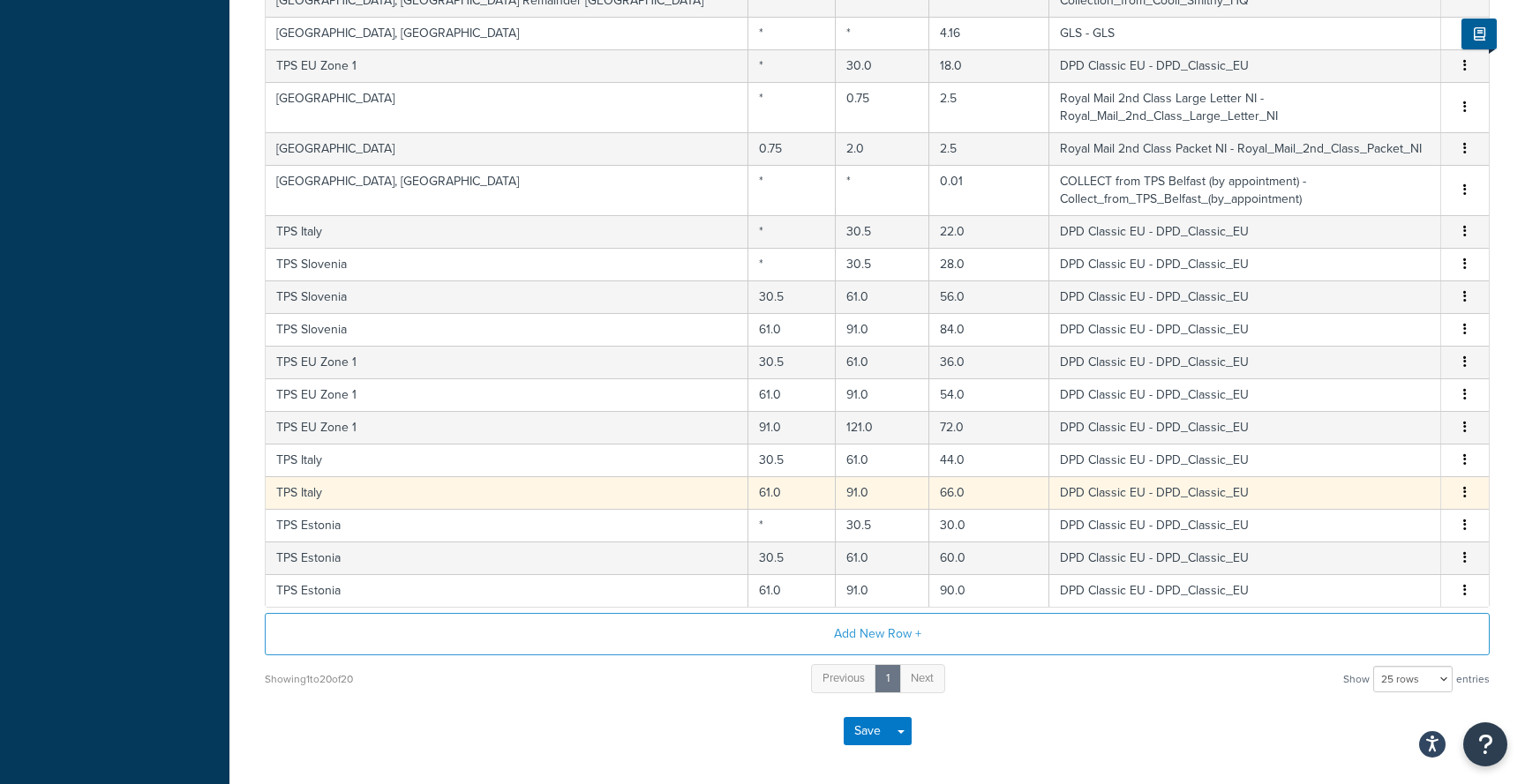
scroll to position [1080, 0]
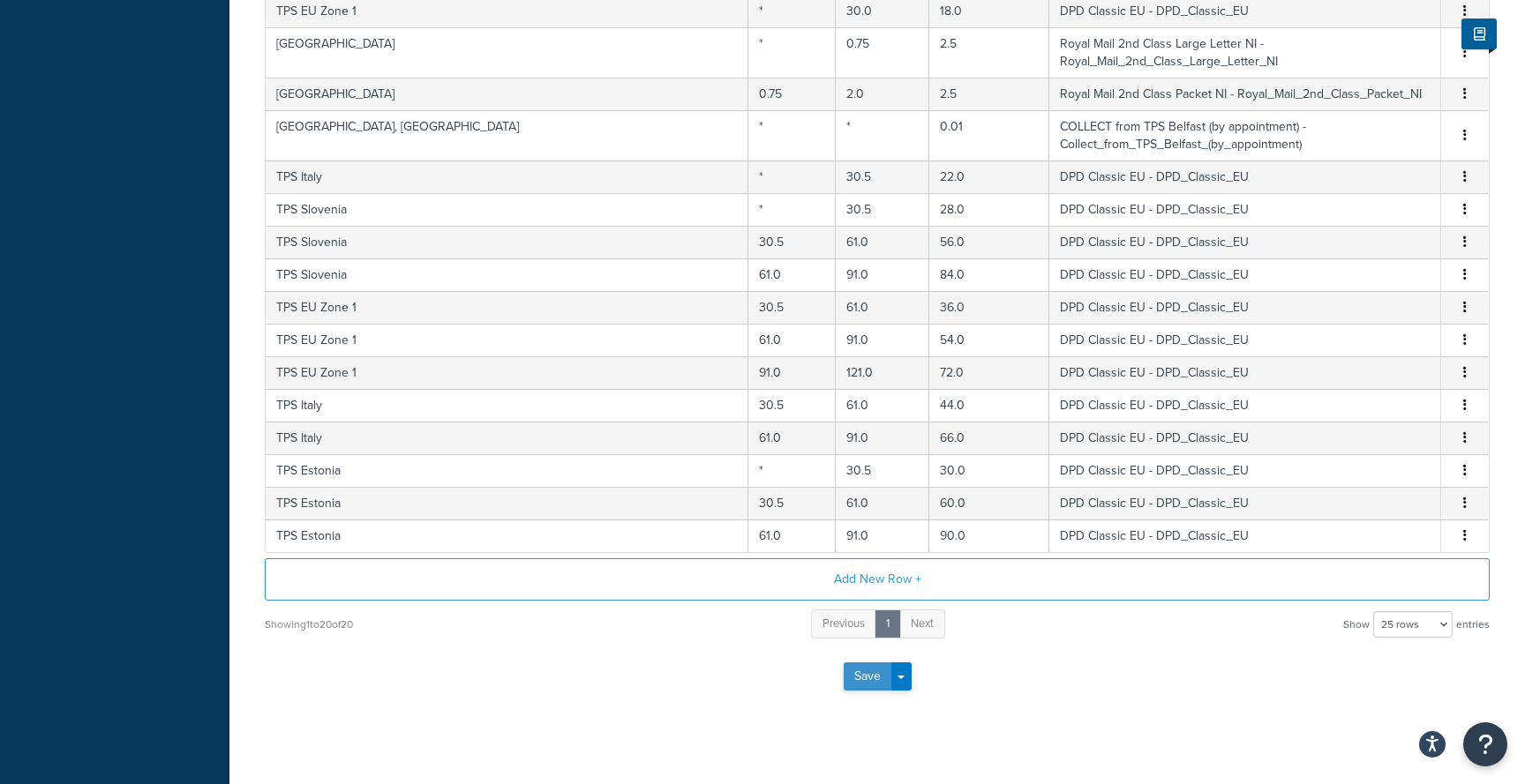
click at [859, 662] on button "Save" at bounding box center [867, 676] width 48 height 28
